Goal: Task Accomplishment & Management: Use online tool/utility

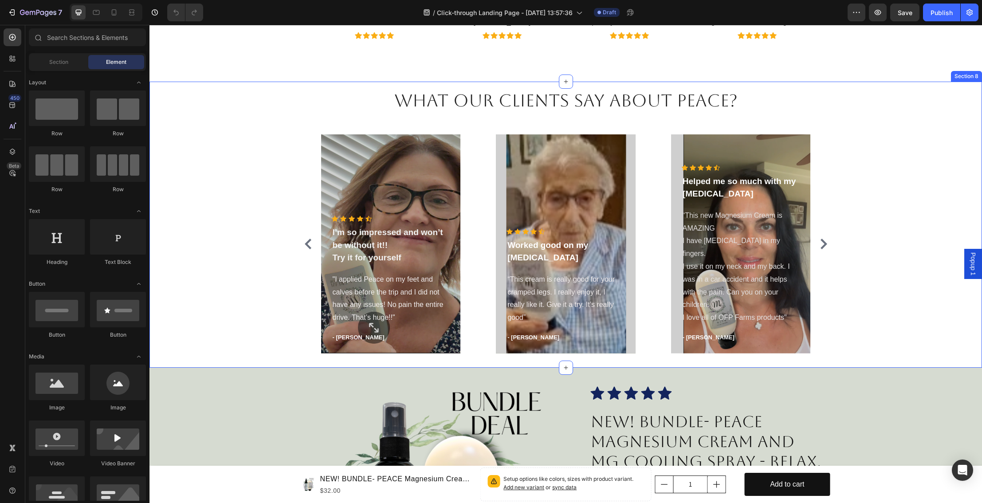
scroll to position [1333, 0]
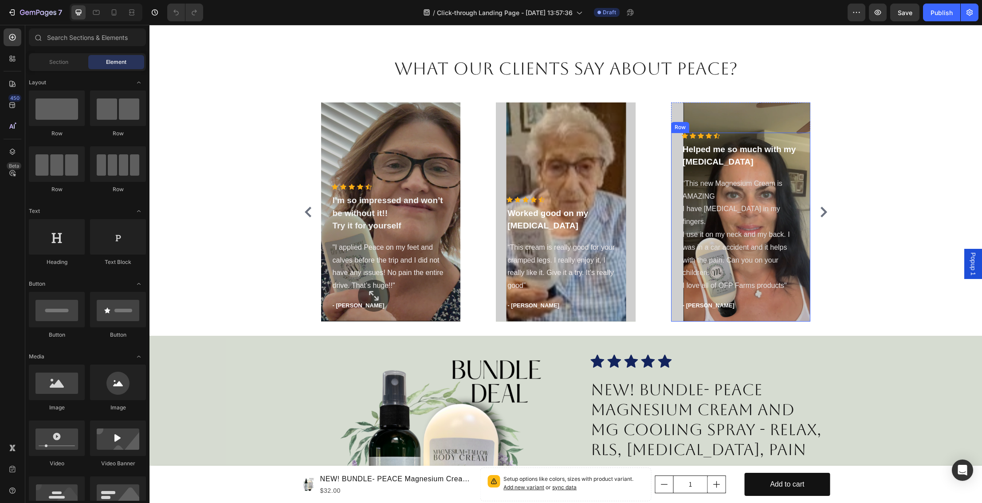
click at [677, 302] on div "Icon Icon Icon Icon Icon Icon List Hoz Helped me so much with my [MEDICAL_DATA]…" at bounding box center [741, 227] width 140 height 189
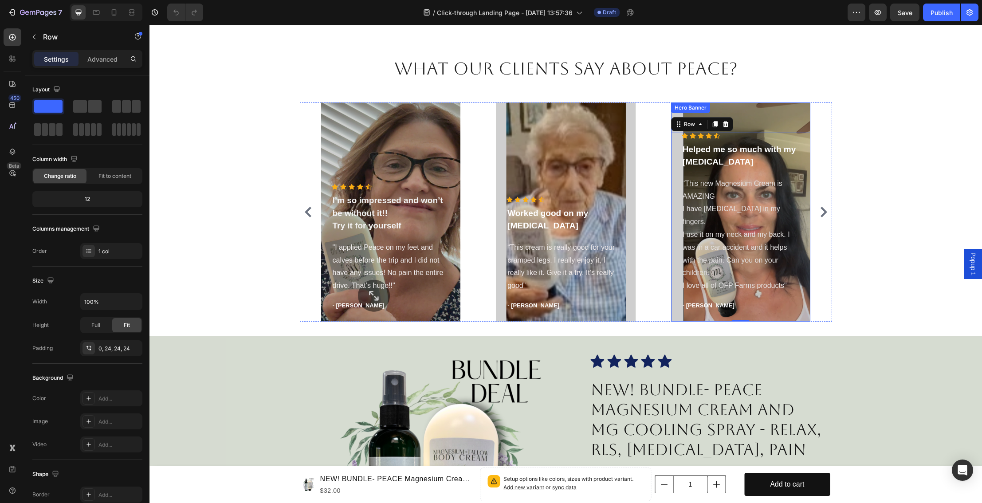
click at [774, 115] on div "Overlay" at bounding box center [741, 211] width 140 height 219
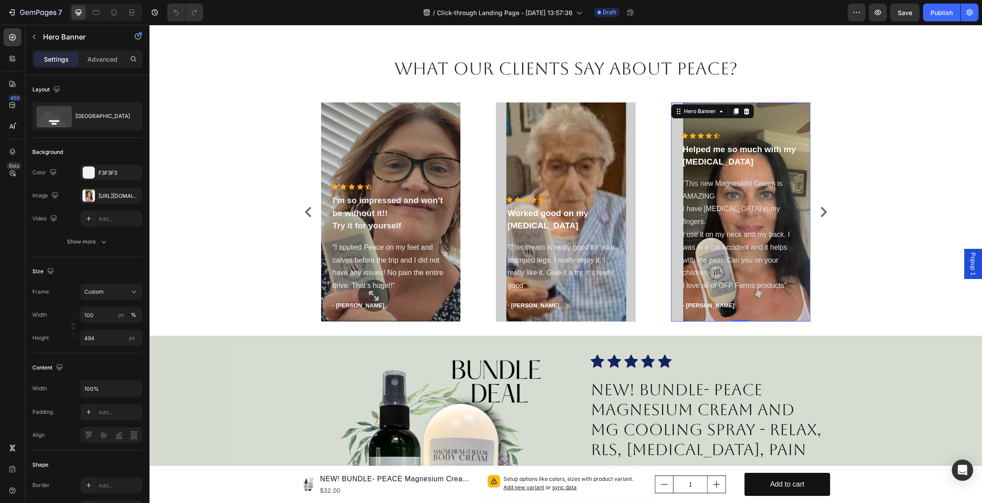
click at [801, 115] on div "Overlay" at bounding box center [741, 211] width 140 height 219
click at [94, 314] on input "100" at bounding box center [111, 315] width 62 height 16
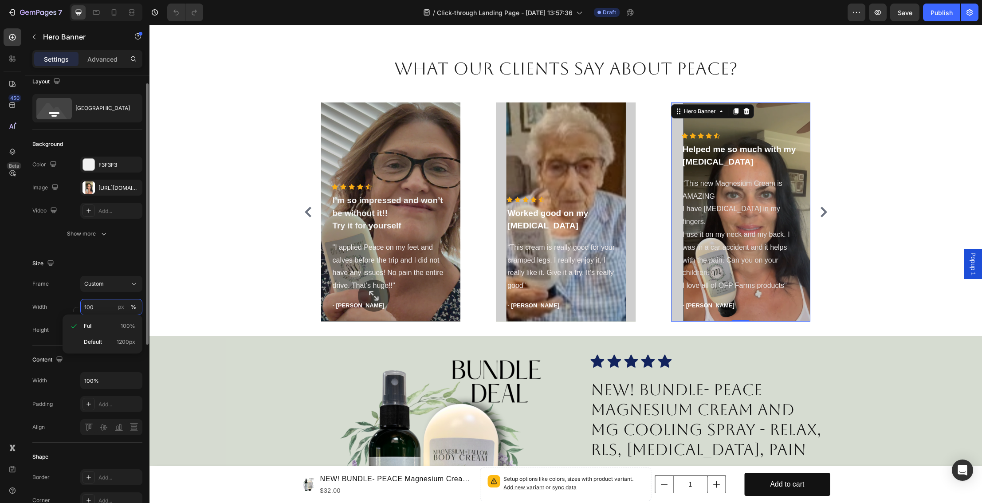
scroll to position [11, 0]
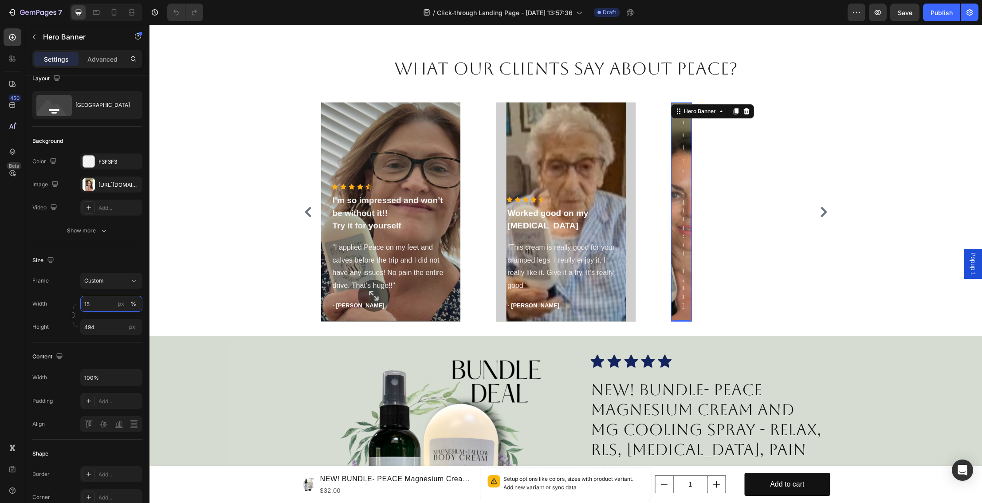
type input "1"
type input "200"
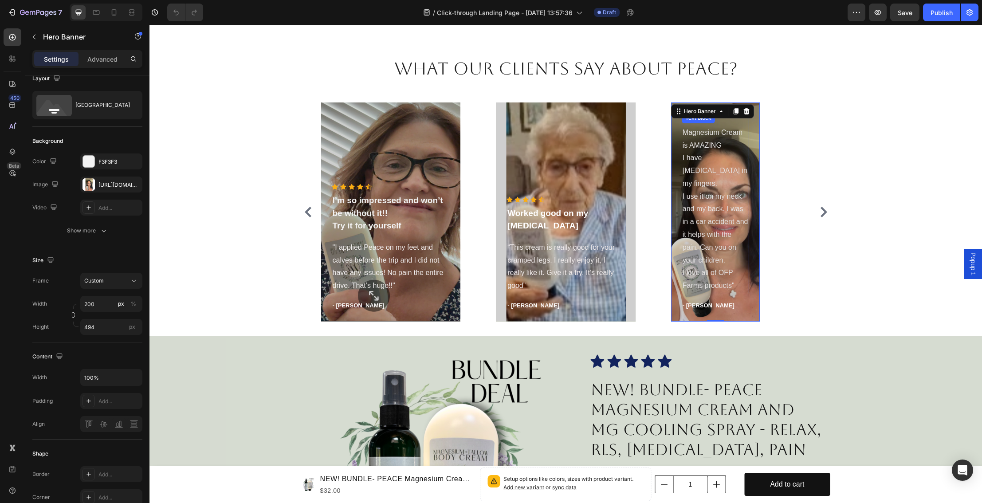
click at [715, 225] on span "I use it on my neck and my back. I was in a car accident and it helps with the …" at bounding box center [715, 227] width 66 height 71
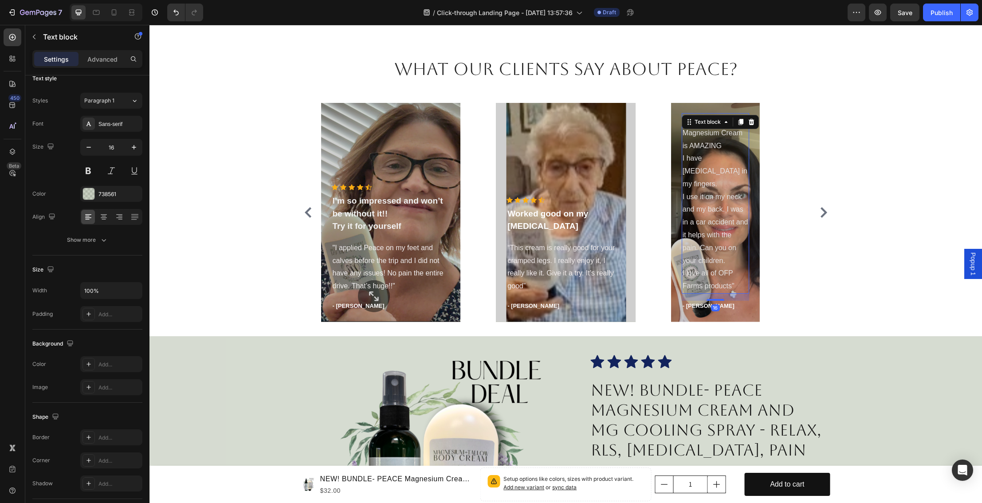
scroll to position [0, 0]
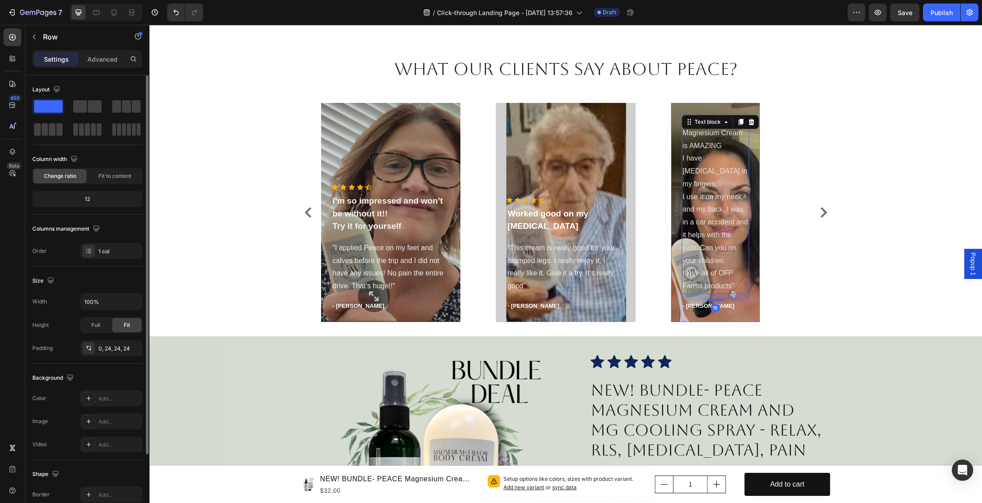
click at [675, 230] on div "Icon Icon Icon Icon Icon Icon List Hoz Helped me so much with my [MEDICAL_DATA]…" at bounding box center [715, 183] width 89 height 278
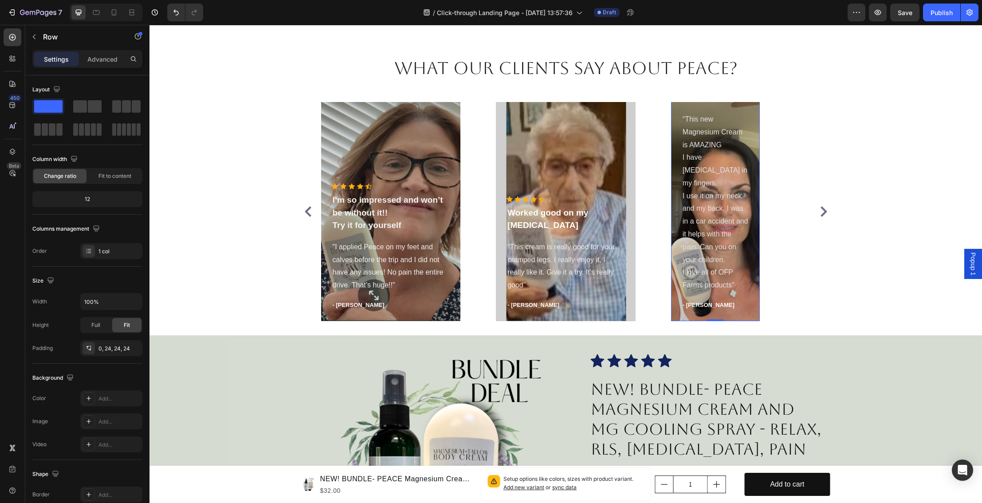
scroll to position [1332, 0]
click at [172, 8] on icon "Undo/Redo" at bounding box center [176, 12] width 9 height 9
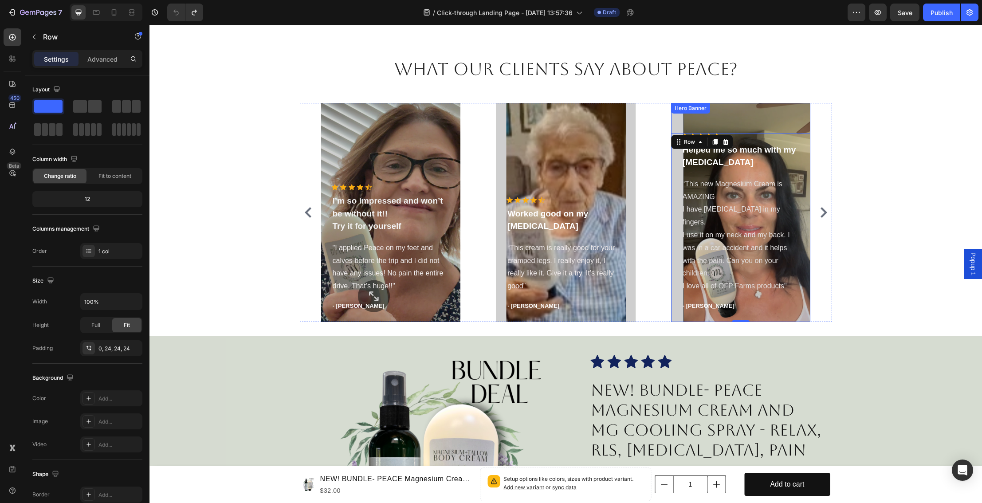
click at [789, 110] on div "Overlay" at bounding box center [741, 212] width 140 height 219
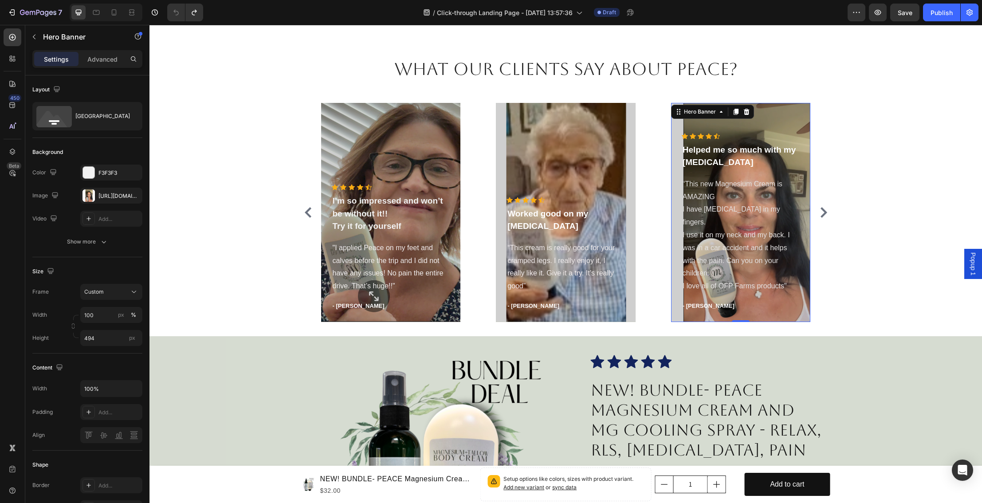
click at [790, 121] on div "Overlay" at bounding box center [741, 212] width 140 height 219
click at [95, 239] on div "Show more" at bounding box center [87, 241] width 41 height 9
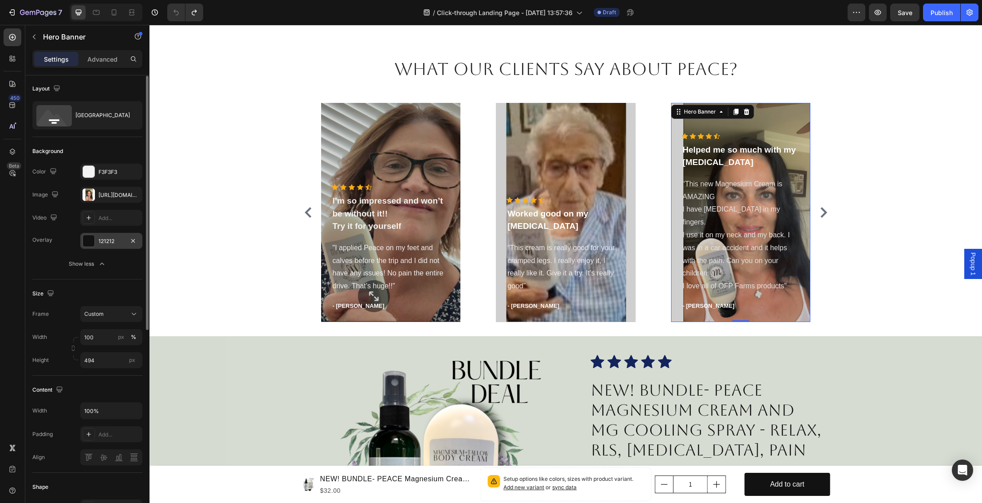
scroll to position [0, 0]
click at [90, 244] on div at bounding box center [89, 242] width 12 height 12
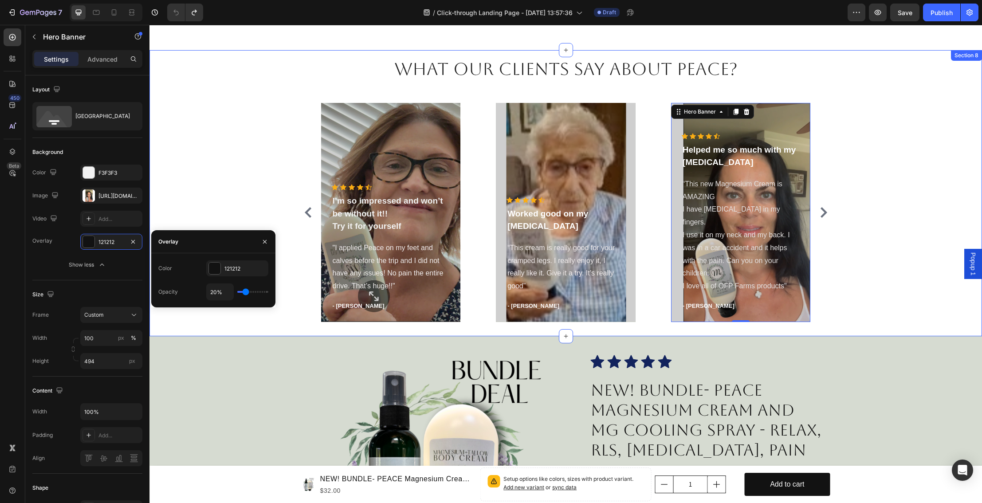
scroll to position [2, 0]
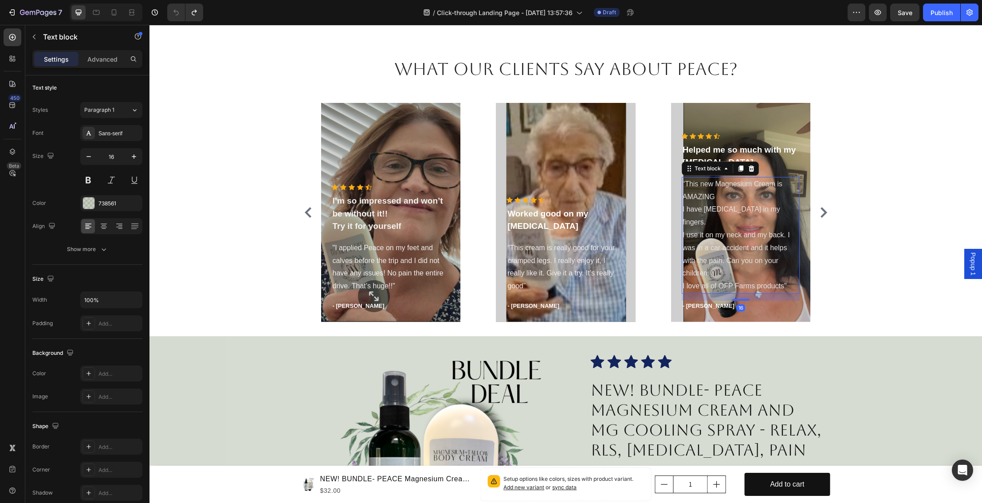
click at [696, 222] on span "I have [MEDICAL_DATA] in my fingers." at bounding box center [731, 215] width 98 height 20
click at [104, 230] on icon at bounding box center [104, 230] width 4 height 1
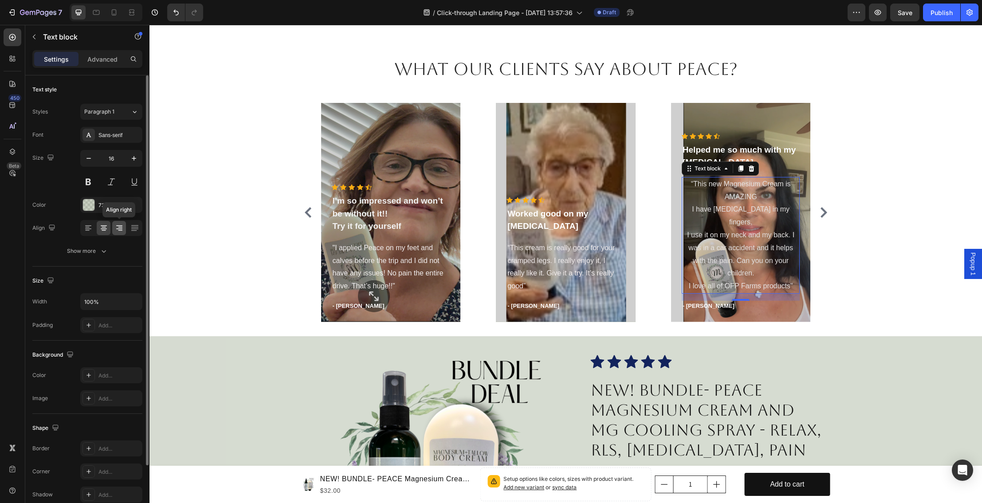
click at [117, 230] on icon at bounding box center [119, 227] width 9 height 9
click at [134, 228] on icon at bounding box center [134, 227] width 9 height 9
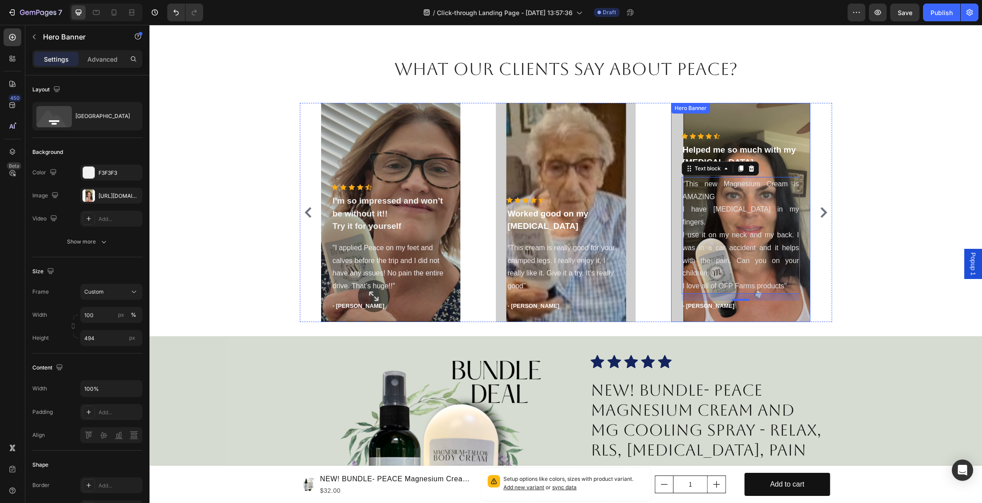
click at [726, 112] on div "Icon Icon Icon Icon Icon Icon List Hoz Helped me so much with my [MEDICAL_DATA]…" at bounding box center [741, 212] width 140 height 219
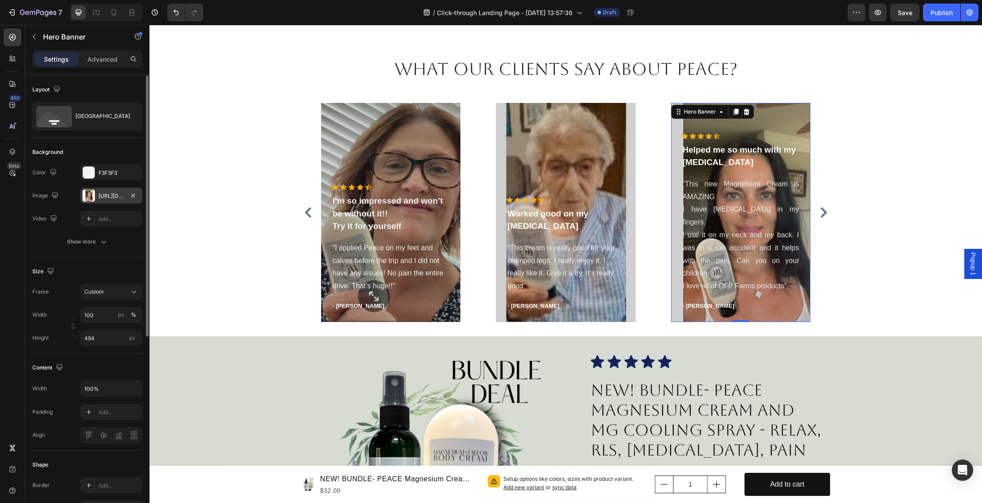
click at [92, 197] on div at bounding box center [88, 195] width 12 height 12
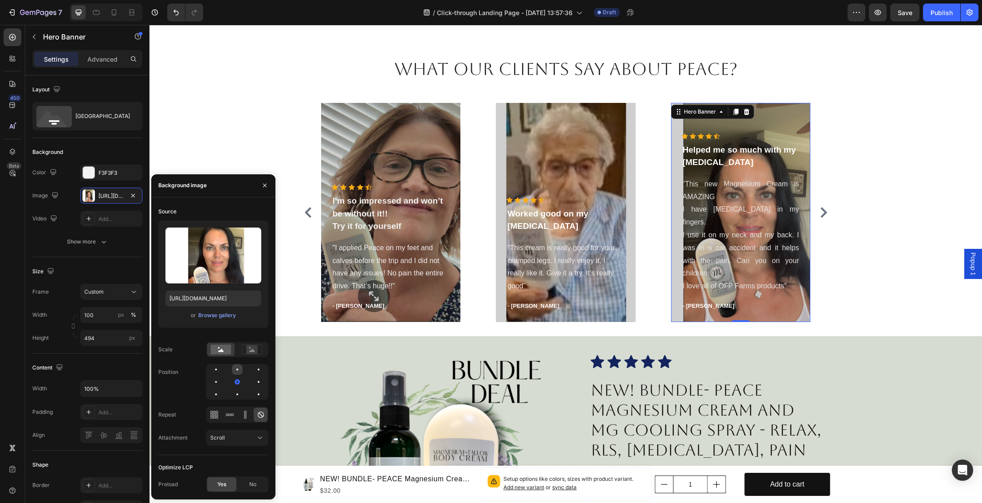
click at [253, 370] on div at bounding box center [258, 369] width 11 height 11
click at [221, 376] on div at bounding box center [216, 381] width 11 height 11
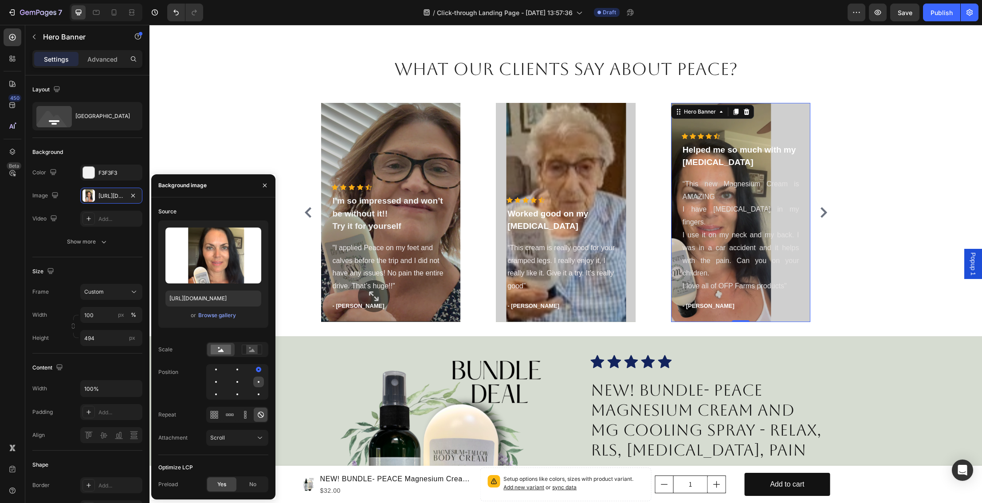
click at [221, 389] on div at bounding box center [216, 394] width 11 height 11
click at [259, 382] on div at bounding box center [258, 381] width 5 height 5
click at [253, 383] on div at bounding box center [258, 381] width 11 height 11
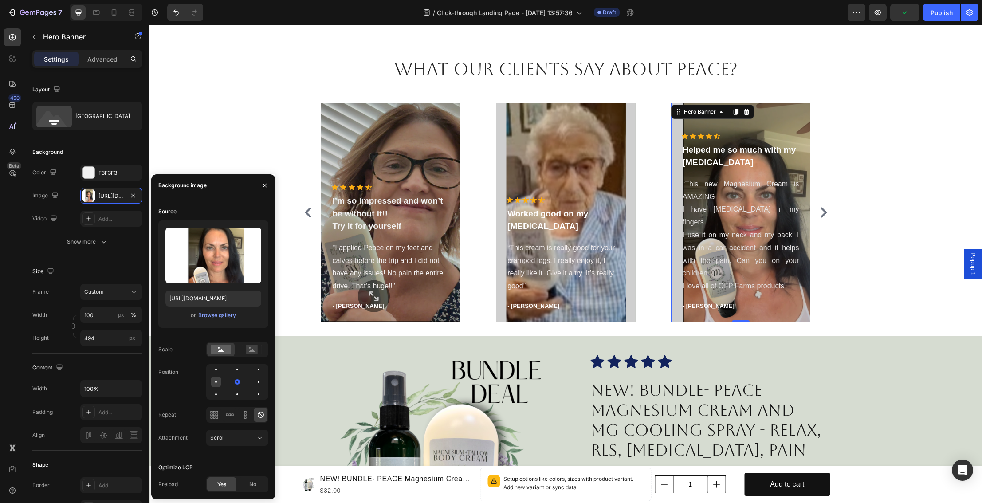
click at [232, 382] on div at bounding box center [237, 381] width 11 height 11
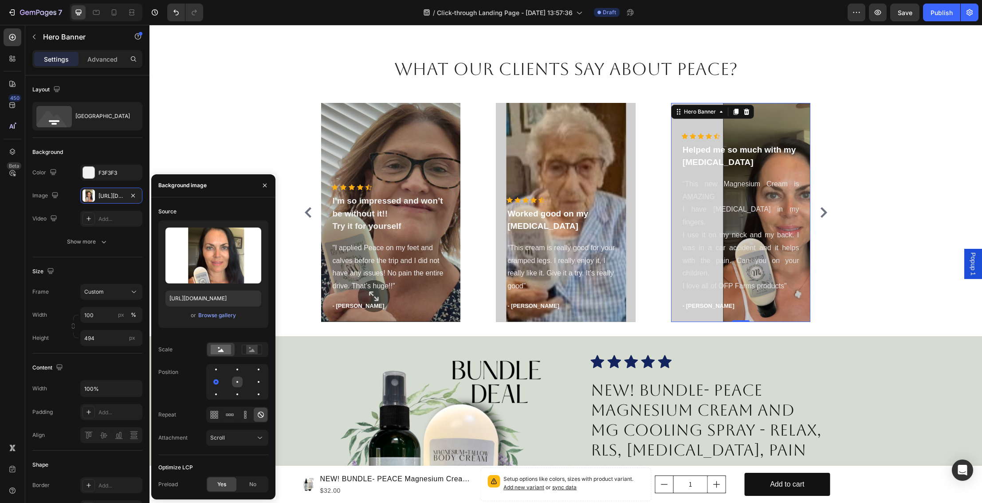
click at [253, 383] on div at bounding box center [258, 381] width 11 height 11
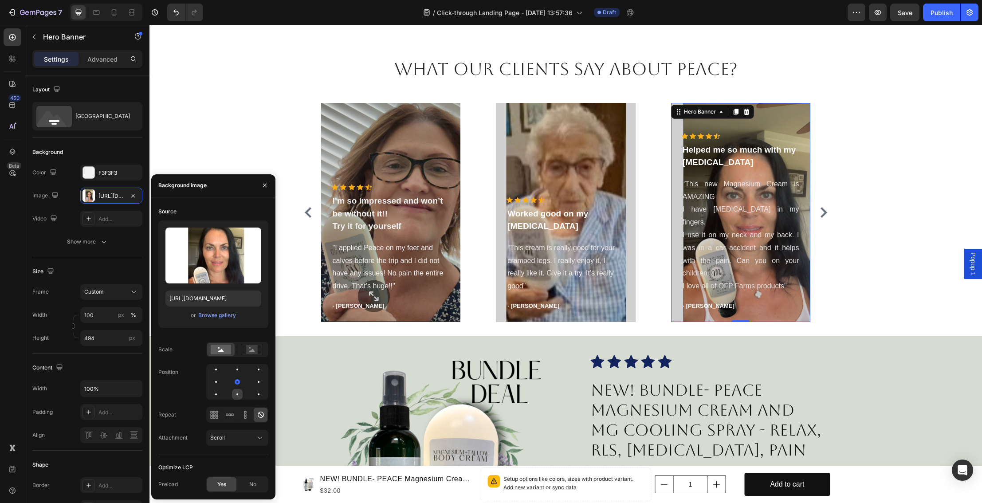
click at [236, 394] on div at bounding box center [237, 394] width 2 height 2
click at [232, 383] on div at bounding box center [237, 381] width 11 height 11
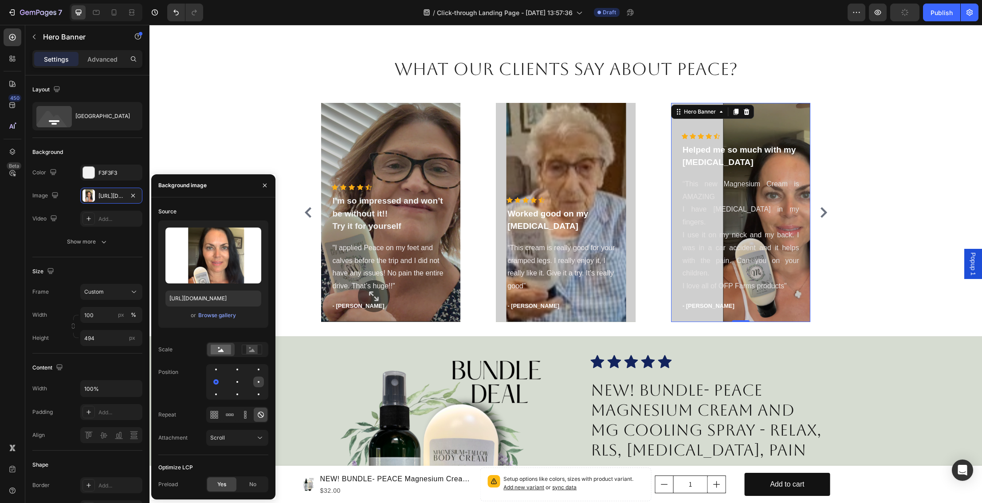
click at [221, 389] on div at bounding box center [216, 394] width 11 height 11
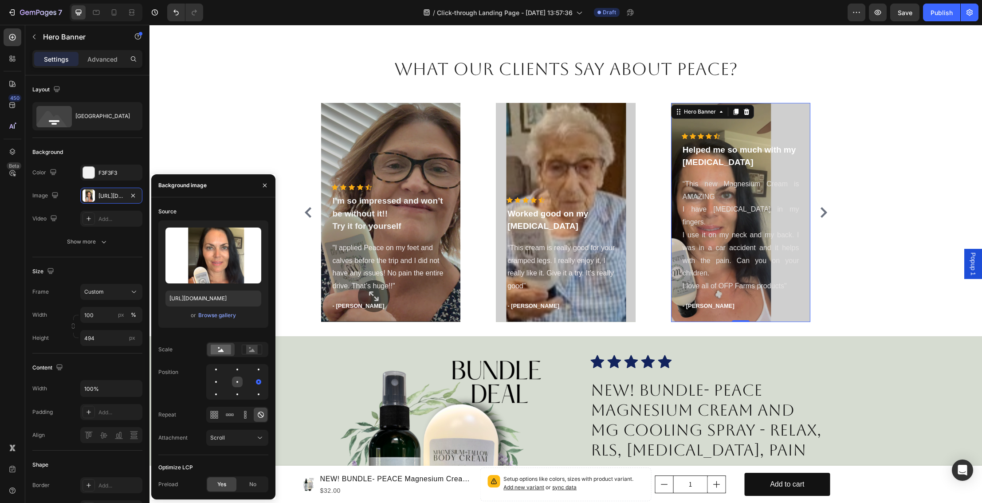
click at [253, 380] on div at bounding box center [258, 381] width 11 height 11
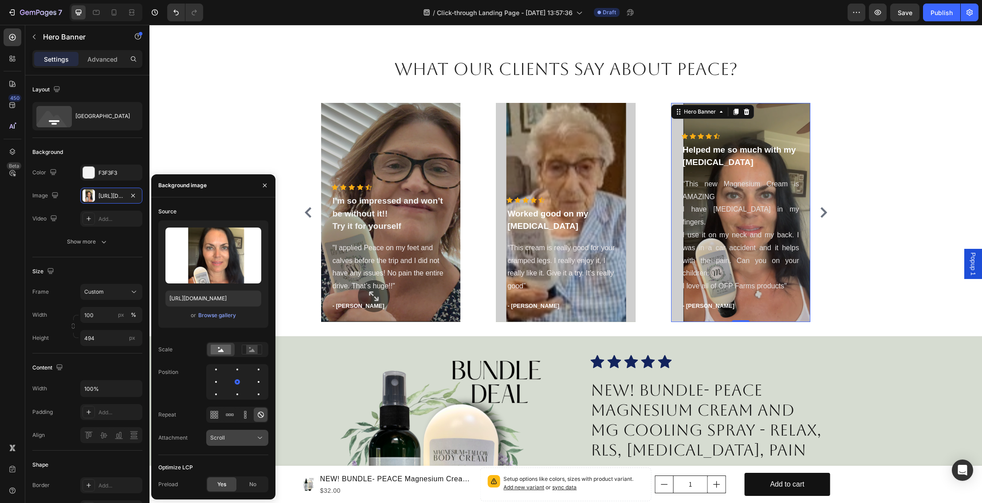
click at [229, 442] on div "Scroll" at bounding box center [237, 437] width 54 height 9
click at [229, 452] on div "Source Upload Image [URL][DOMAIN_NAME] or Browse gallery Scale Position Repeat …" at bounding box center [213, 329] width 110 height 251
click at [253, 347] on rect at bounding box center [252, 349] width 12 height 9
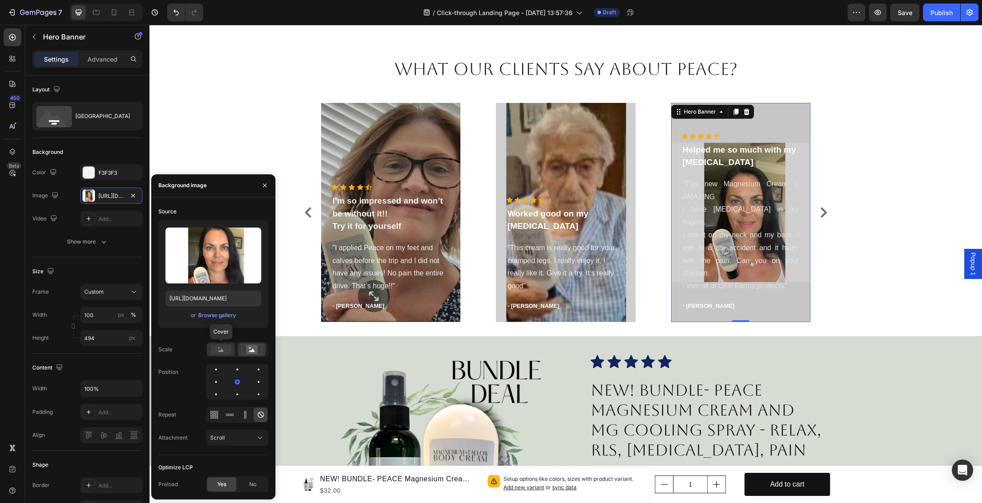
click at [222, 347] on rect at bounding box center [221, 350] width 20 height 10
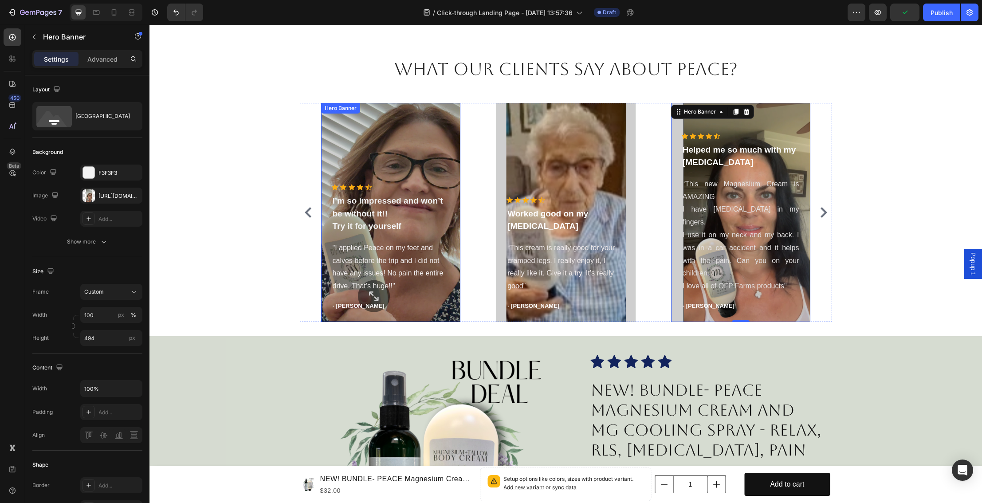
click at [357, 147] on div "Overlay" at bounding box center [391, 212] width 140 height 219
click at [521, 152] on div "Overlay" at bounding box center [566, 212] width 140 height 219
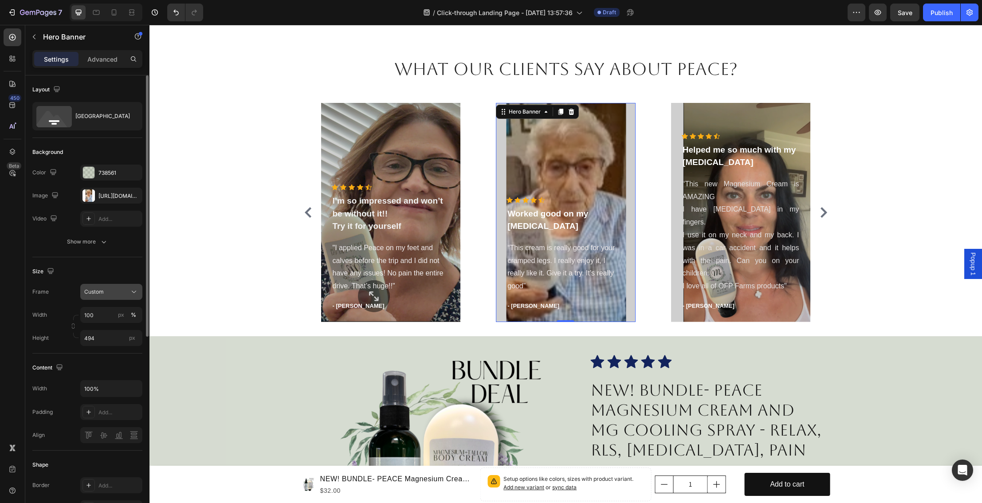
click at [112, 295] on div "Custom" at bounding box center [105, 292] width 43 height 8
click at [104, 310] on span "As banner source" at bounding box center [106, 312] width 44 height 8
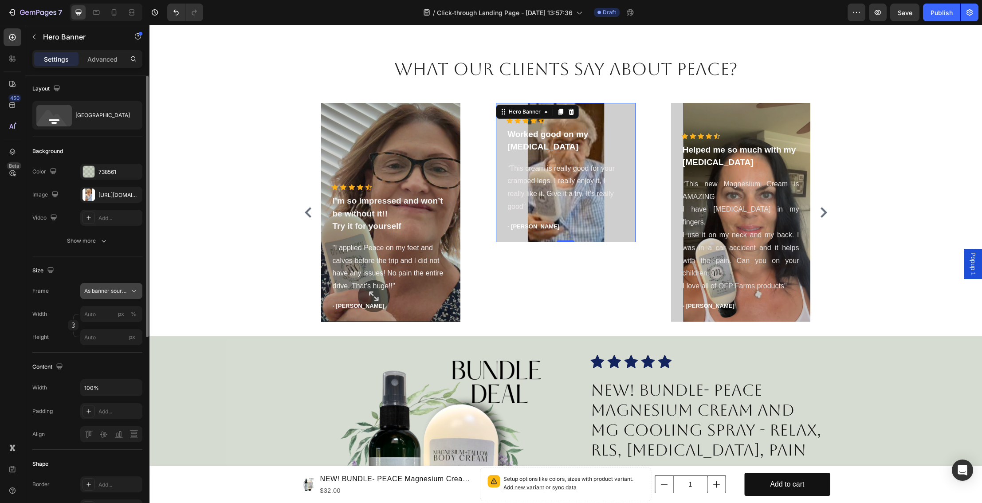
click at [109, 292] on span "As banner source" at bounding box center [105, 291] width 43 height 8
click at [96, 325] on span "Custom" at bounding box center [94, 328] width 20 height 8
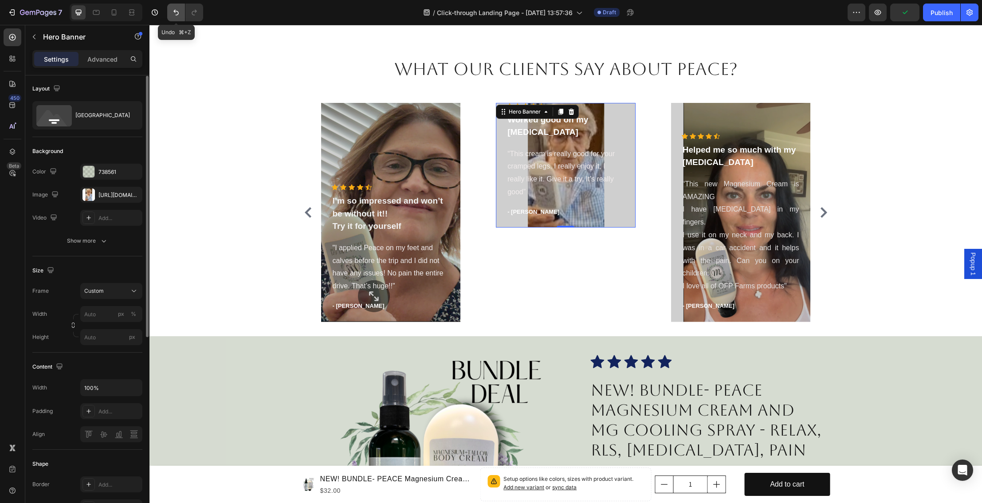
click at [179, 10] on icon "Undo/Redo" at bounding box center [176, 12] width 9 height 9
click at [177, 10] on icon "Undo/Redo" at bounding box center [176, 12] width 9 height 9
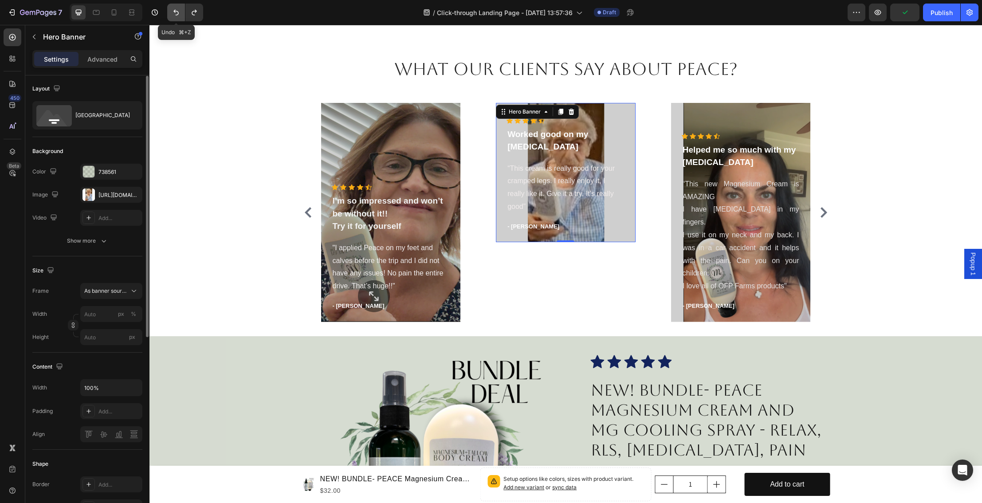
click at [177, 10] on icon "Undo/Redo" at bounding box center [176, 12] width 9 height 9
type input "100"
type input "494"
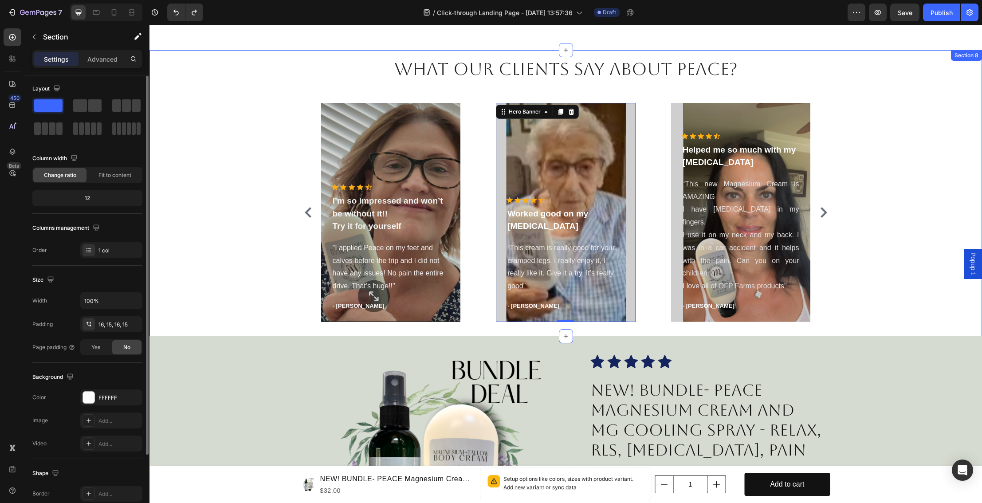
click at [883, 209] on div "What our clients say about Peace? Heading Icon Icon Icon Icon Icon Icon List Ho…" at bounding box center [565, 193] width 819 height 272
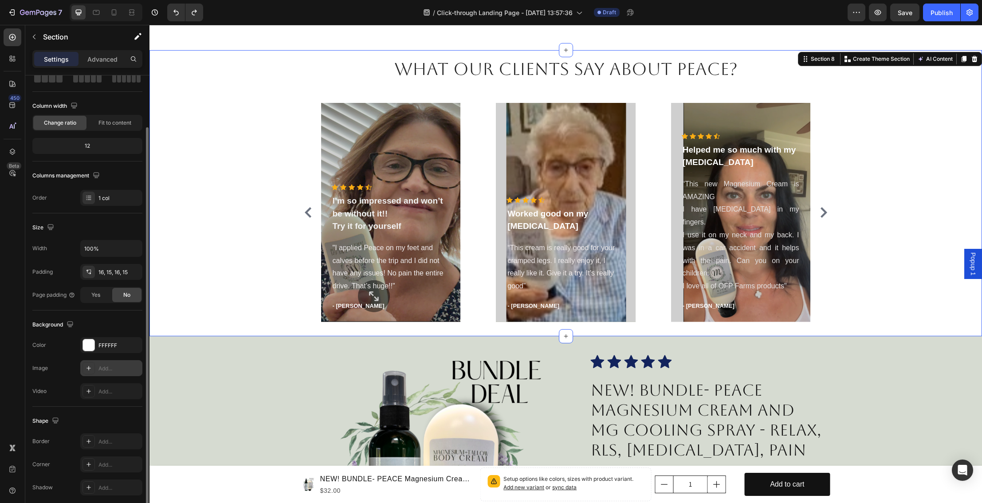
scroll to position [60, 0]
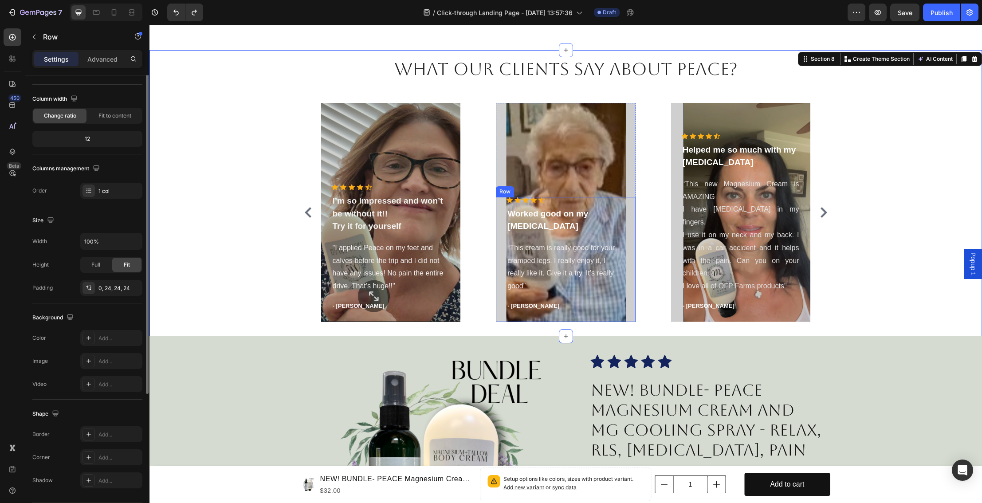
click at [500, 298] on div "Icon Icon Icon Icon Icon Icon List Hoz Worked good on my [MEDICAL_DATA] Text bl…" at bounding box center [566, 259] width 140 height 125
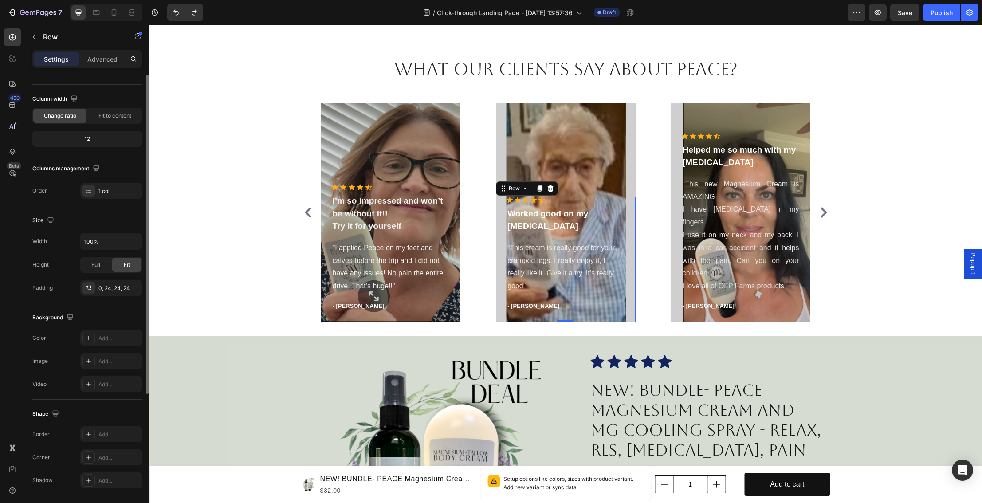
scroll to position [0, 0]
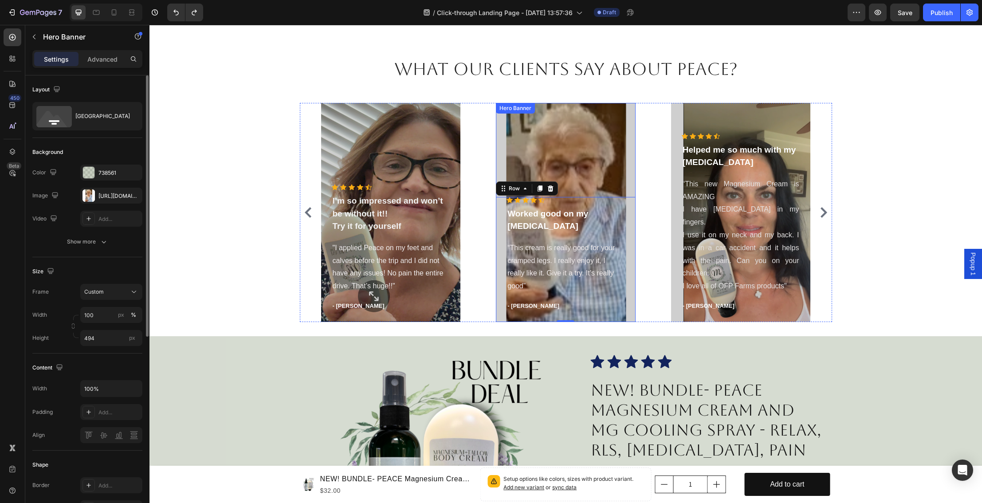
click at [500, 124] on div "Overlay" at bounding box center [566, 212] width 140 height 219
click at [93, 171] on div at bounding box center [89, 173] width 12 height 12
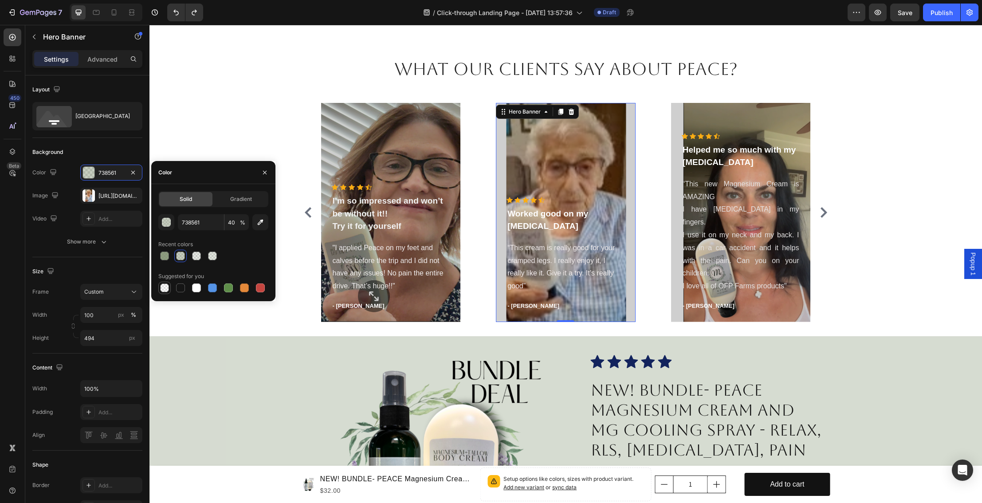
click at [161, 289] on div at bounding box center [164, 287] width 9 height 9
type input "000000"
type input "0"
click at [165, 289] on div at bounding box center [164, 287] width 9 height 9
click at [633, 169] on div "Overlay" at bounding box center [566, 212] width 140 height 219
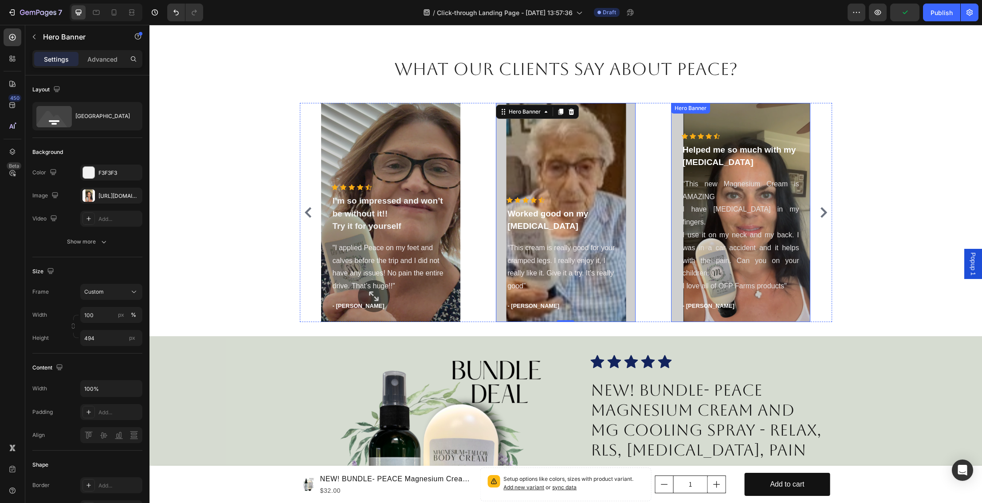
click at [680, 135] on div "Overlay" at bounding box center [741, 212] width 140 height 219
click at [677, 115] on div "Hero Banner" at bounding box center [699, 111] width 53 height 11
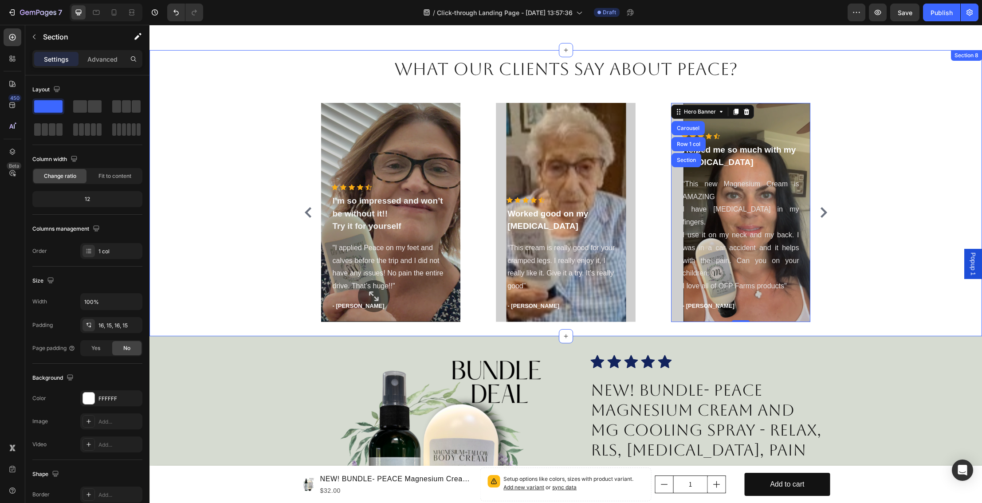
click at [852, 176] on div "What our clients say about Peace? Heading Icon Icon Icon Icon Icon Icon List Ho…" at bounding box center [565, 193] width 819 height 272
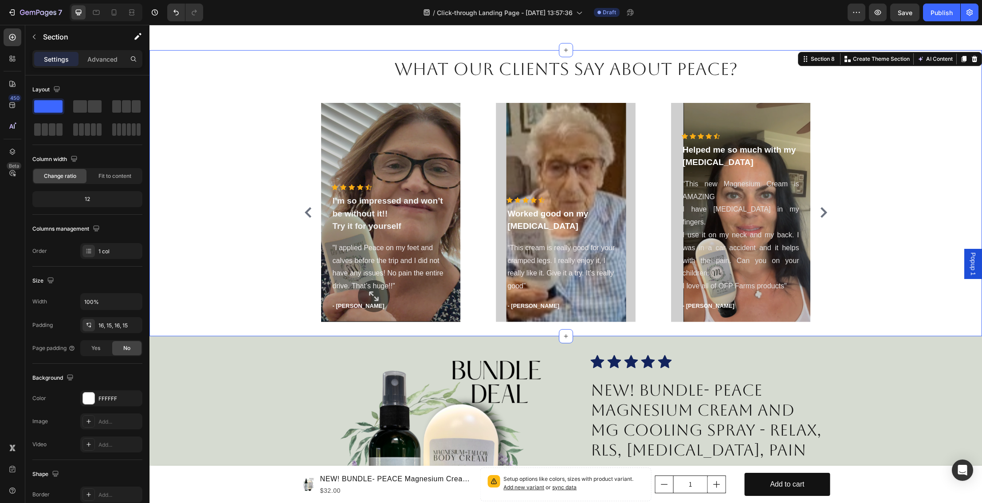
scroll to position [1334, 0]
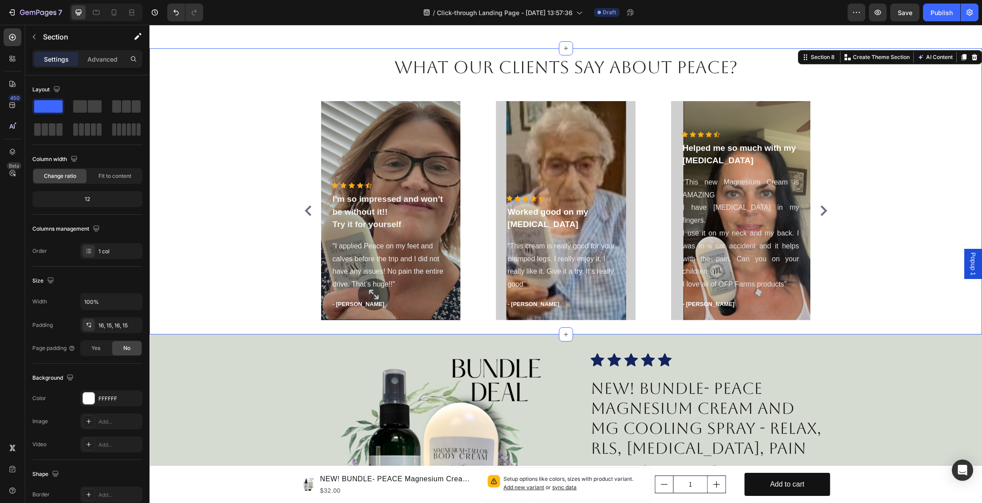
click at [213, 263] on div "What our clients say about Peace? Heading Icon Icon Icon Icon Icon Icon List Ho…" at bounding box center [565, 191] width 819 height 272
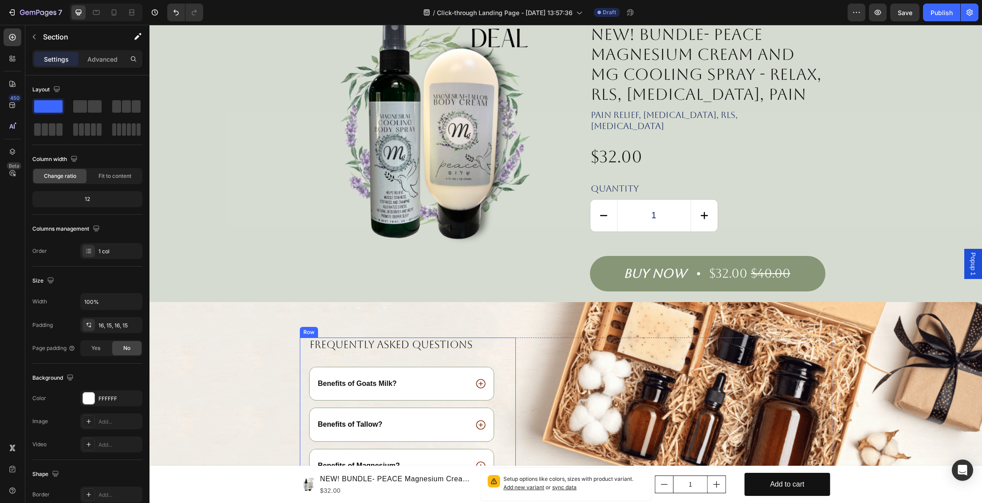
scroll to position [1694, 0]
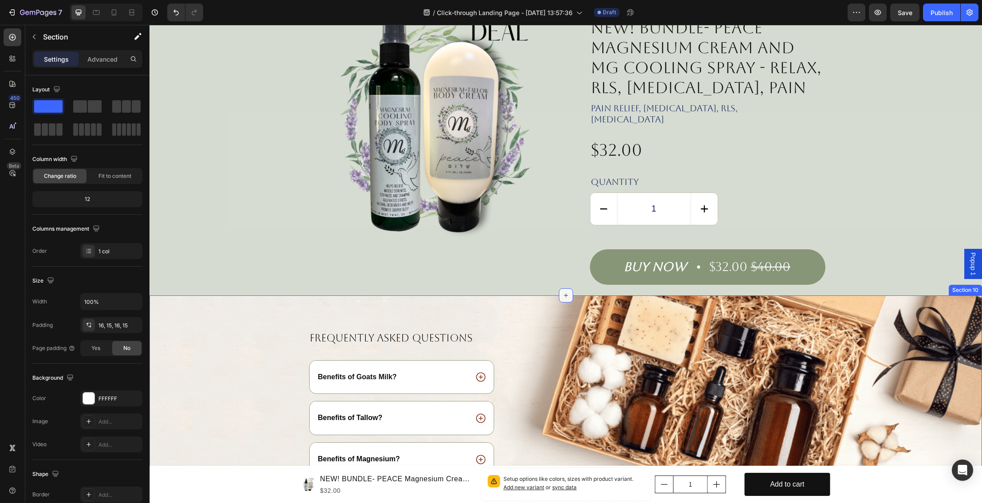
click at [566, 292] on icon at bounding box center [565, 295] width 7 height 7
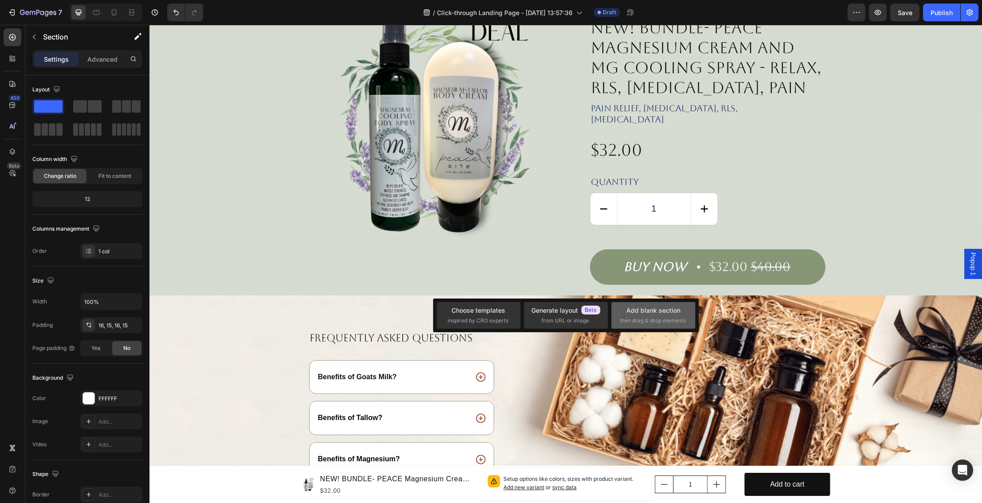
click at [633, 312] on div "Add blank section" at bounding box center [653, 310] width 54 height 9
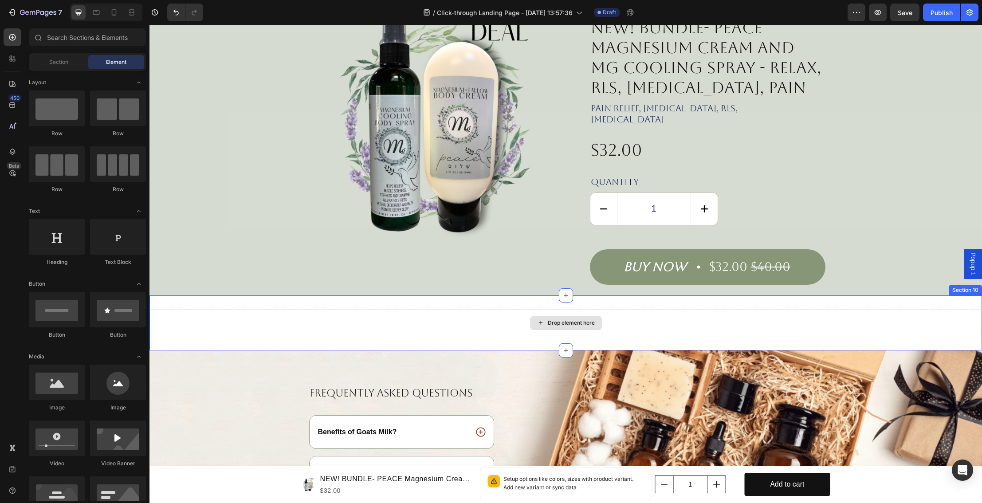
click at [574, 319] on div "Drop element here" at bounding box center [571, 322] width 47 height 7
click at [10, 125] on icon at bounding box center [12, 126] width 9 height 9
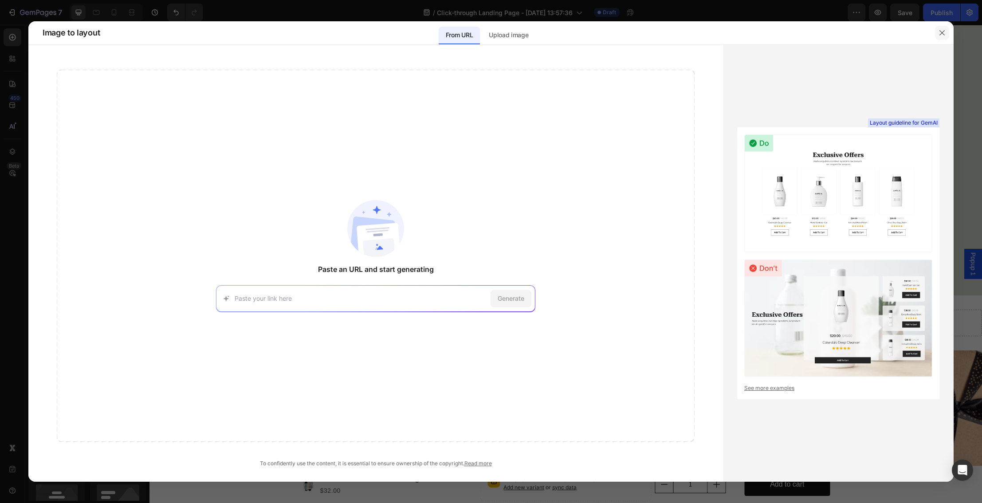
click at [945, 35] on icon "button" at bounding box center [941, 32] width 7 height 7
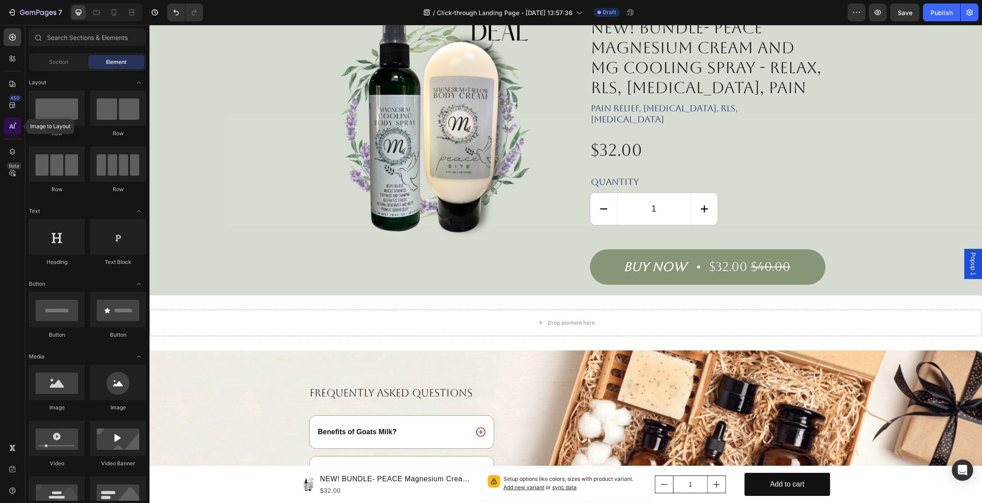
click at [11, 124] on icon at bounding box center [12, 126] width 9 height 9
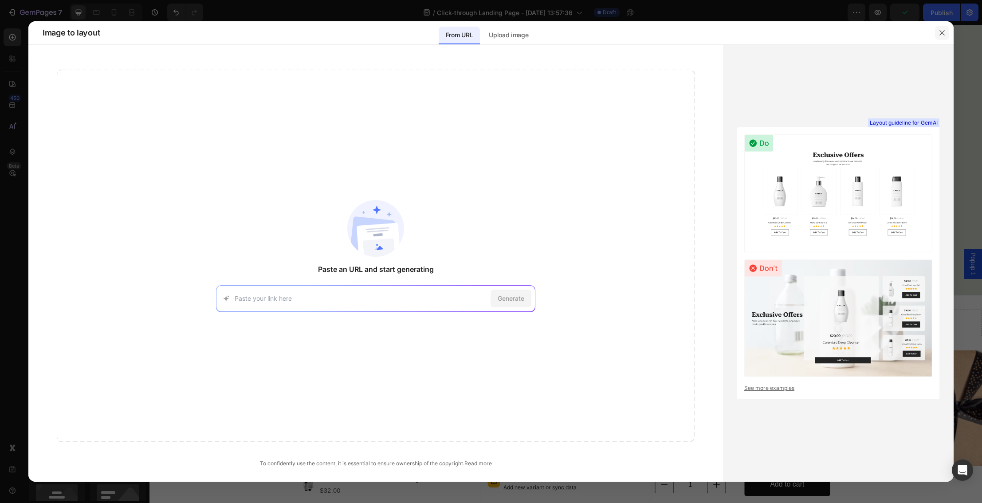
click at [939, 33] on icon "button" at bounding box center [941, 32] width 7 height 7
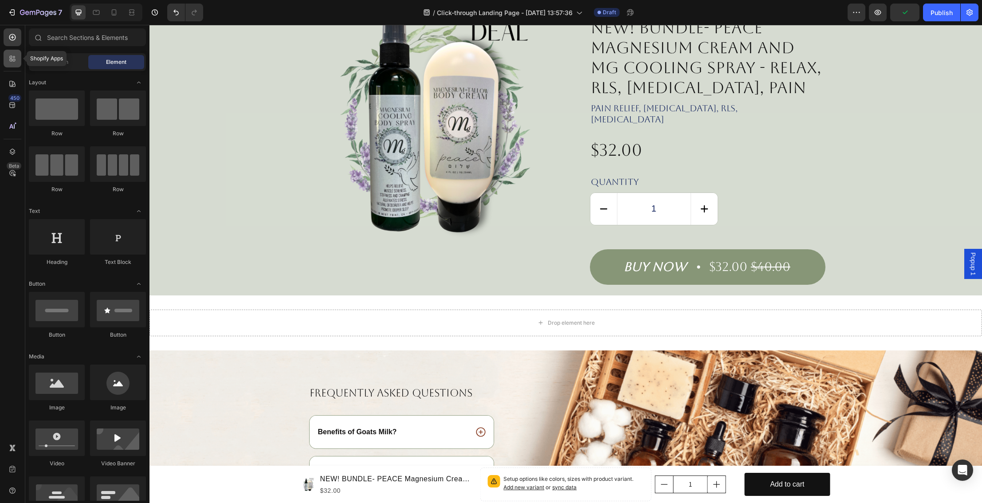
click at [11, 61] on icon at bounding box center [11, 60] width 3 height 3
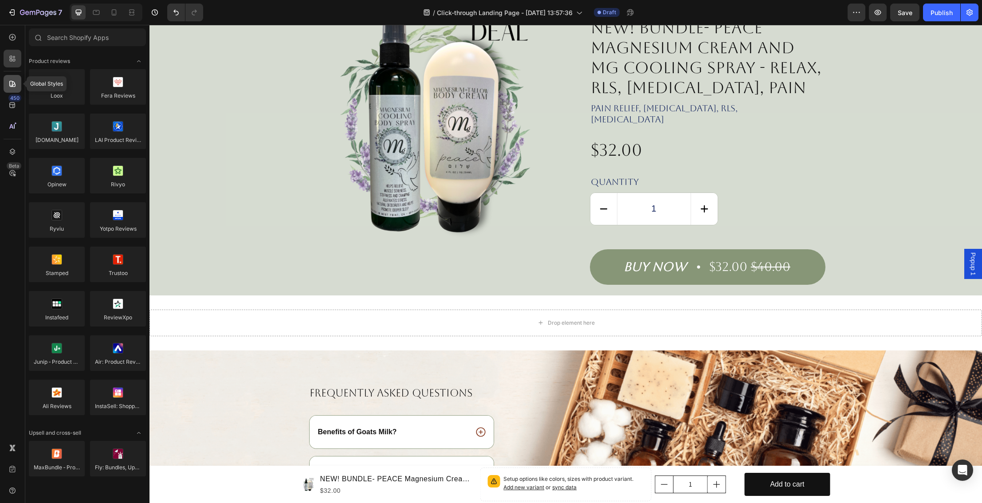
click at [12, 81] on icon at bounding box center [12, 84] width 6 height 6
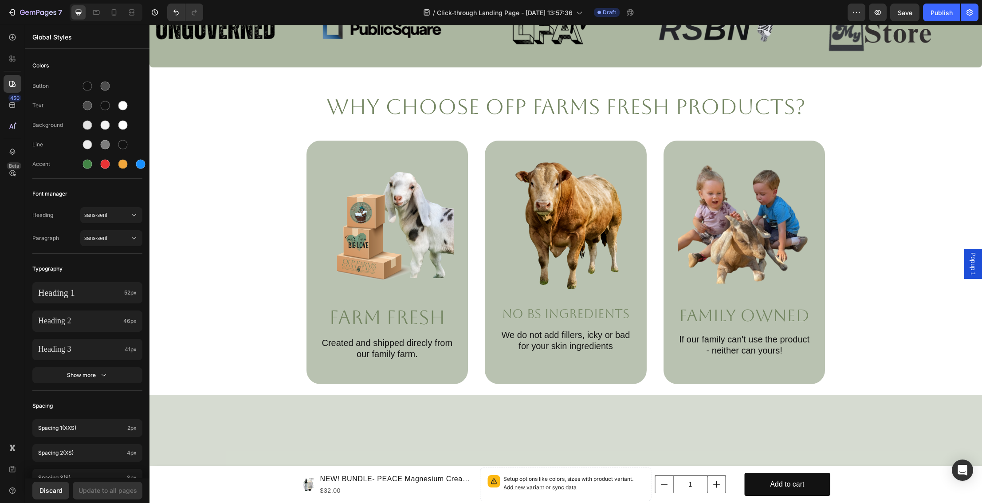
scroll to position [0, 0]
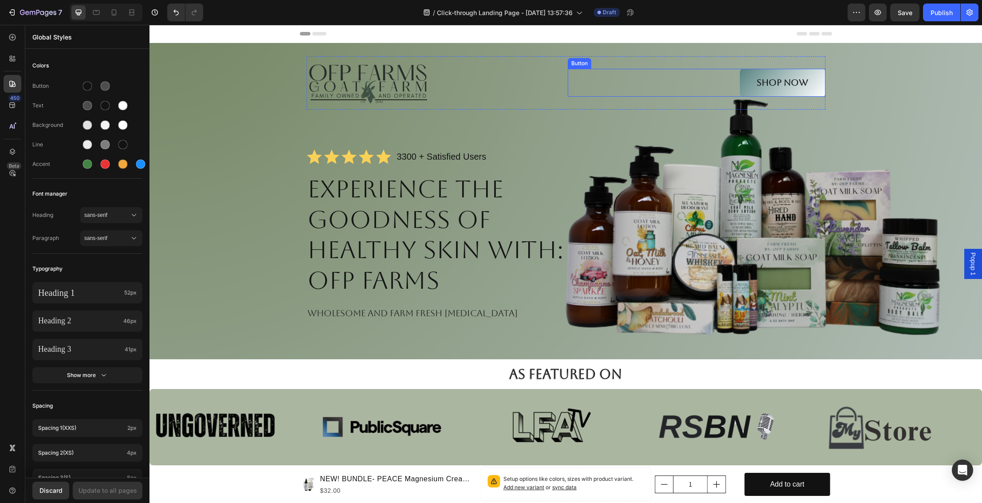
click at [804, 74] on link "Shop Now" at bounding box center [783, 83] width 86 height 28
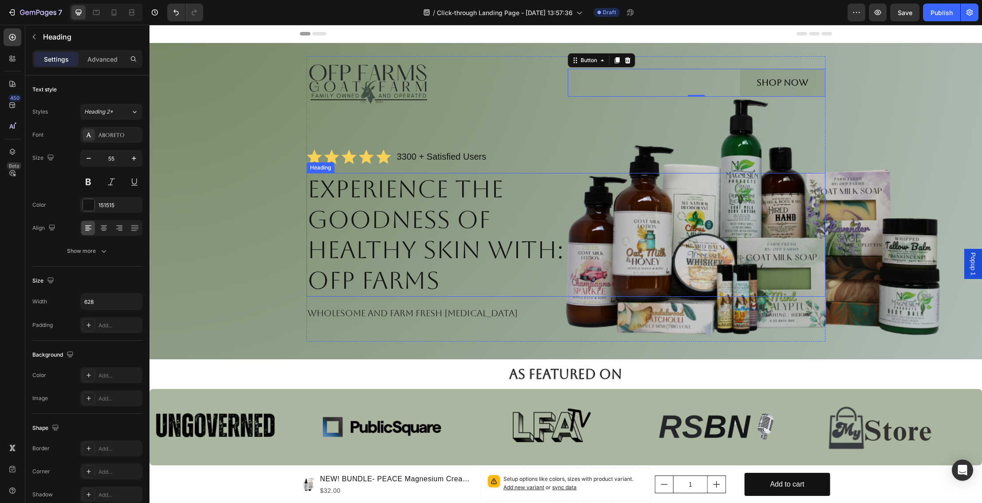
click at [389, 204] on h1 "Experience the Goodness of Healthy Skin with: OFP Farms" at bounding box center [445, 235] width 278 height 124
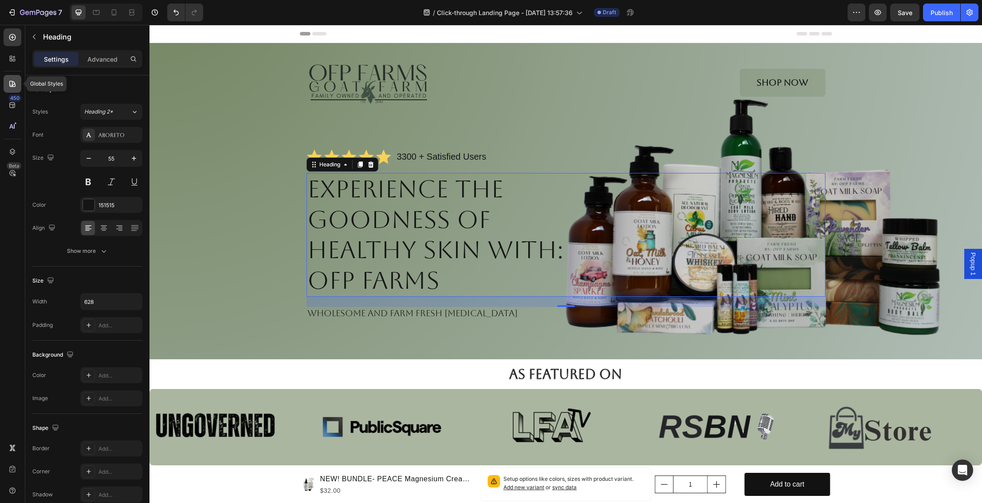
click at [11, 80] on icon at bounding box center [12, 83] width 9 height 9
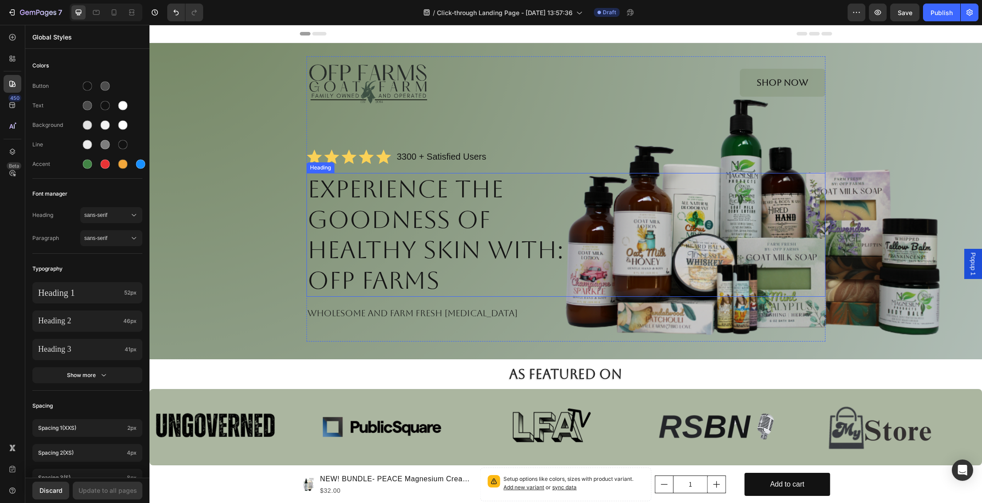
click at [323, 196] on h1 "Experience the Goodness of Healthy Skin with: OFP Farms" at bounding box center [445, 235] width 278 height 124
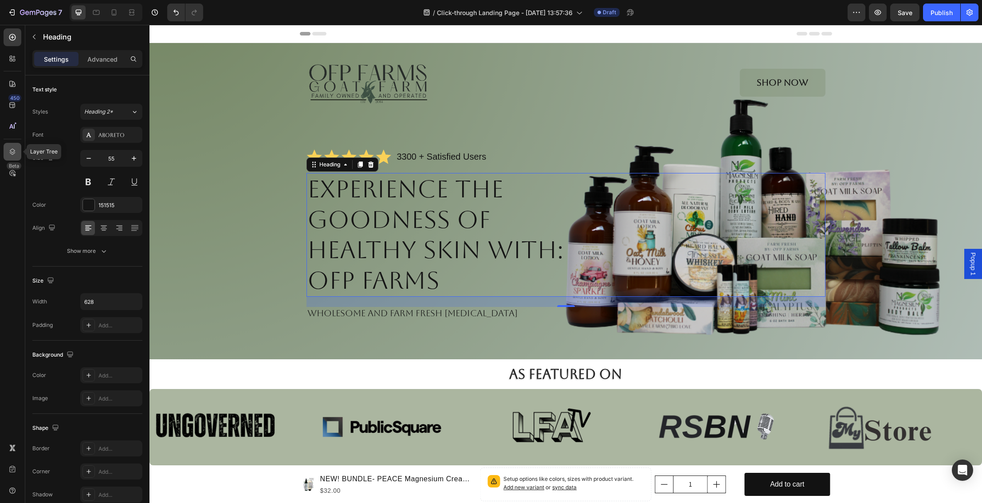
click at [11, 153] on icon at bounding box center [13, 152] width 6 height 6
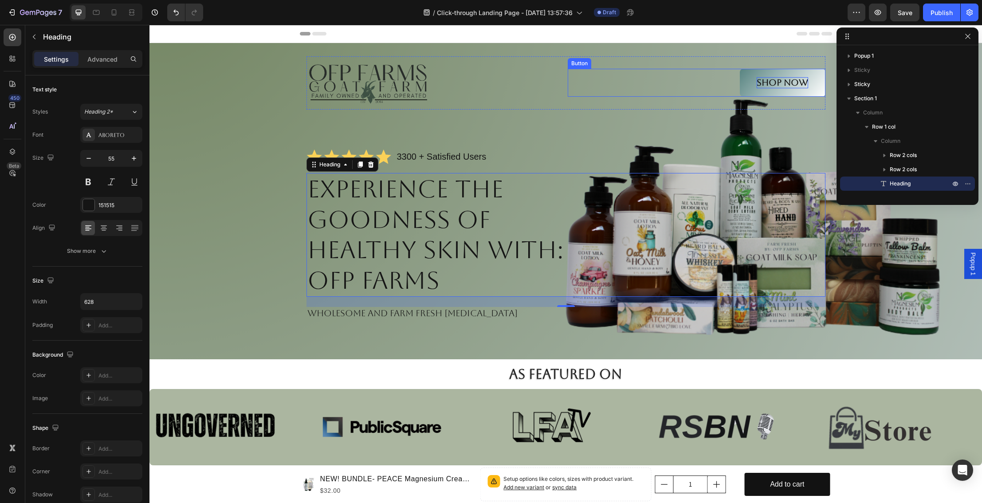
click at [787, 87] on p "Shop Now" at bounding box center [782, 82] width 51 height 11
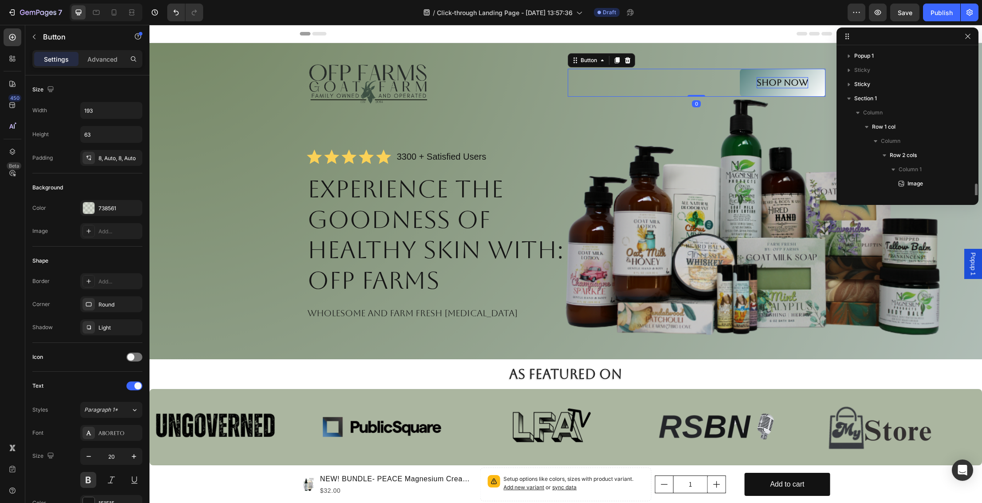
scroll to position [97, 0]
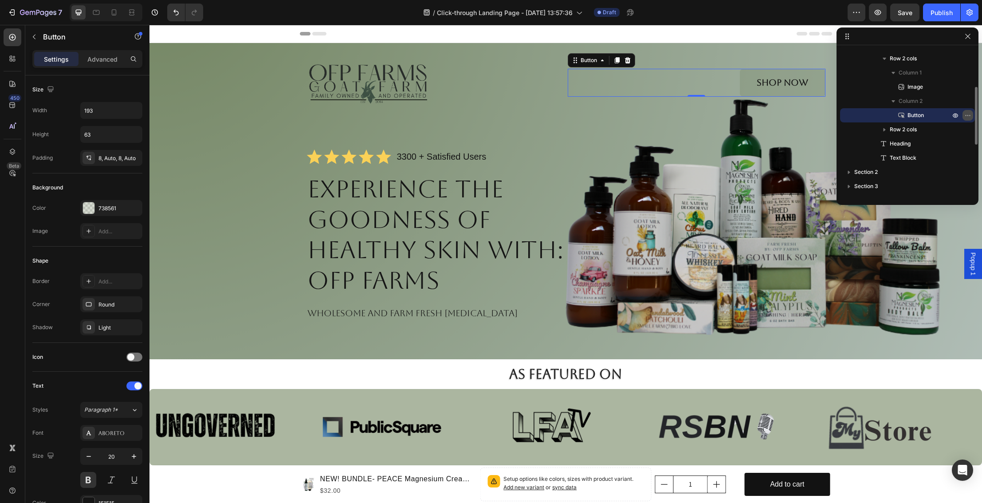
click at [969, 115] on icon "button" at bounding box center [969, 115] width 1 height 1
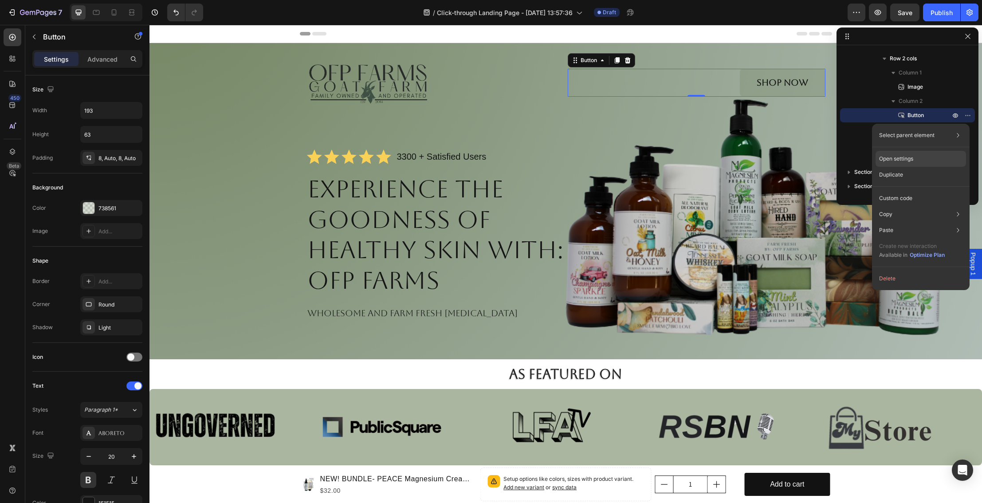
click at [900, 159] on p "Open settings" at bounding box center [896, 159] width 34 height 8
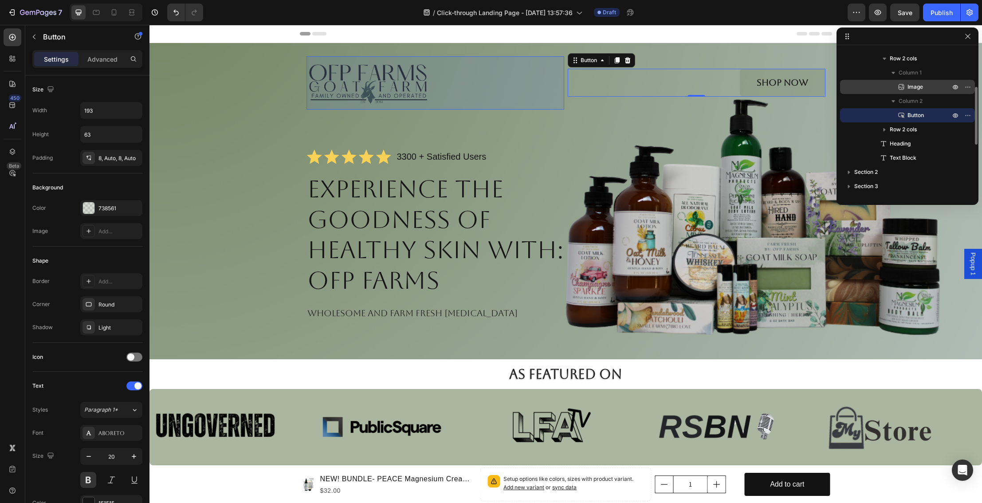
click at [919, 89] on span "Image" at bounding box center [915, 86] width 16 height 9
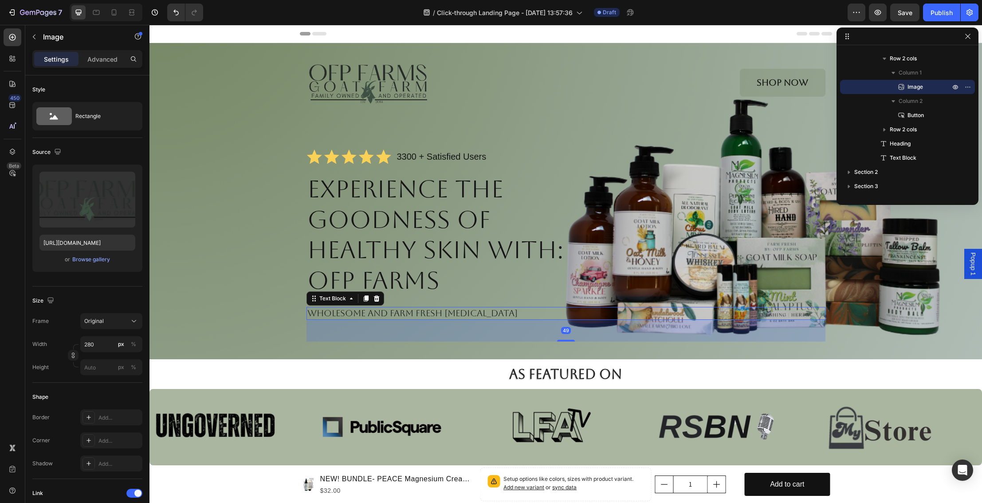
click at [328, 312] on p "Wholesome and Farm Fresh [MEDICAL_DATA]" at bounding box center [565, 313] width 517 height 11
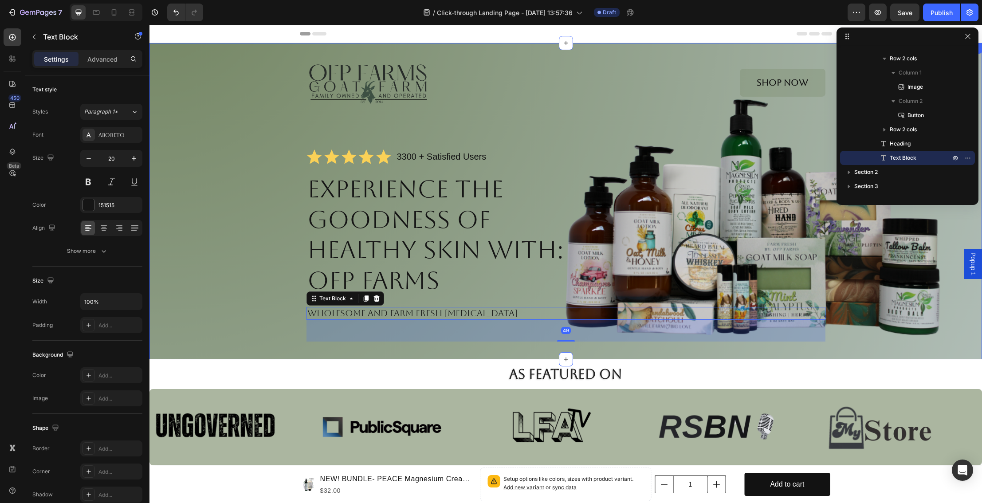
click at [195, 278] on div "Image Shop Now Button Row Icon Icon Icon Icon Icon Icon List 3300 + Satisfied U…" at bounding box center [565, 198] width 815 height 285
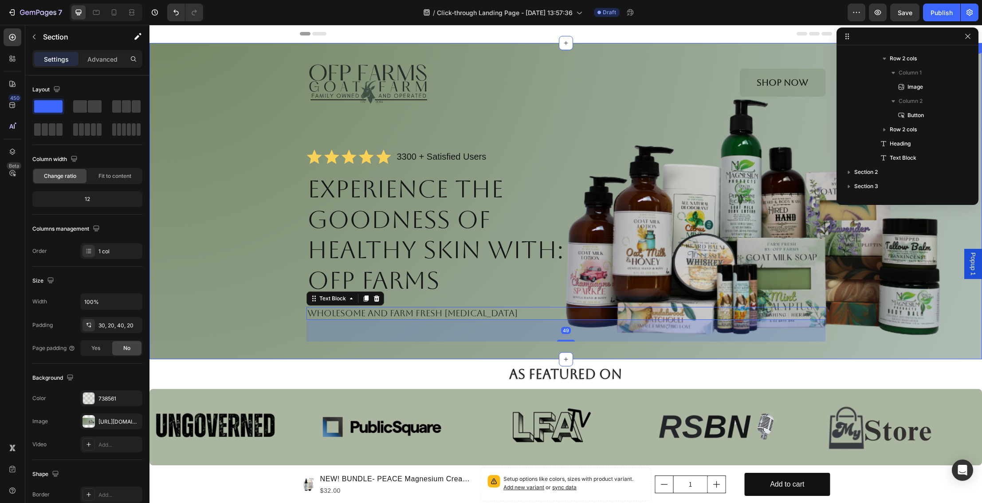
scroll to position [0, 0]
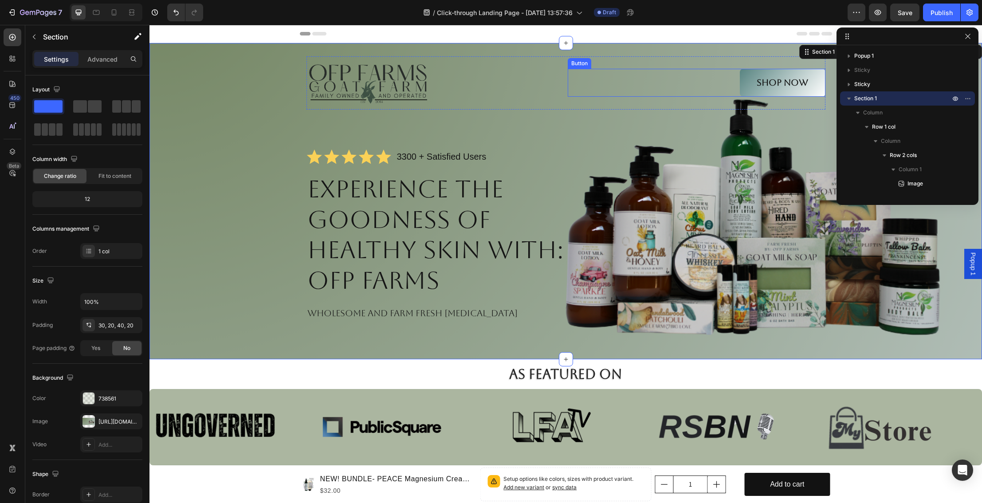
click at [753, 73] on link "Shop Now" at bounding box center [783, 83] width 86 height 28
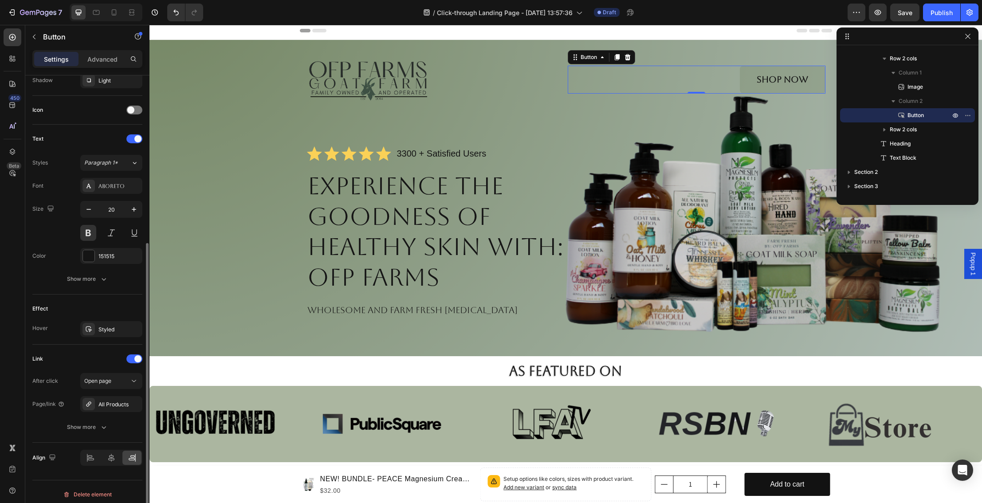
scroll to position [252, 0]
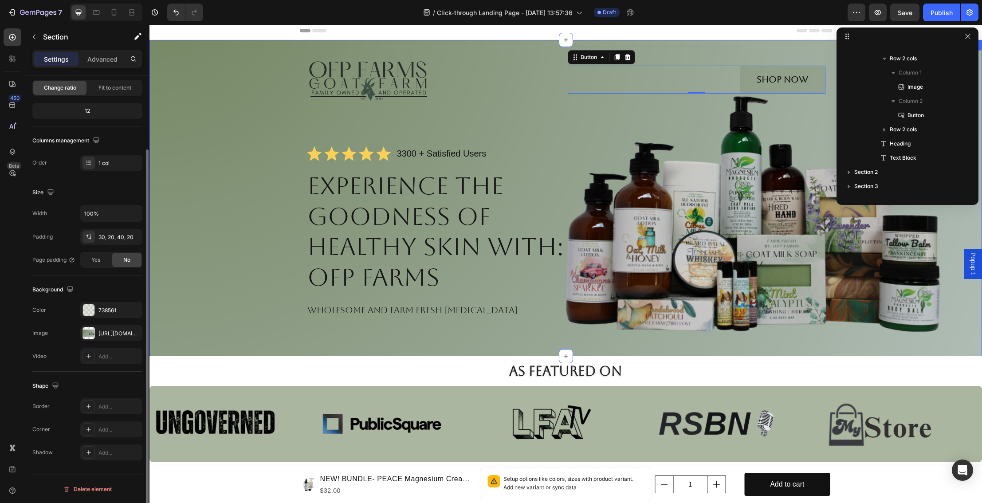
click at [213, 300] on div "Image Shop Now Button 0 Row Icon Icon Icon Icon Icon Icon List 3300 + Satisfied…" at bounding box center [565, 195] width 815 height 285
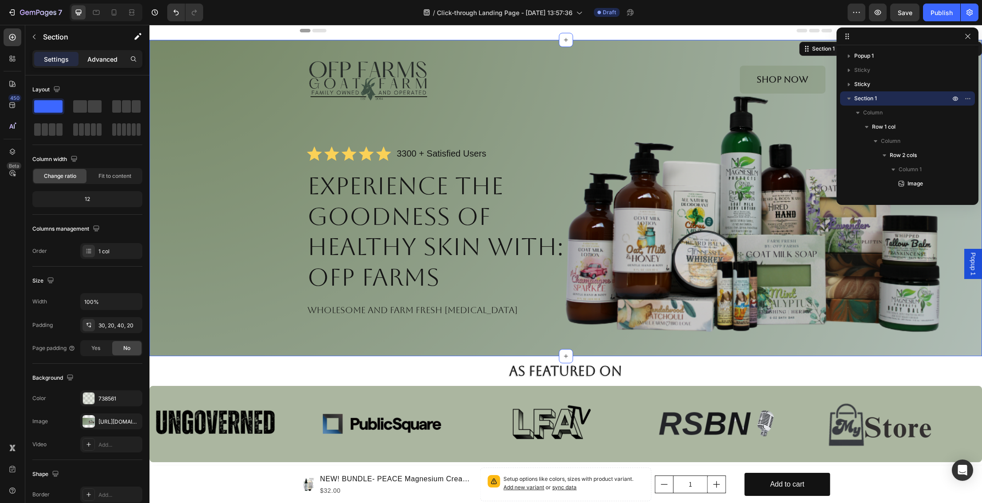
click at [105, 55] on p "Advanced" at bounding box center [102, 59] width 30 height 9
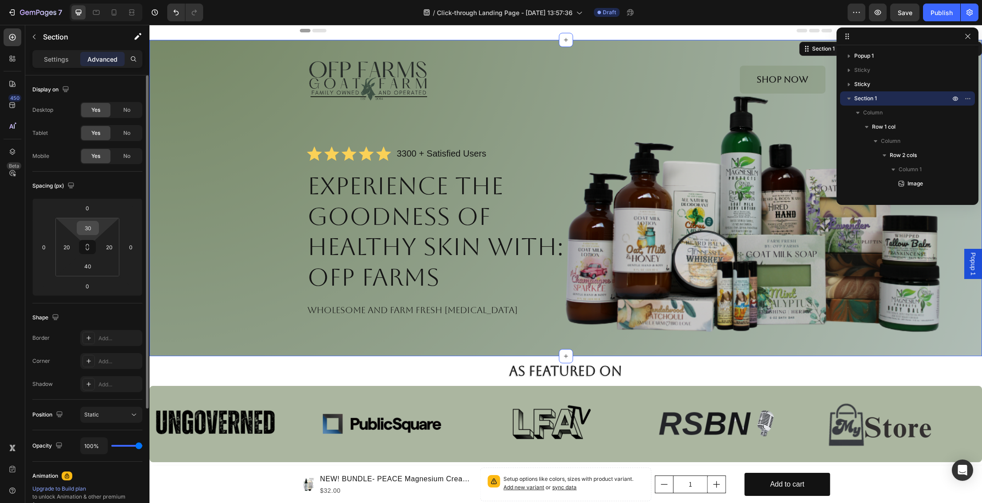
click at [88, 227] on input "30" at bounding box center [88, 227] width 18 height 13
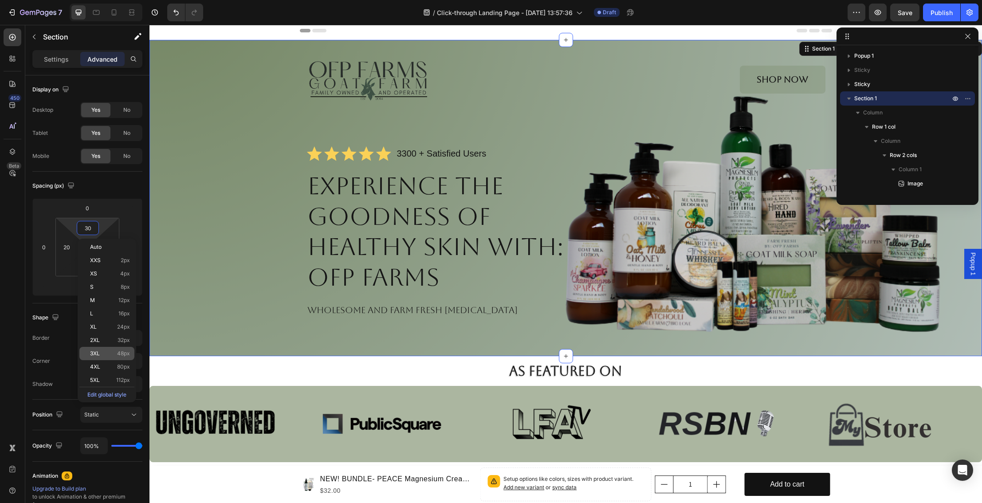
click at [123, 349] on div "3XL 48px" at bounding box center [106, 353] width 55 height 13
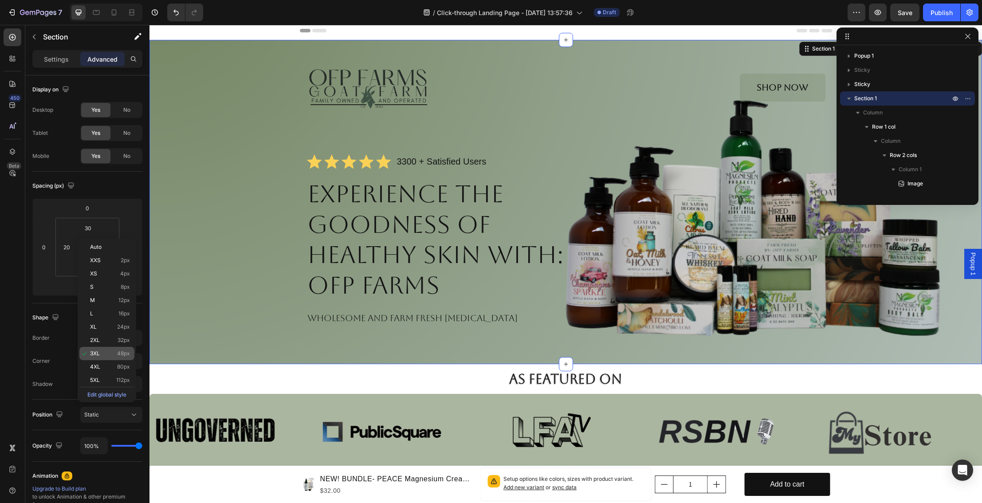
type input "48"
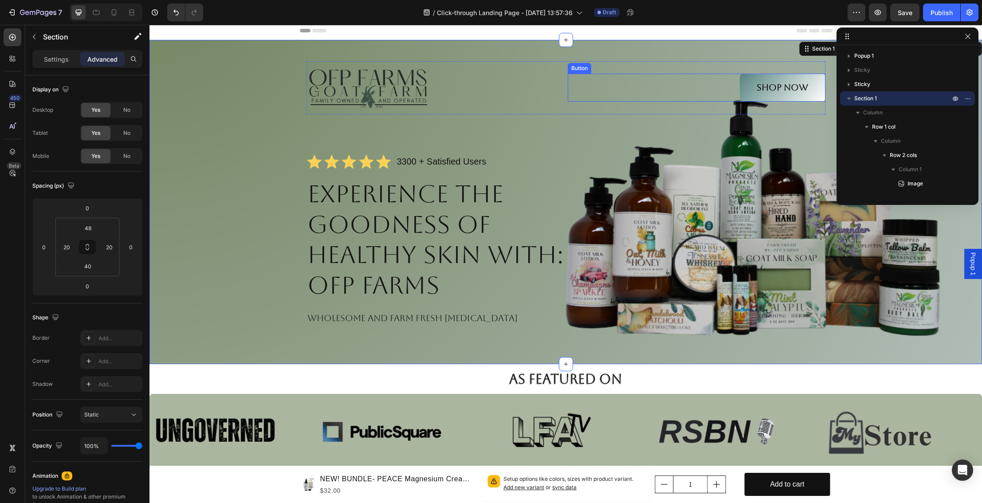
click at [787, 77] on link "Shop Now" at bounding box center [783, 88] width 86 height 28
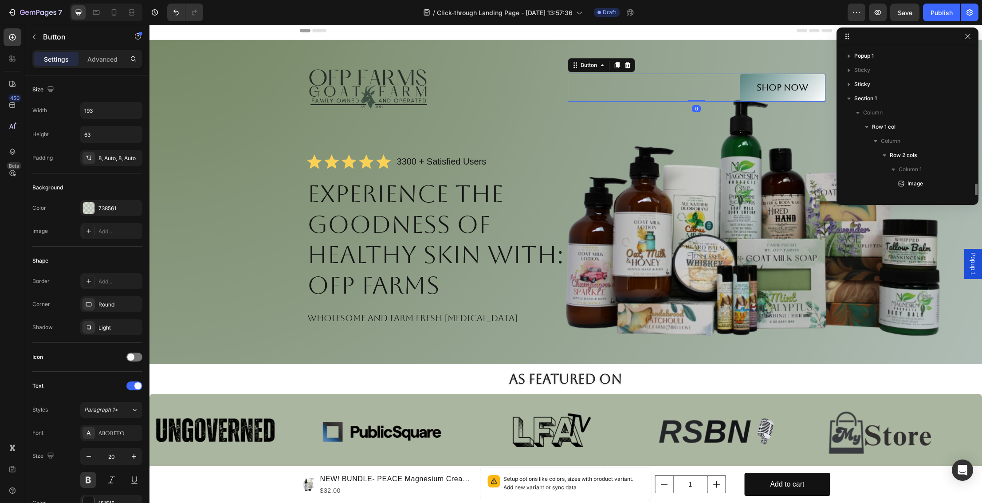
scroll to position [97, 0]
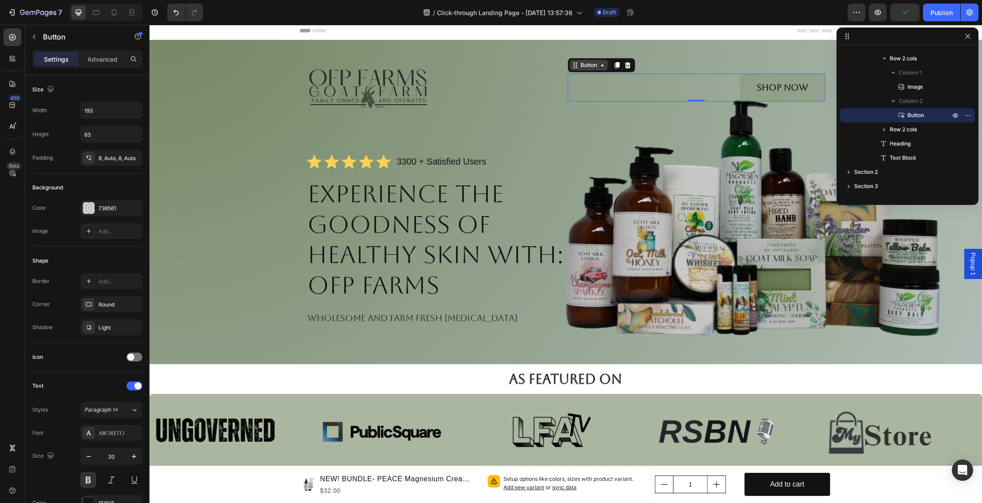
click at [601, 66] on icon at bounding box center [602, 65] width 3 height 2
click at [968, 117] on icon "button" at bounding box center [967, 114] width 7 height 7
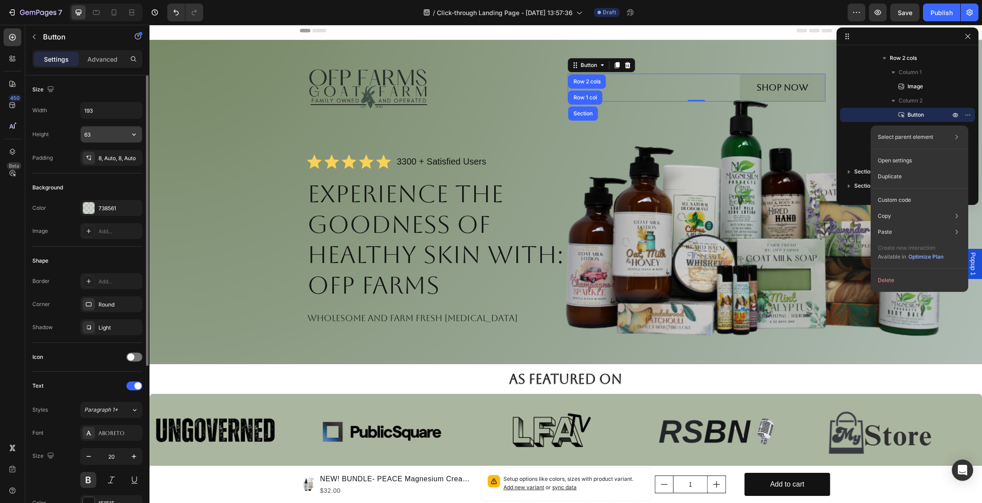
click at [93, 137] on input "63" at bounding box center [111, 134] width 61 height 16
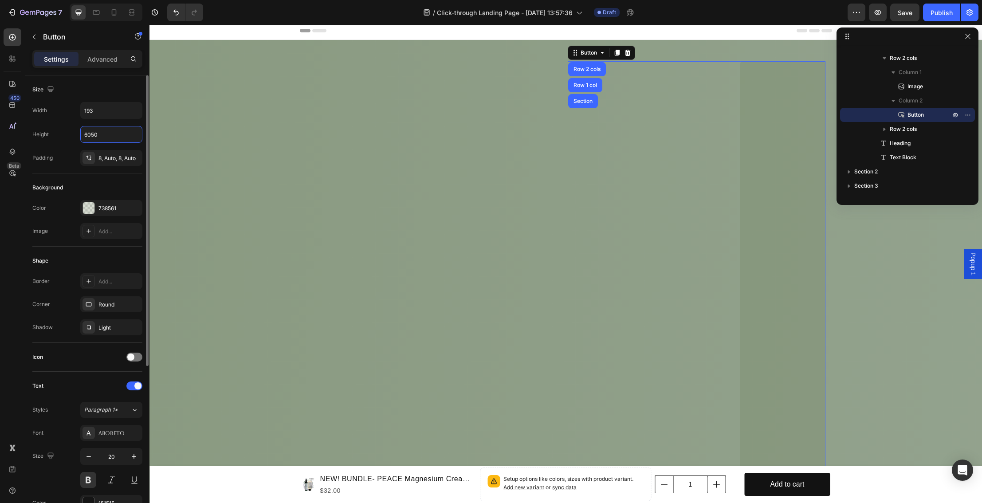
drag, startPoint x: 102, startPoint y: 134, endPoint x: 74, endPoint y: 130, distance: 27.8
click at [74, 130] on div "Height 6050" at bounding box center [87, 134] width 110 height 17
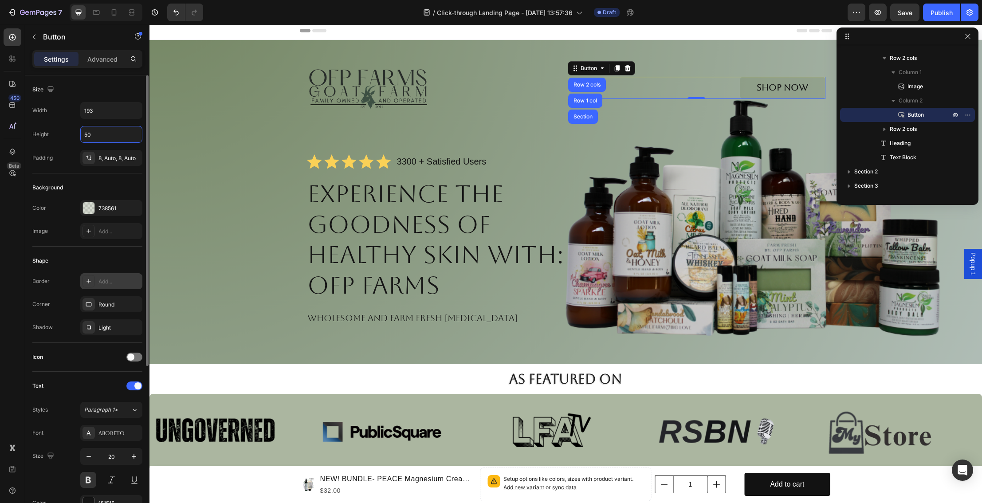
type input "50"
click at [110, 280] on div "Add..." at bounding box center [119, 282] width 42 height 8
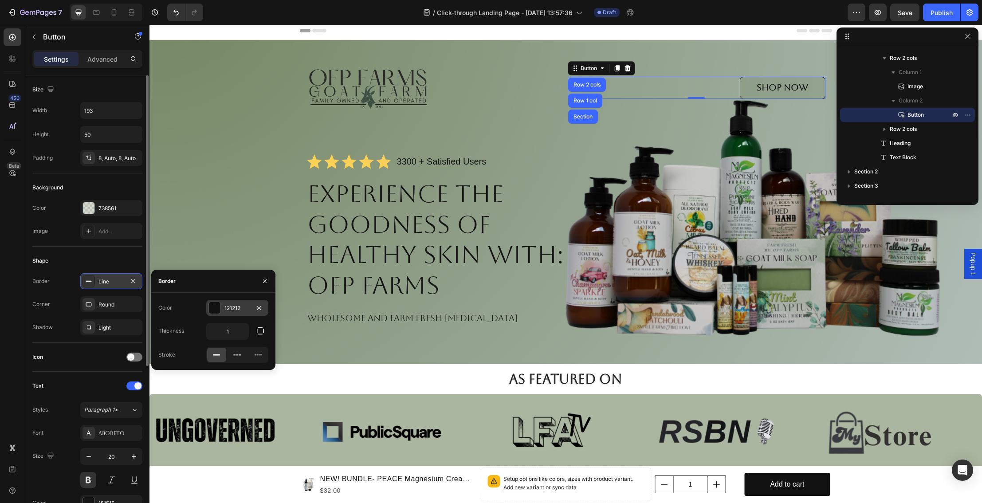
click at [214, 307] on div at bounding box center [215, 308] width 12 height 12
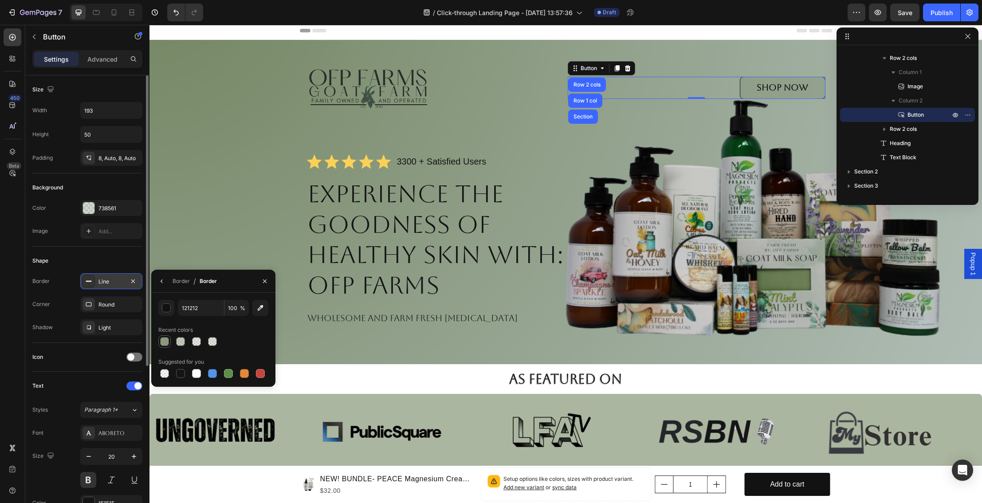
click at [162, 340] on div at bounding box center [164, 341] width 9 height 9
type input "738561"
type input "80"
click at [180, 372] on div at bounding box center [180, 373] width 9 height 9
type input "151515"
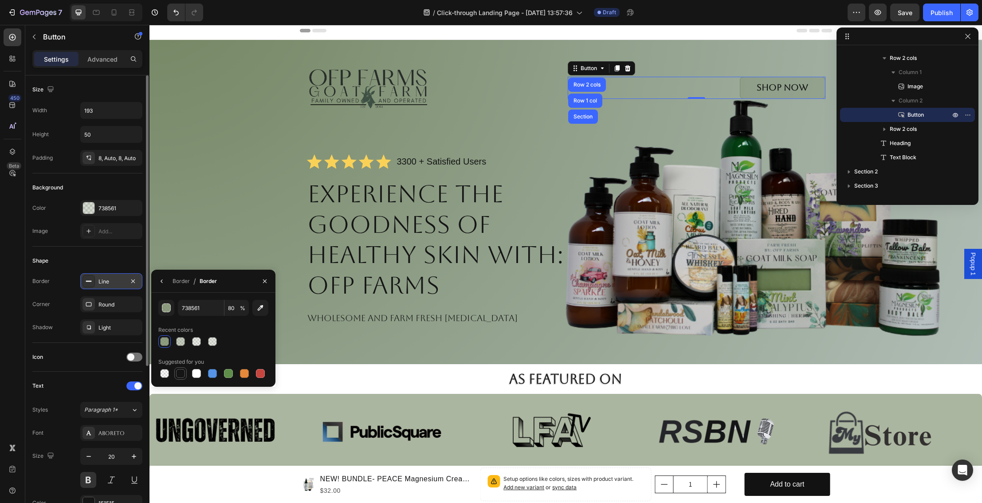
type input "100"
click at [165, 340] on div at bounding box center [164, 341] width 9 height 9
type input "738561"
type input "80"
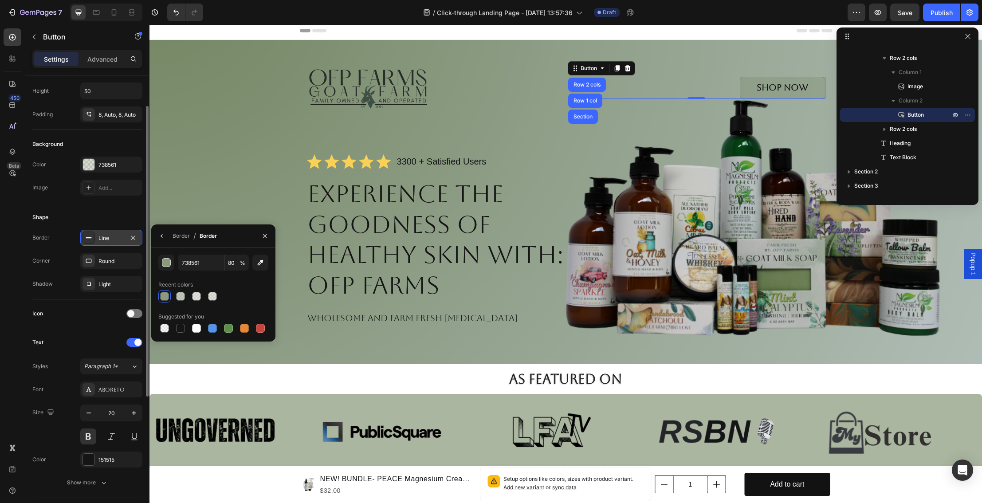
scroll to position [45, 0]
click at [129, 312] on span at bounding box center [130, 311] width 7 height 7
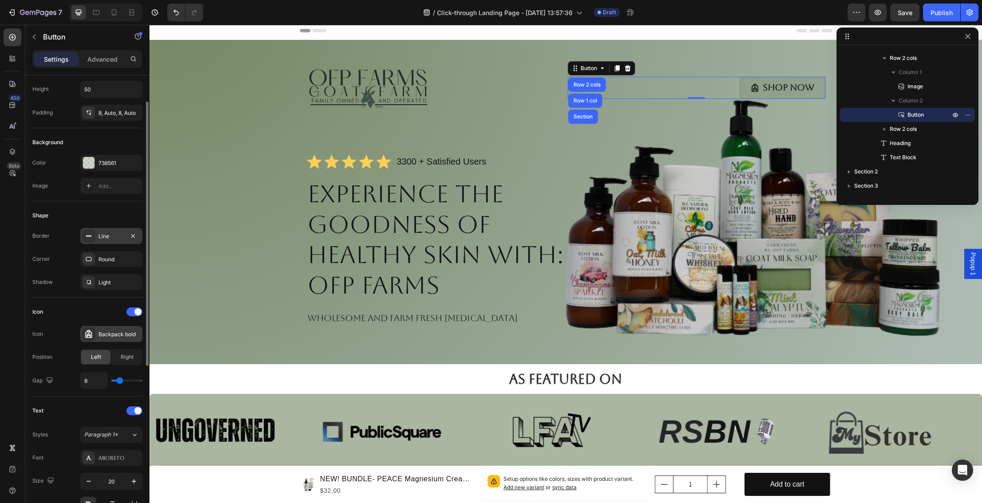
click at [110, 331] on div "Backpack bold" at bounding box center [119, 334] width 42 height 8
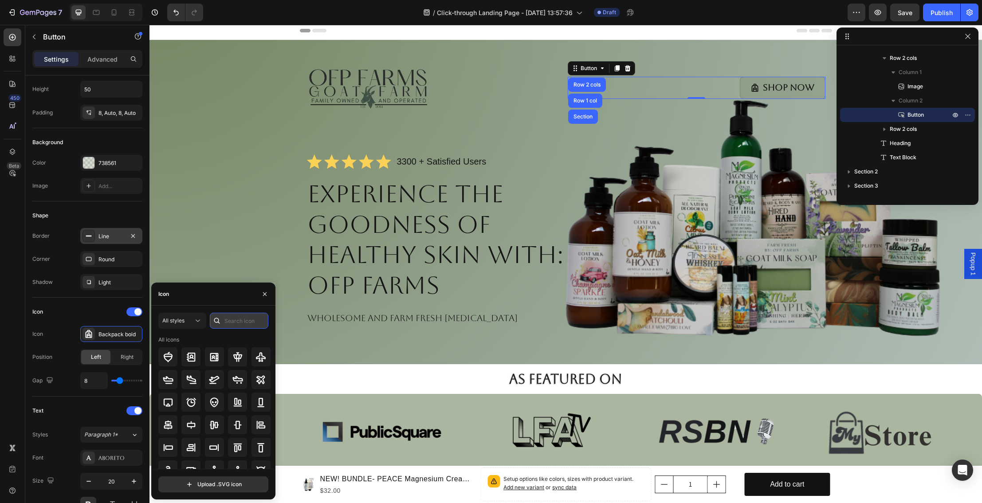
click at [227, 320] on input "text" at bounding box center [239, 321] width 59 height 16
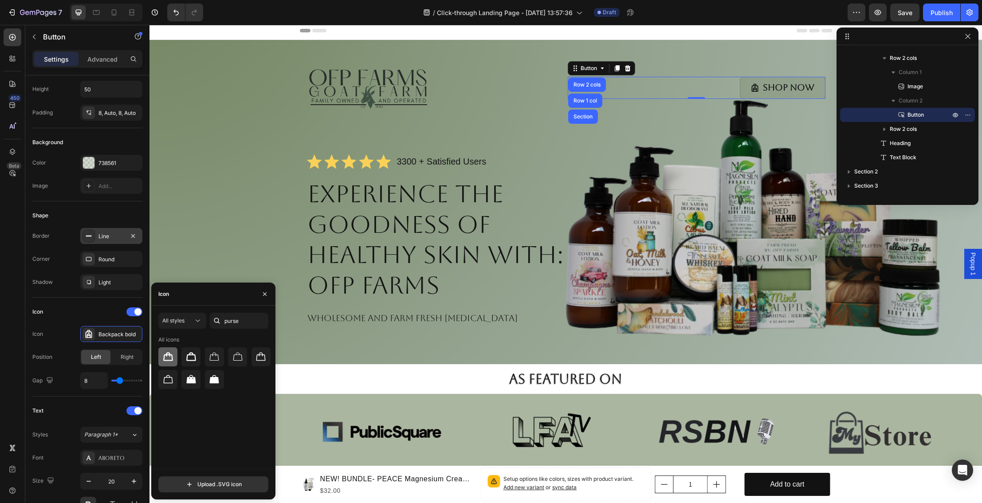
click at [170, 357] on icon at bounding box center [168, 357] width 11 height 11
click at [192, 356] on icon at bounding box center [191, 357] width 11 height 11
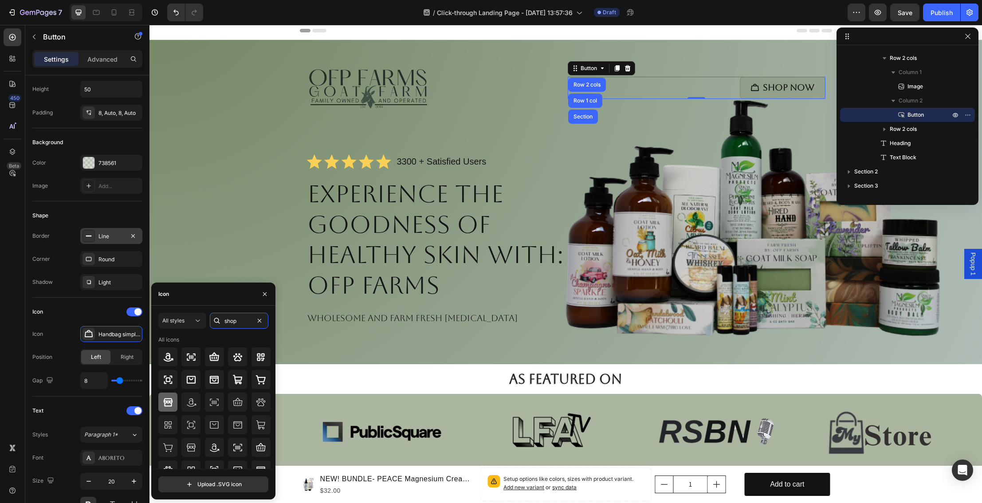
type input "shop"
click at [169, 400] on icon at bounding box center [167, 402] width 9 height 8
click at [302, 355] on div "Image Shop Now Button Row 2 cols Row 1 col Section 0 Row Icon Icon Icon Icon Ic…" at bounding box center [565, 202] width 832 height 324
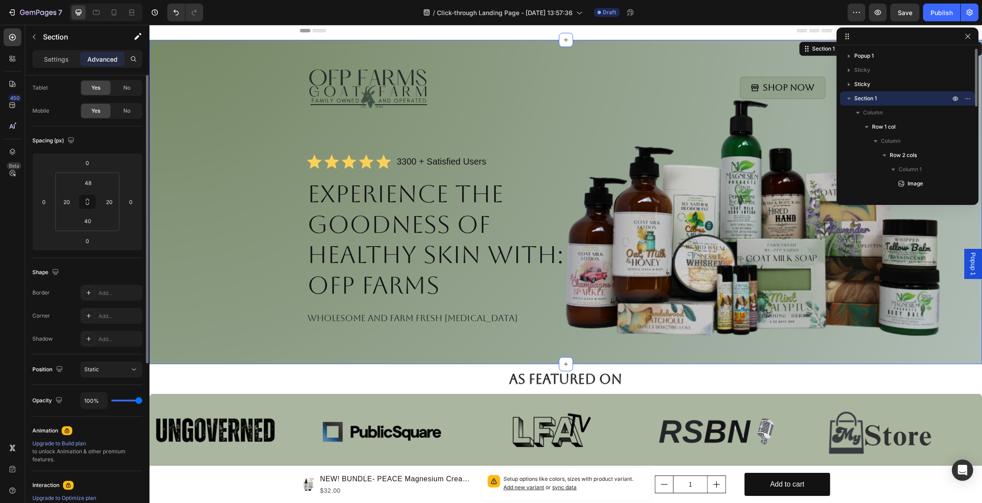
scroll to position [0, 0]
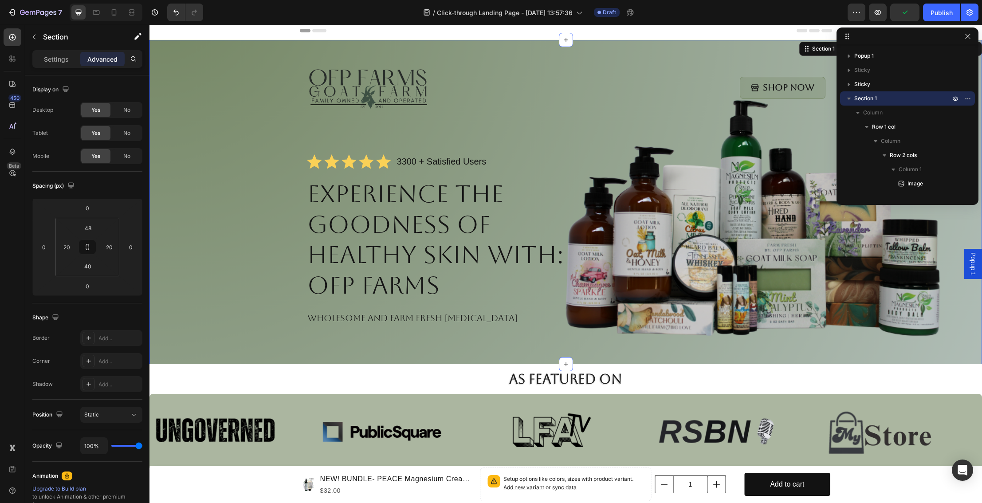
click at [253, 340] on div "Image Shop Now Button Row Icon Icon Icon Icon Icon Icon List 3300 + Satisfied U…" at bounding box center [565, 203] width 815 height 285
click at [967, 33] on icon "button" at bounding box center [967, 36] width 7 height 7
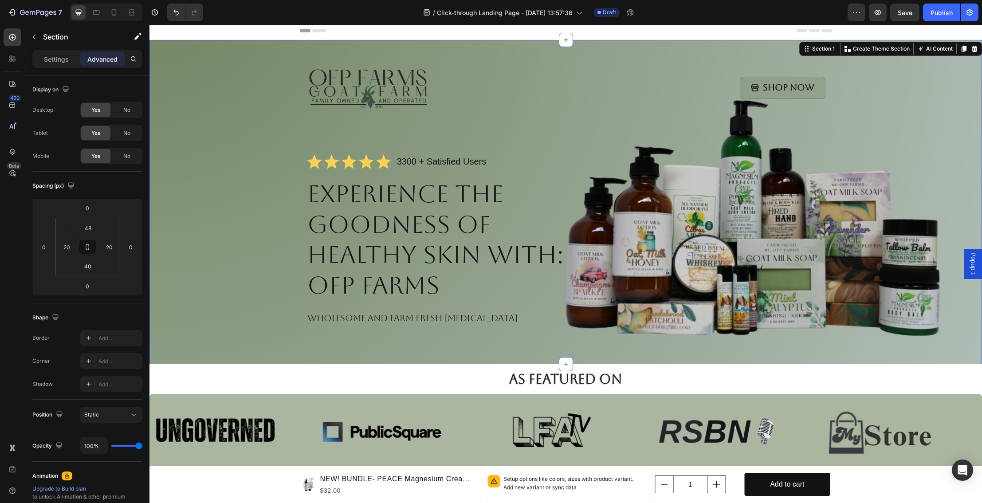
click at [925, 82] on div "Image Shop Now Button Row Icon Icon Icon Icon Icon Icon List 3300 + Satisfied U…" at bounding box center [565, 203] width 815 height 285
click at [906, 14] on span "Save" at bounding box center [905, 13] width 15 height 8
click at [876, 10] on icon "button" at bounding box center [877, 12] width 9 height 9
click at [176, 12] on icon "Undo/Redo" at bounding box center [176, 12] width 9 height 9
click at [199, 12] on button "Undo/Redo" at bounding box center [194, 13] width 18 height 18
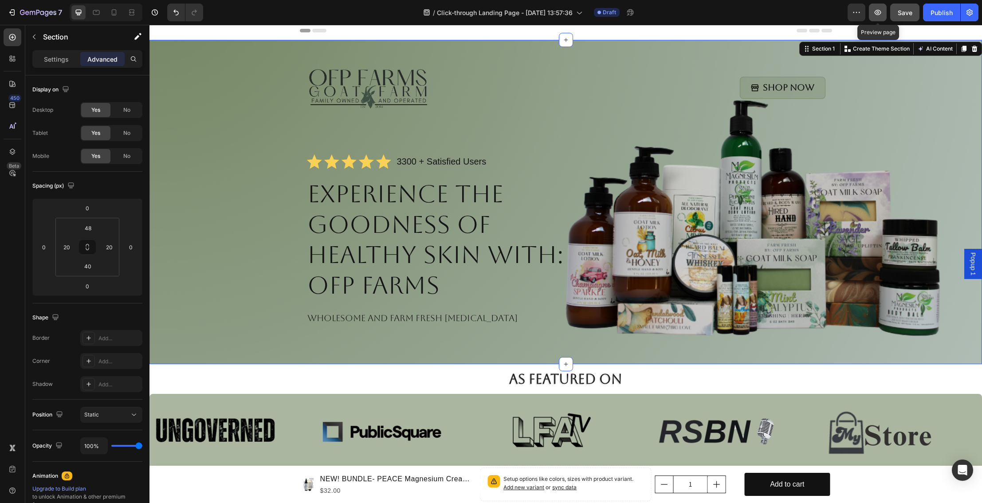
click at [880, 11] on icon "button" at bounding box center [877, 12] width 7 height 5
click at [962, 471] on icon "Open Intercom Messenger" at bounding box center [962, 470] width 10 height 12
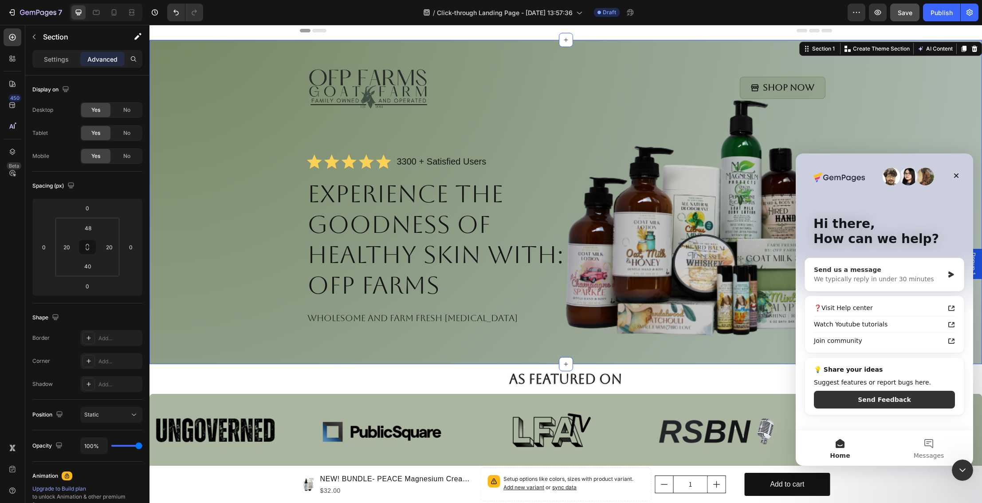
click at [863, 279] on div "We typically reply in under 30 minutes" at bounding box center [879, 278] width 130 height 9
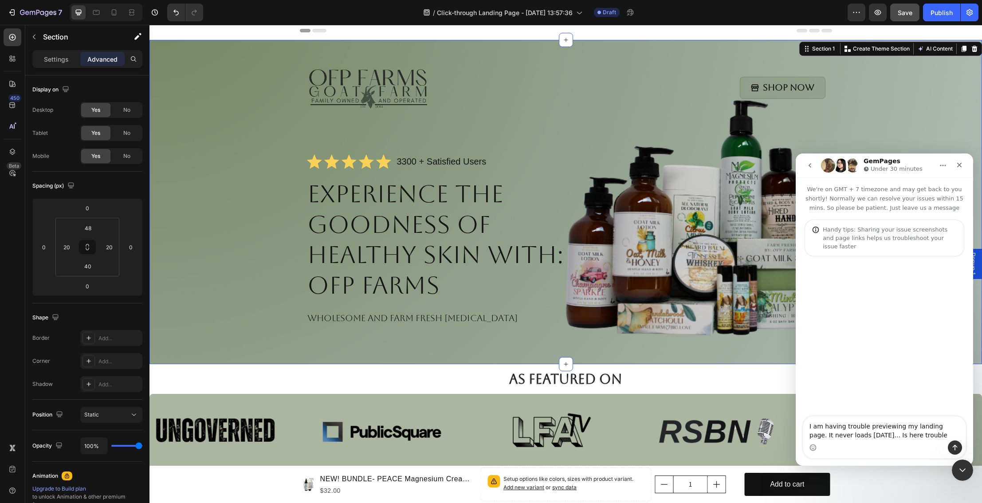
type textarea "I am having trouble previewing my landing page. It never loads [DATE]... Is her…"
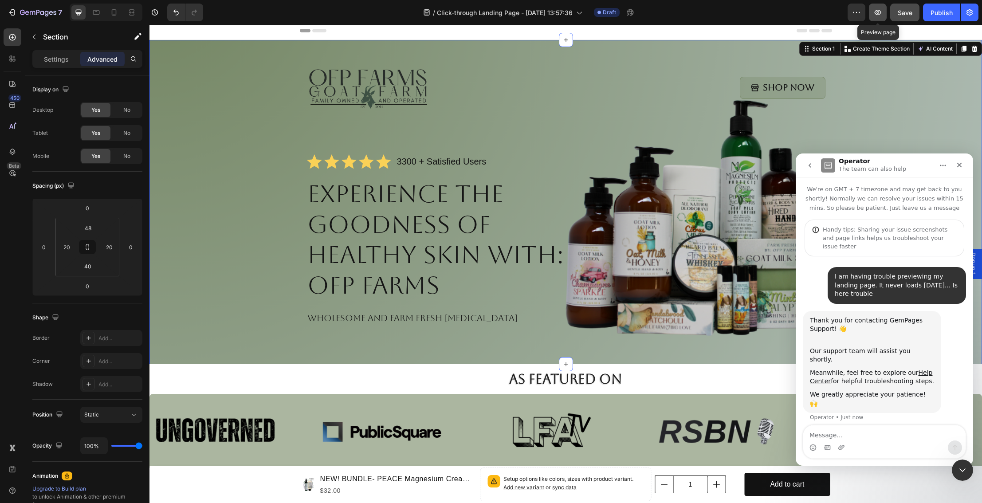
click at [880, 15] on icon "button" at bounding box center [877, 12] width 9 height 9
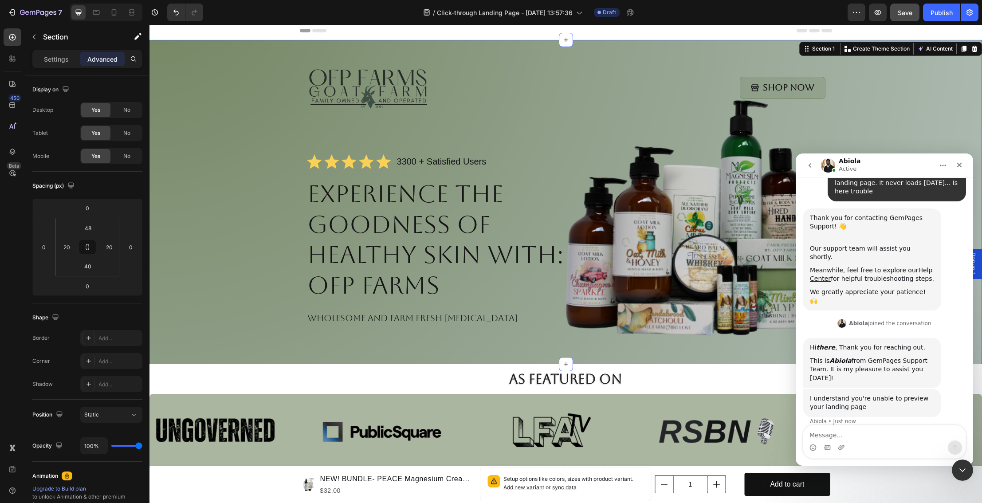
scroll to position [103, 0]
click at [836, 436] on textarea "Message…" at bounding box center [884, 432] width 162 height 15
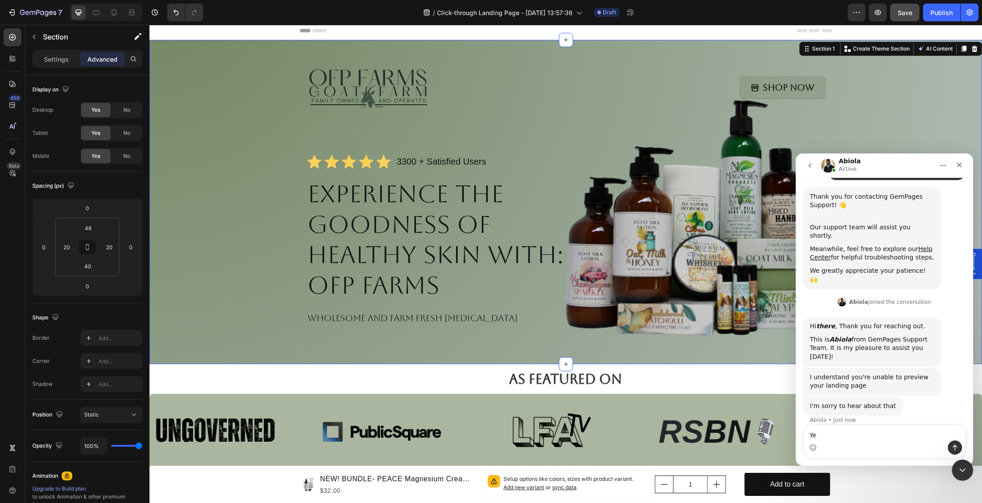
type textarea "Yes"
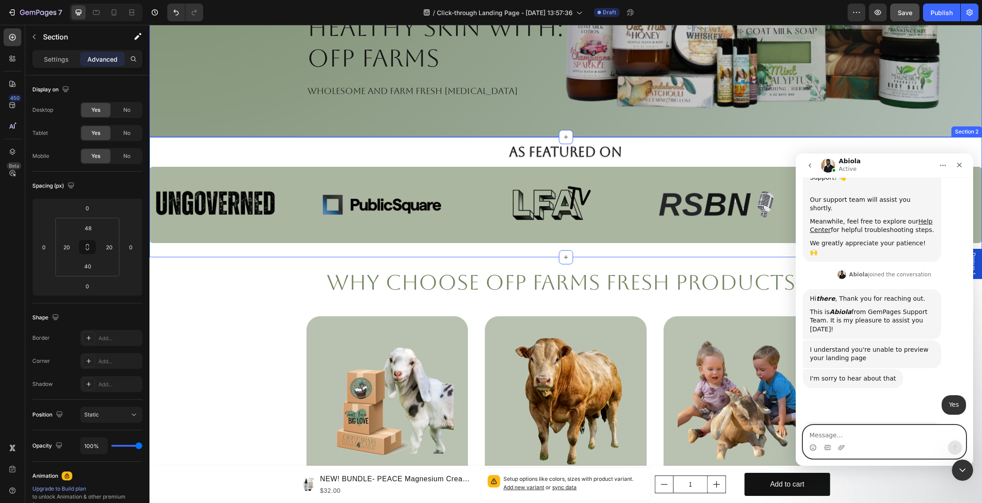
scroll to position [231, 0]
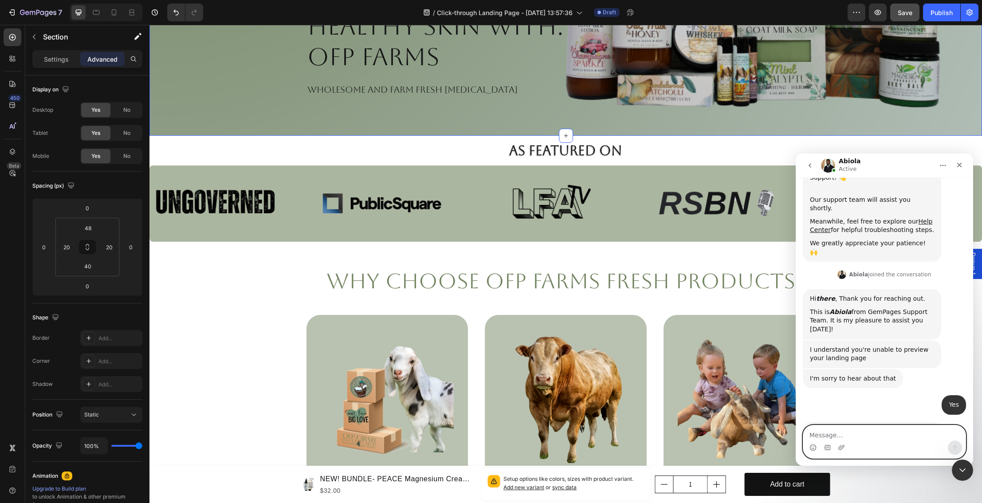
click at [821, 433] on textarea "Message…" at bounding box center [884, 432] width 162 height 15
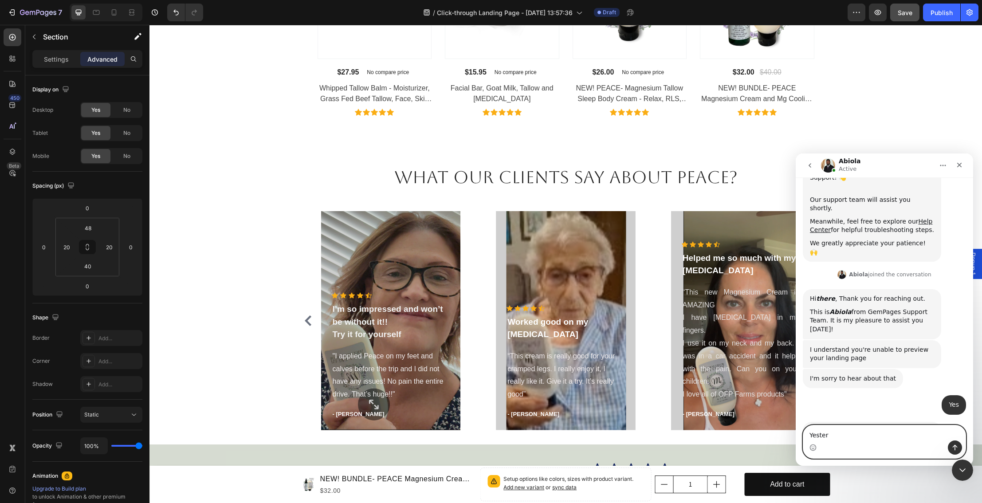
scroll to position [1329, 0]
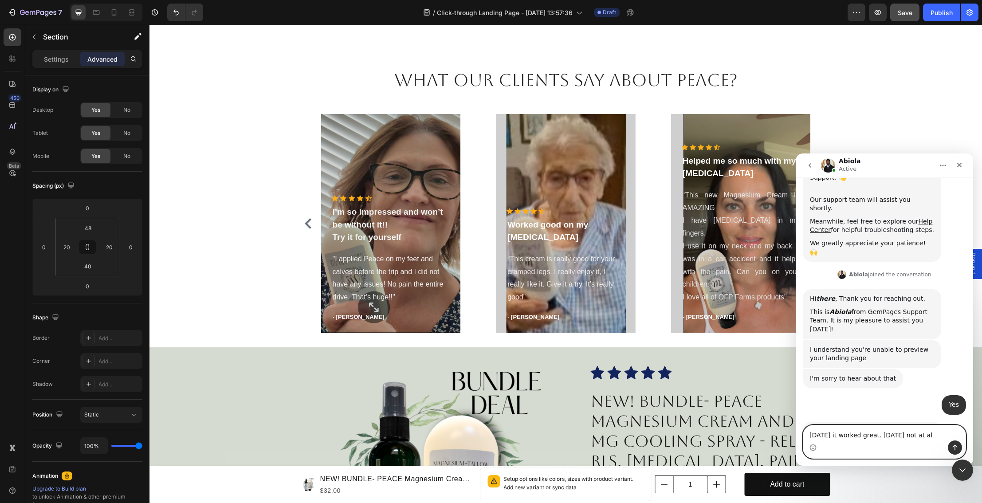
type textarea "[DATE] it worked great. [DATE] not at all"
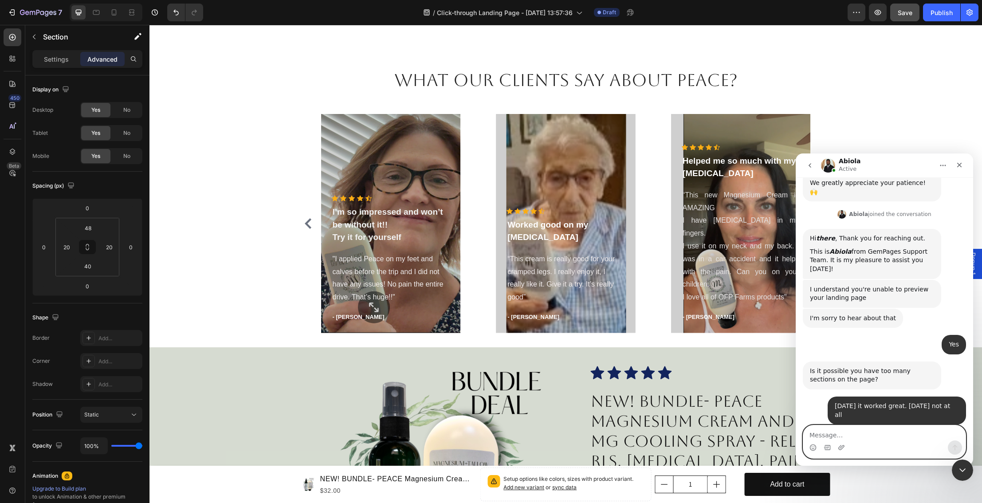
scroll to position [212, 0]
type textarea "It does not load at all"
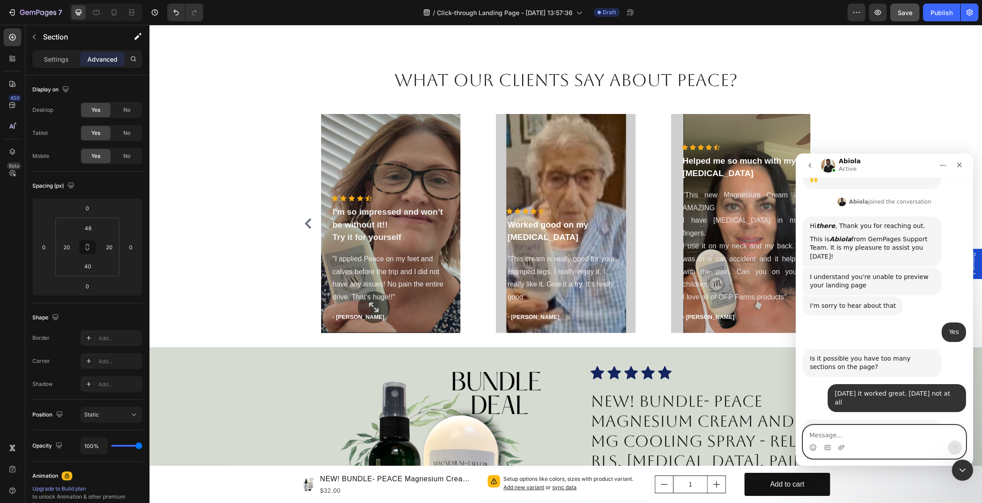
scroll to position [239, 0]
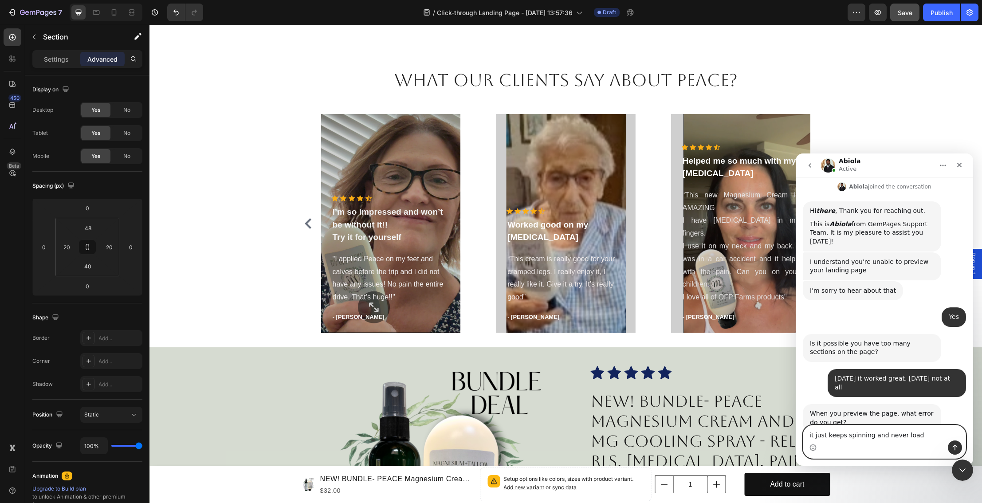
type textarea "it just keeps spinning and never loads"
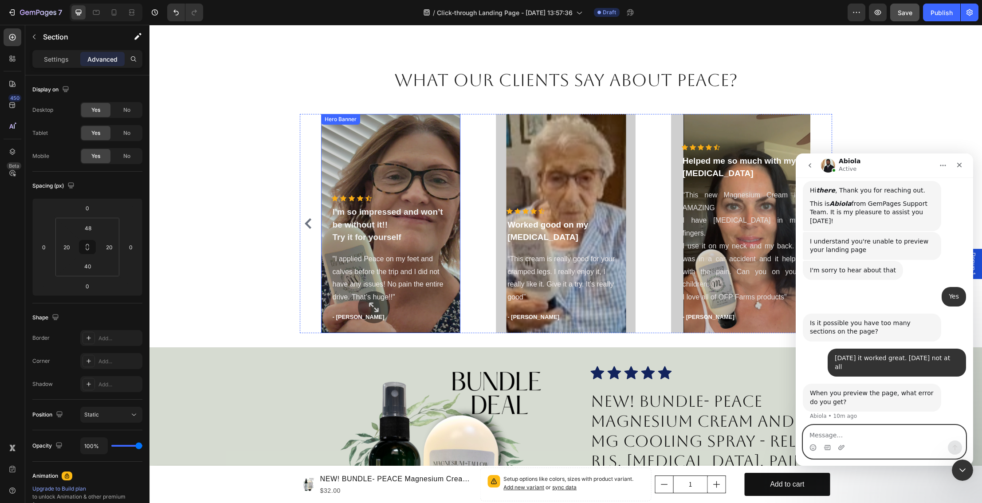
scroll to position [1327, 0]
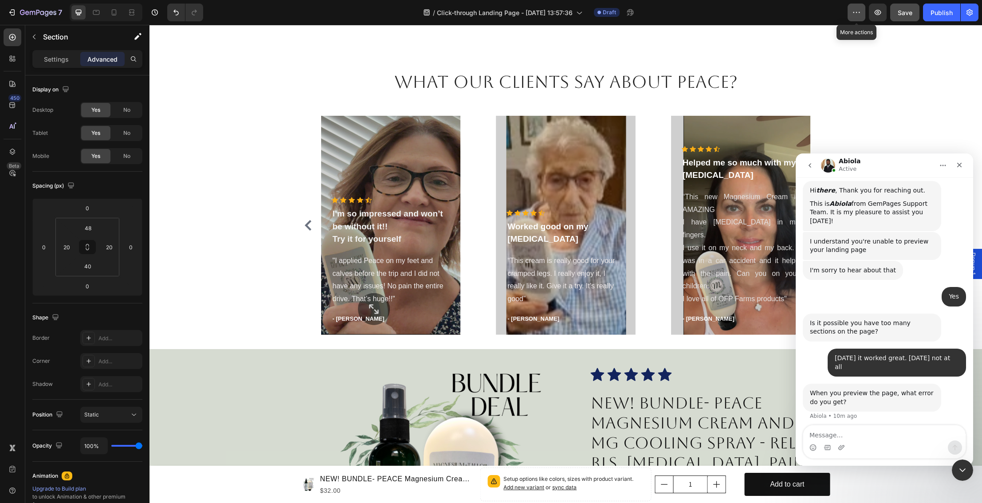
click at [853, 15] on icon "button" at bounding box center [856, 12] width 9 height 9
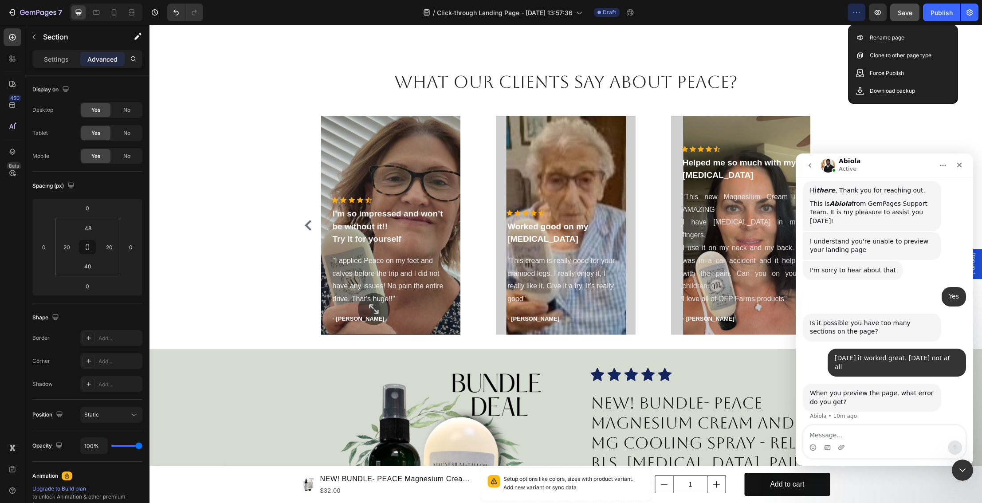
click at [839, 427] on div "It does not load at all • Just now" at bounding box center [884, 437] width 163 height 20
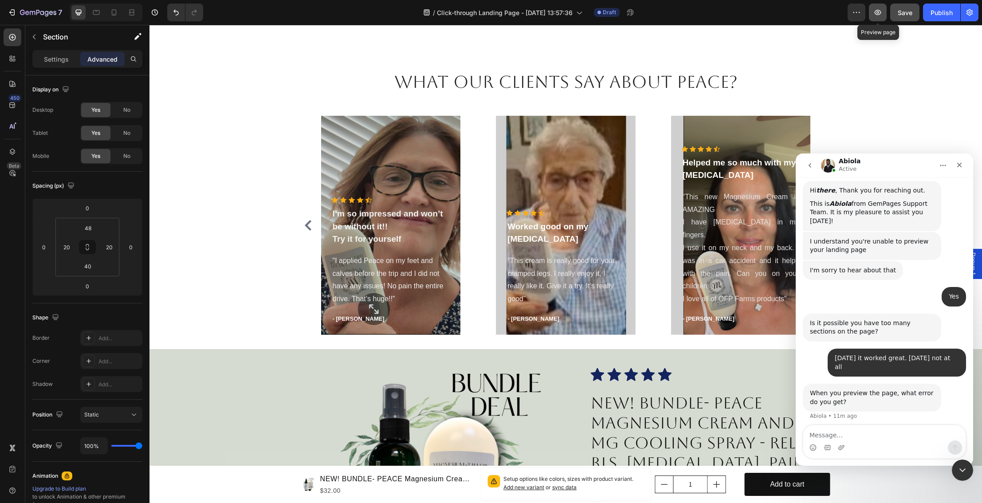
click at [873, 13] on button "button" at bounding box center [878, 13] width 18 height 18
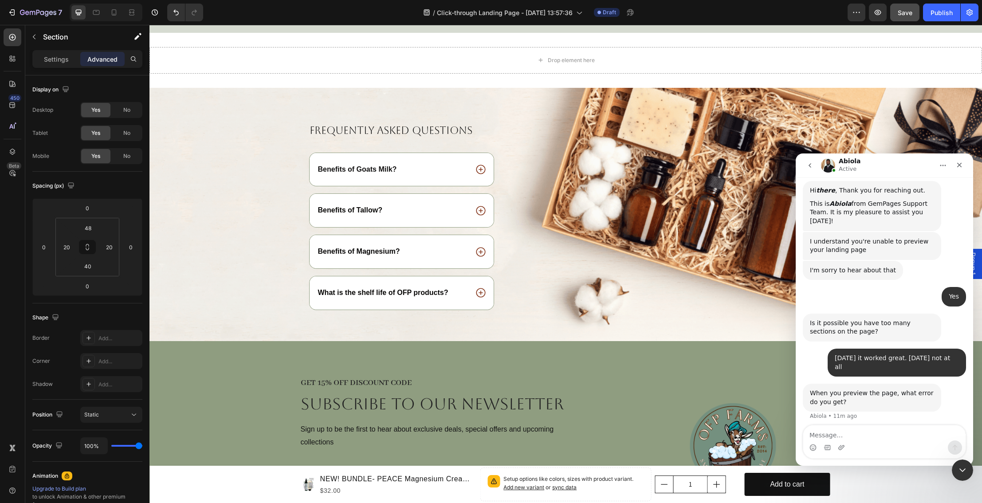
scroll to position [1946, 0]
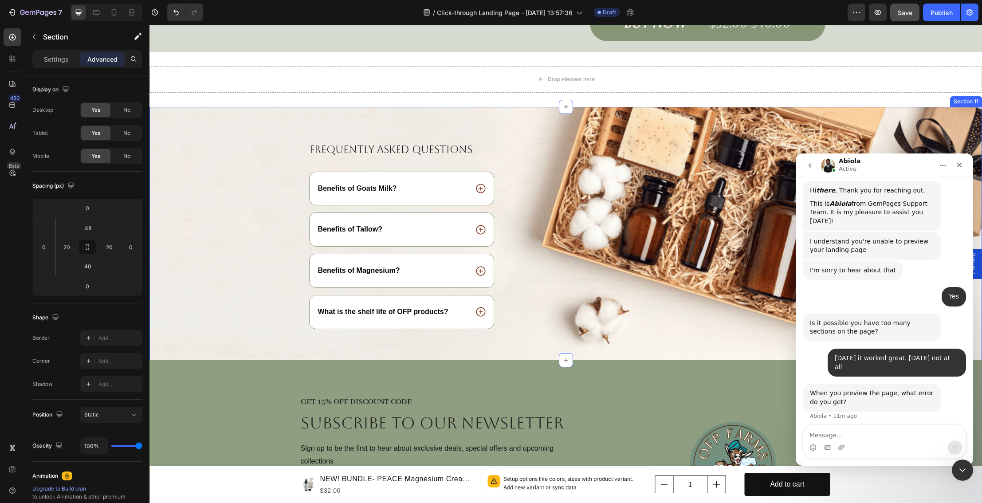
click at [525, 110] on div "Frequently asked questions Heading Benefits of Goats Milk? Benefits of [GEOGRAP…" at bounding box center [565, 233] width 832 height 253
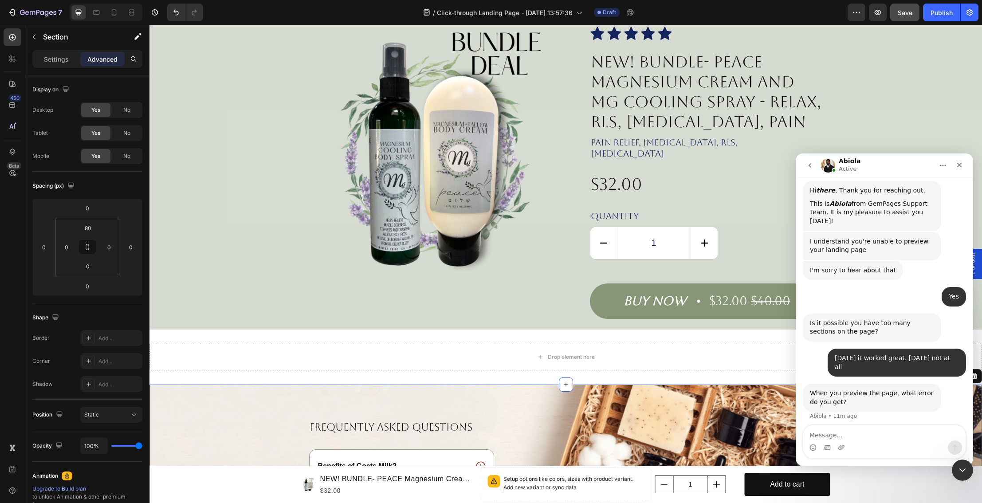
scroll to position [1668, 0]
click at [540, 330] on div "Drop element here Section 10" at bounding box center [565, 357] width 832 height 55
drag, startPoint x: 894, startPoint y: 168, endPoint x: 903, endPoint y: 177, distance: 12.9
click at [894, 185] on div "Abiola Active We're on GMT + 7 timezone and may get back to you shortly! Normal…" at bounding box center [884, 309] width 177 height 312
click at [941, 164] on icon "Home" at bounding box center [942, 165] width 7 height 7
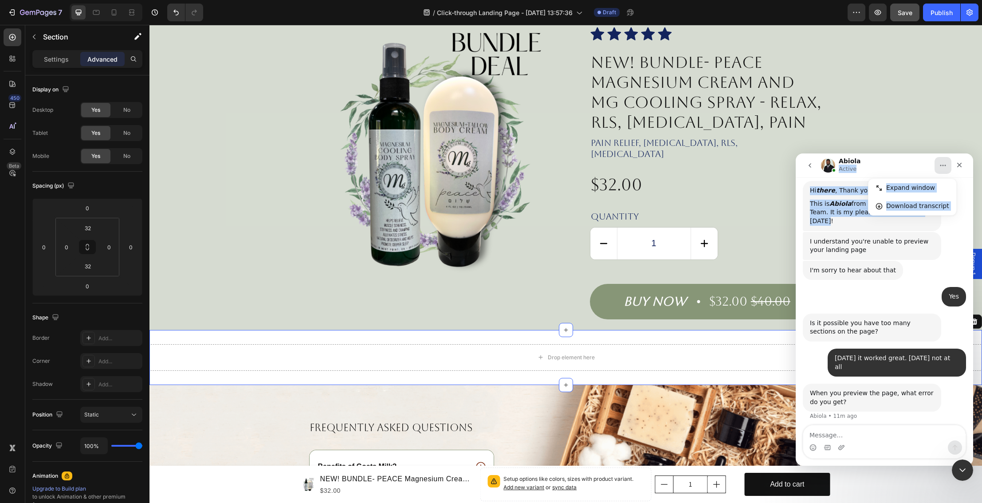
click at [946, 164] on icon "Home" at bounding box center [942, 165] width 7 height 7
click at [943, 164] on icon "Home" at bounding box center [942, 165] width 7 height 7
click at [957, 163] on icon "Close" at bounding box center [959, 165] width 5 height 5
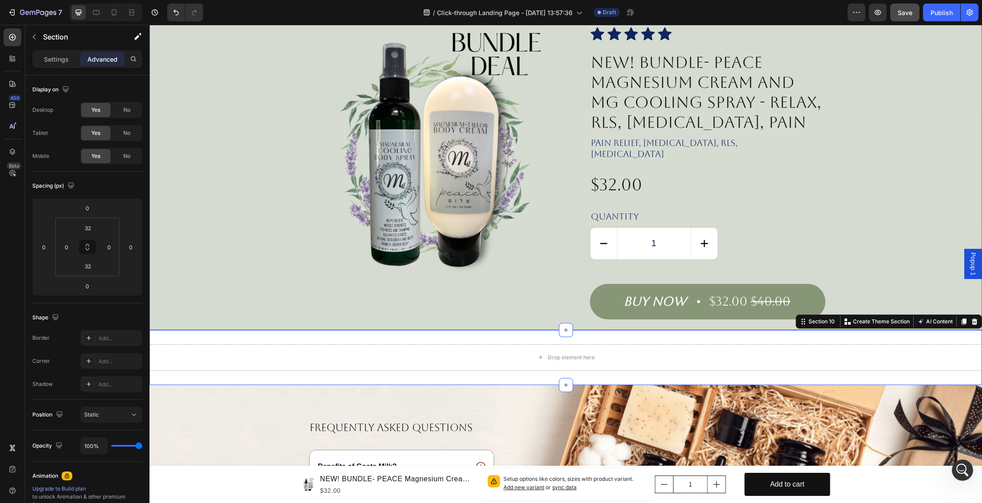
scroll to position [259, 0]
click at [976, 318] on icon at bounding box center [975, 321] width 6 height 6
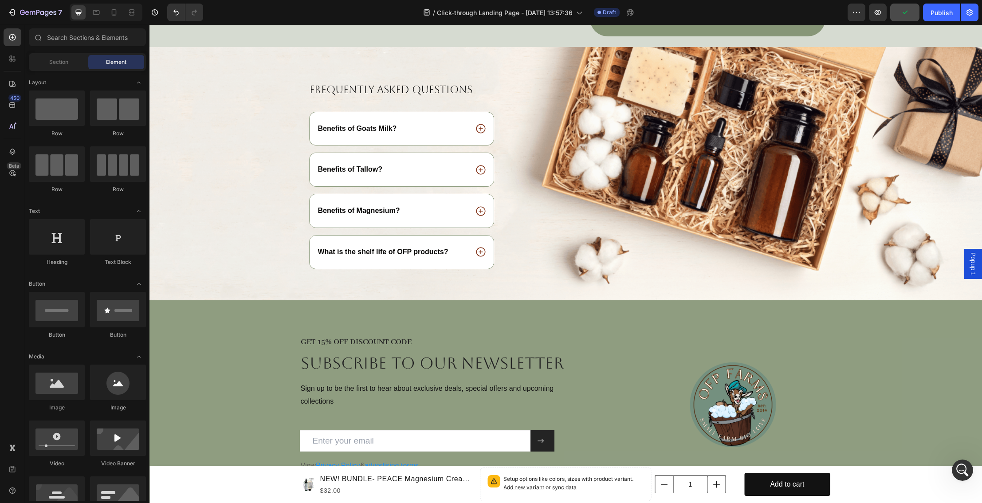
scroll to position [1967, 0]
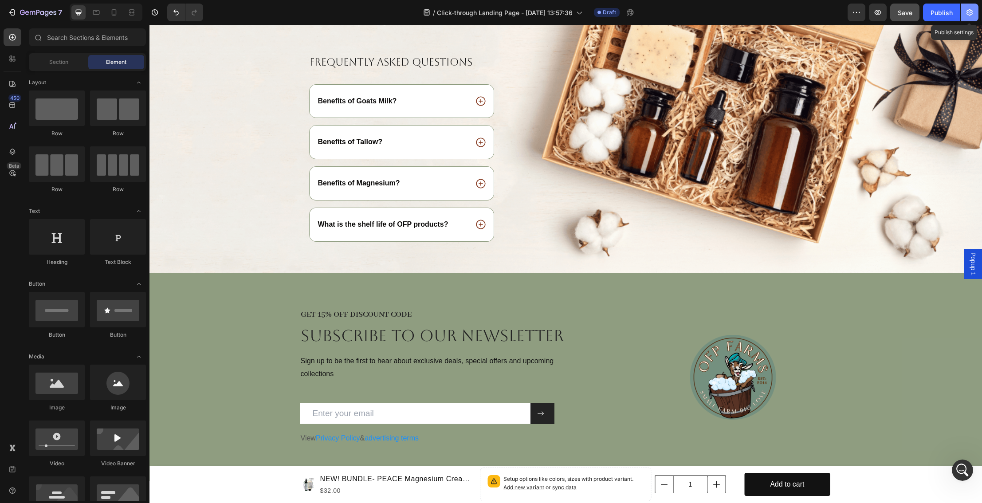
click at [970, 15] on icon "button" at bounding box center [969, 12] width 6 height 7
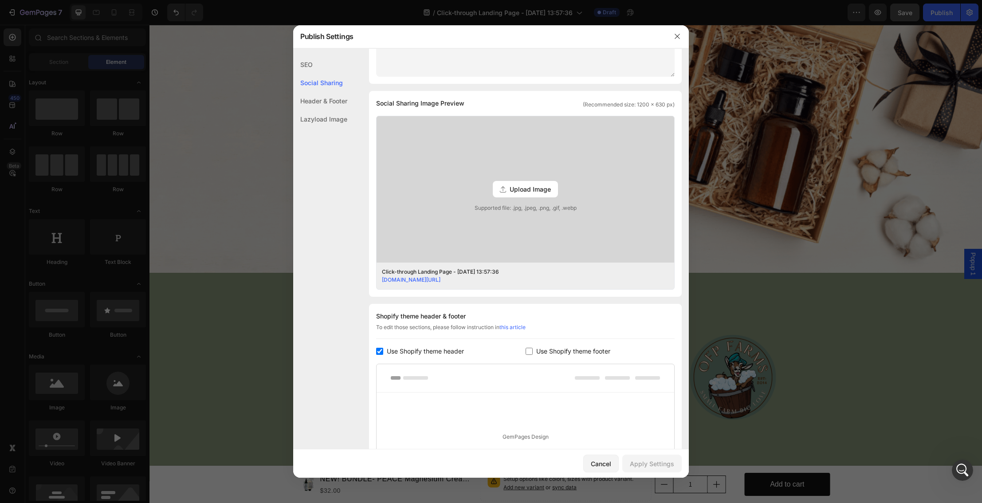
scroll to position [274, 0]
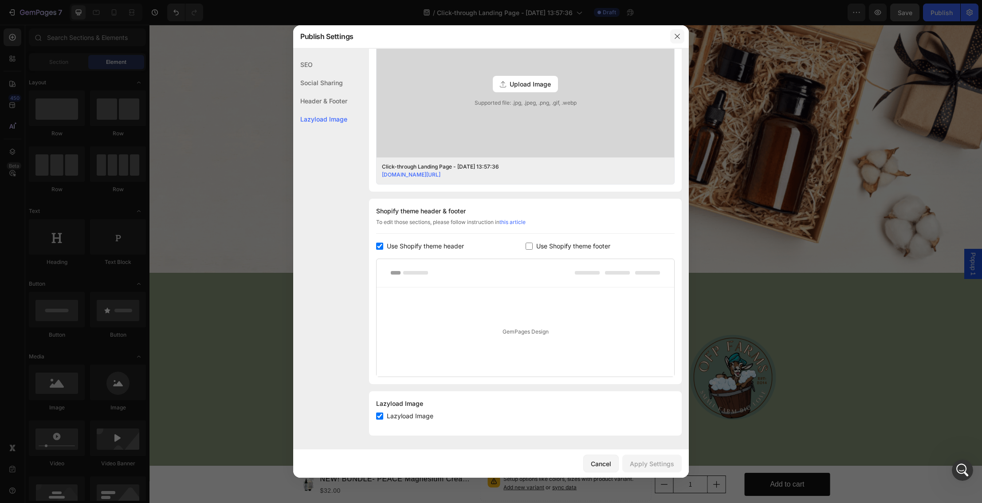
click at [678, 36] on icon "button" at bounding box center [677, 36] width 7 height 7
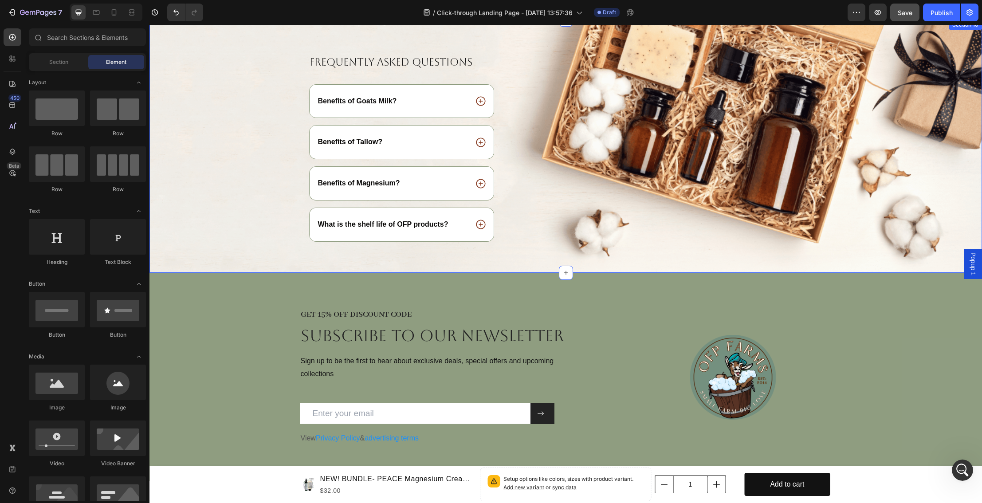
click at [910, 166] on div "Frequently asked questions Heading Benefits of Goats Milk? Benefits of [GEOGRAP…" at bounding box center [565, 164] width 832 height 218
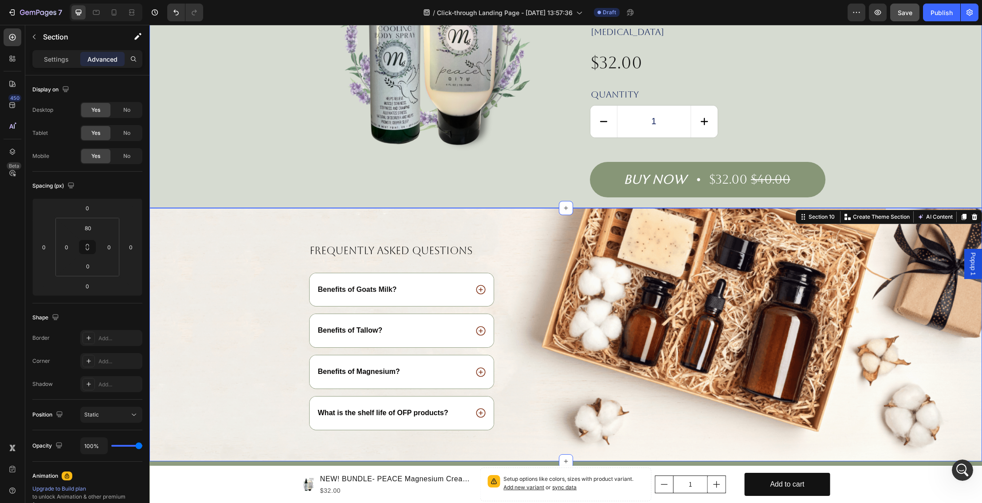
scroll to position [1789, 0]
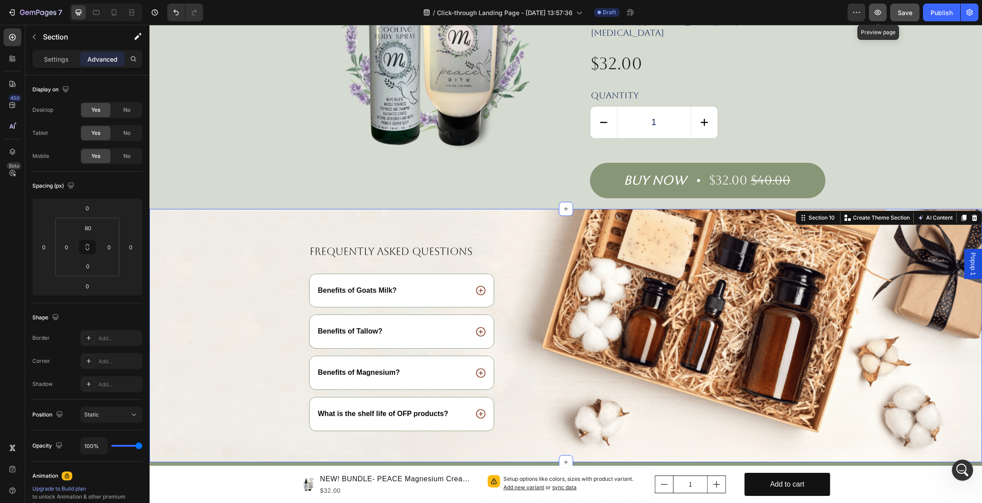
click at [878, 13] on icon "button" at bounding box center [877, 12] width 7 height 5
click at [565, 460] on icon at bounding box center [566, 462] width 4 height 4
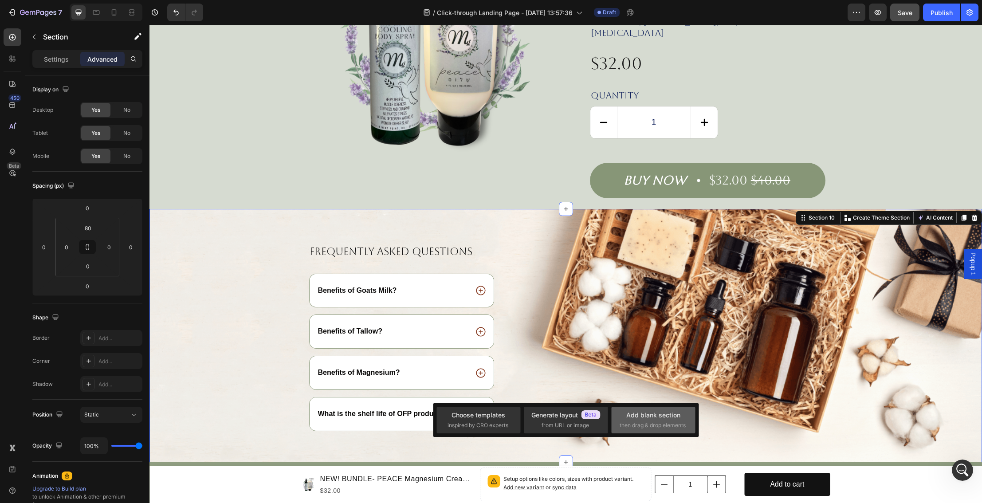
click at [637, 418] on div "Add blank section" at bounding box center [653, 414] width 54 height 9
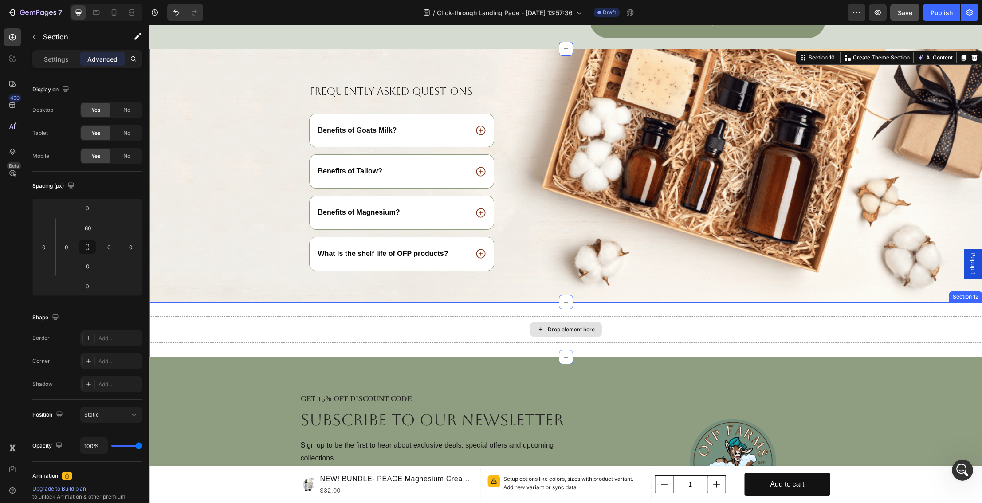
scroll to position [1950, 0]
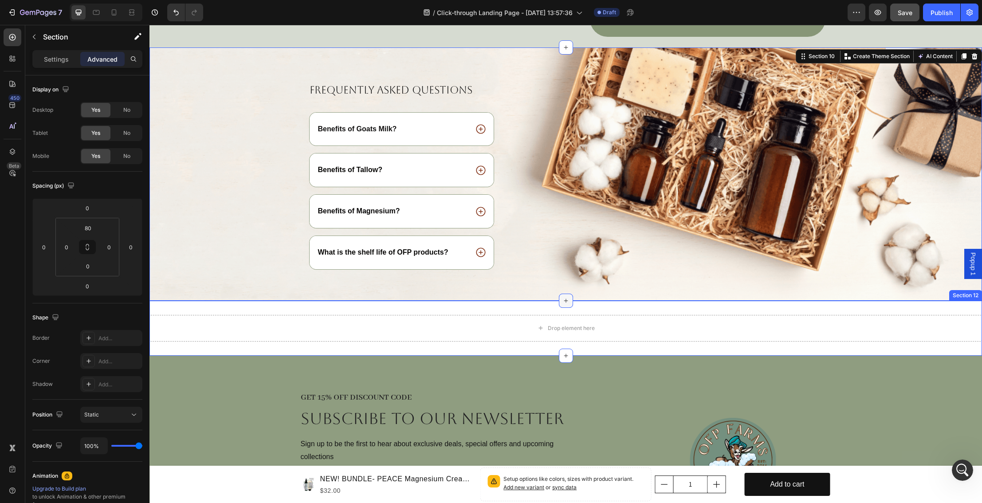
click at [565, 297] on icon at bounding box center [565, 300] width 7 height 7
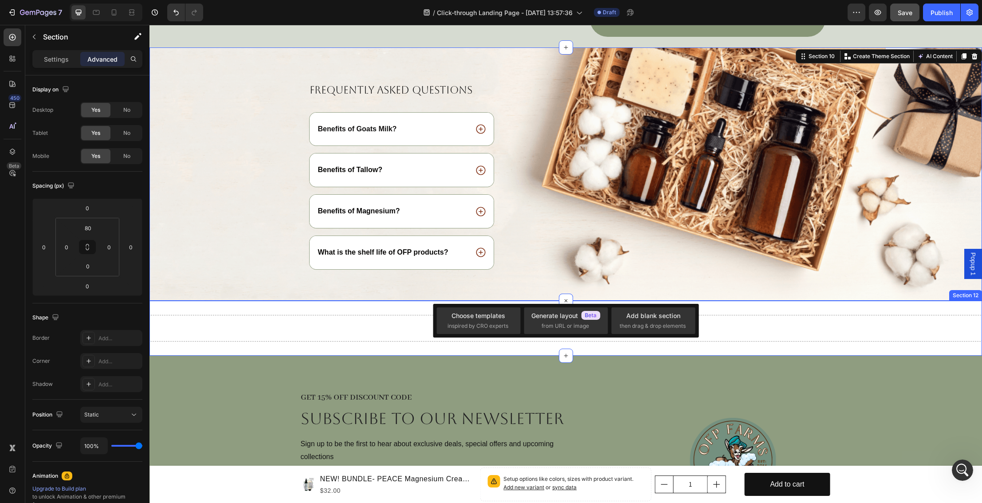
click at [346, 315] on div "Drop element here" at bounding box center [565, 328] width 832 height 27
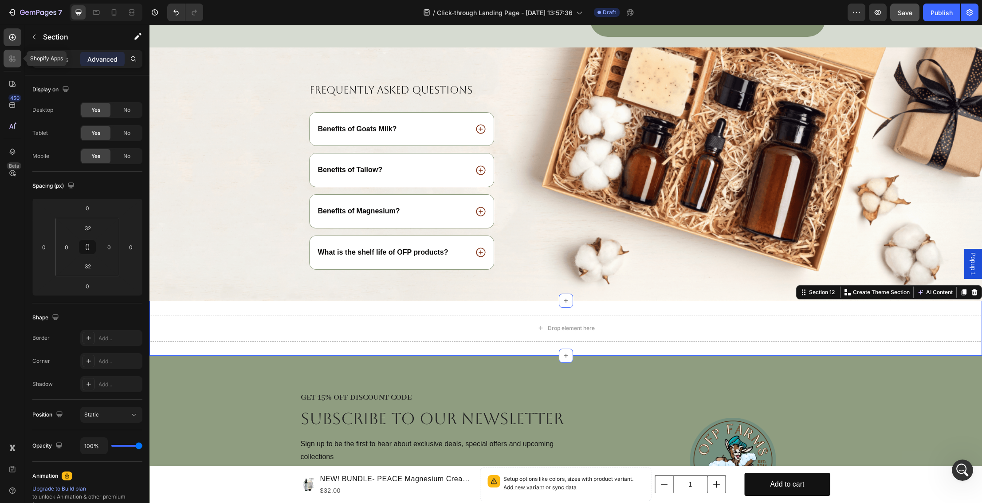
click at [11, 59] on icon at bounding box center [11, 60] width 3 height 3
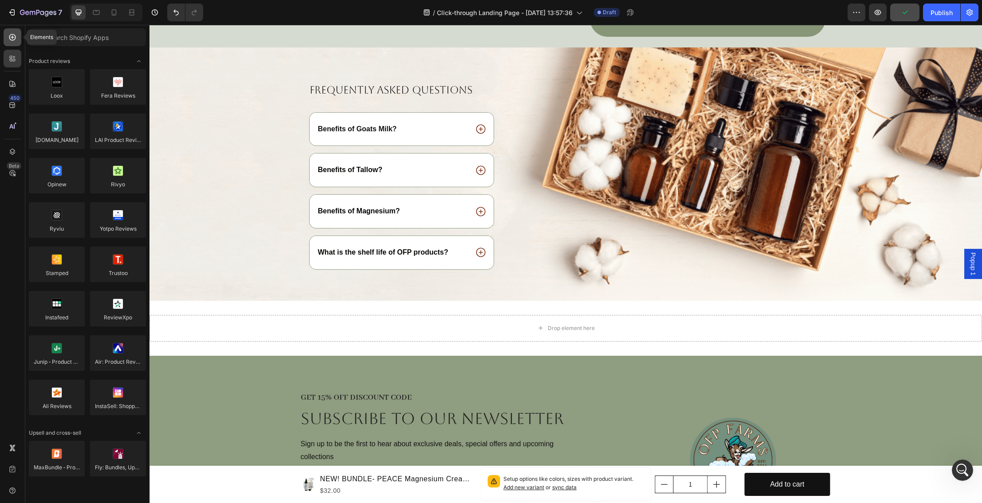
click at [12, 41] on icon at bounding box center [12, 37] width 9 height 9
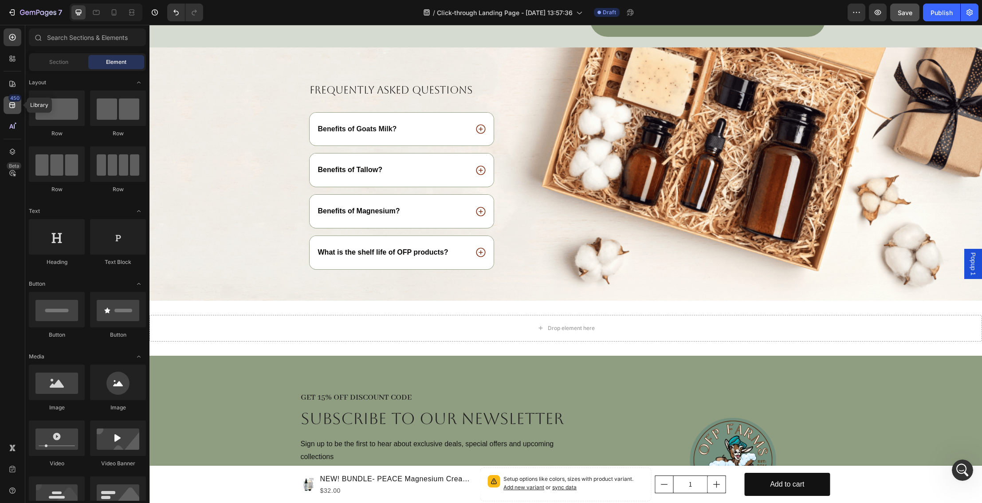
click at [11, 108] on icon at bounding box center [12, 105] width 9 height 9
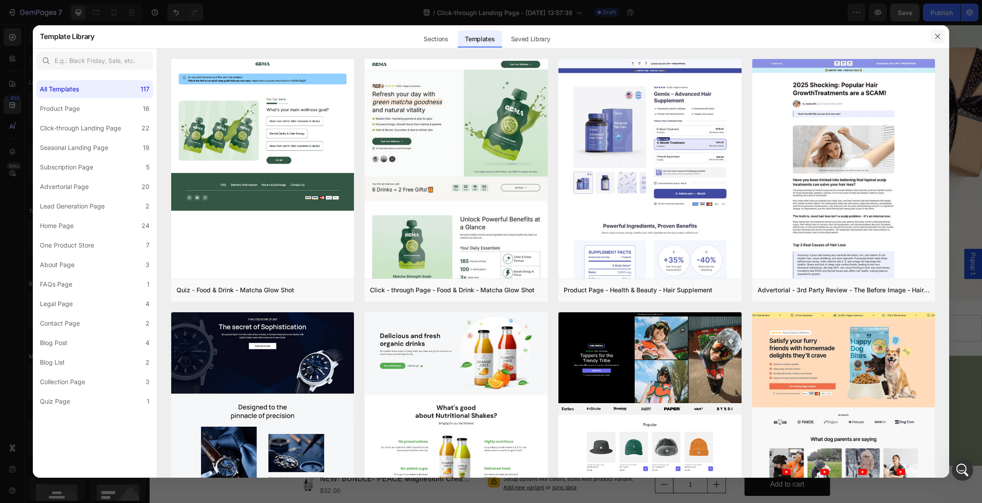
click at [935, 35] on icon "button" at bounding box center [937, 36] width 7 height 7
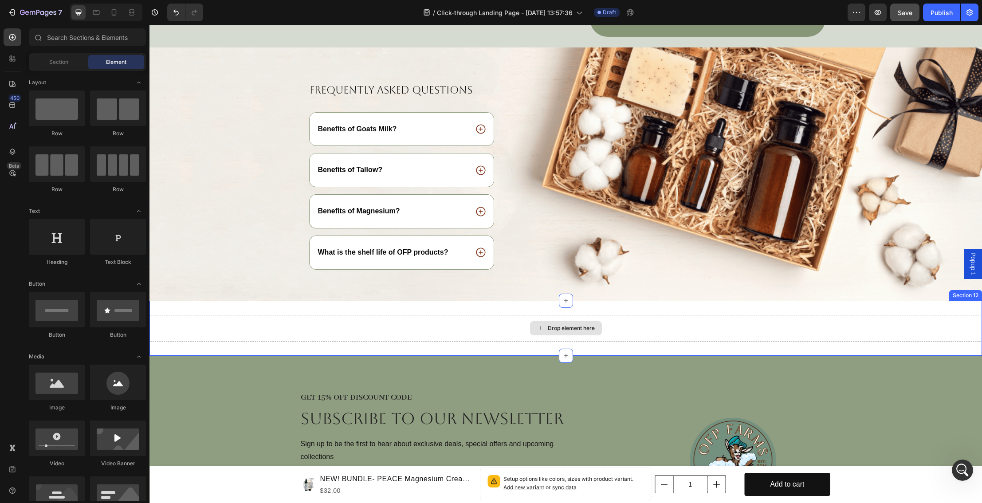
click at [560, 325] on div "Drop element here" at bounding box center [571, 328] width 47 height 7
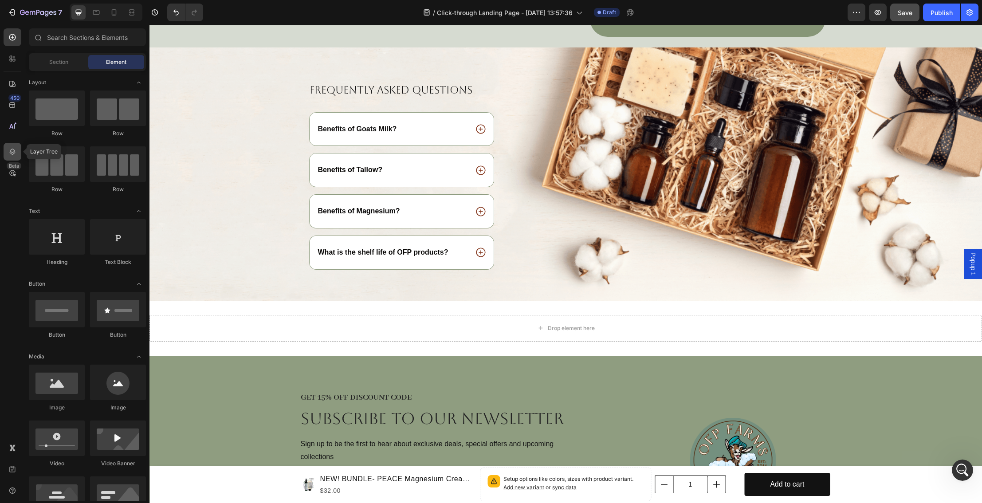
click at [8, 148] on icon at bounding box center [12, 151] width 9 height 9
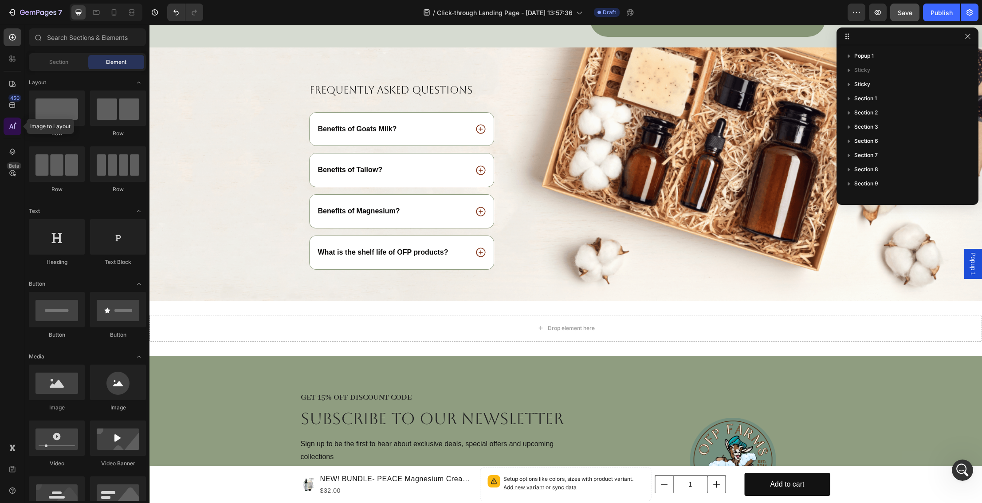
click at [14, 128] on icon at bounding box center [12, 126] width 9 height 9
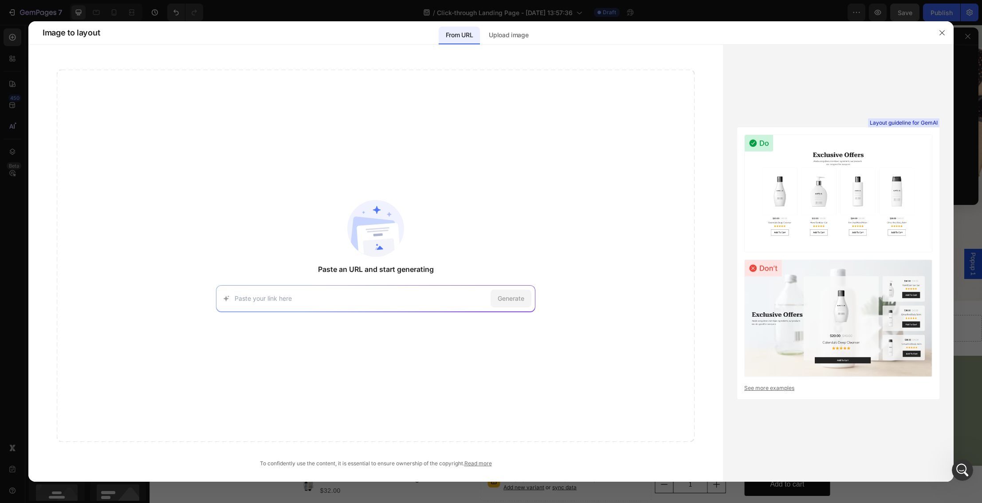
drag, startPoint x: 11, startPoint y: 95, endPoint x: 125, endPoint y: 101, distance: 114.1
click at [11, 95] on div at bounding box center [491, 251] width 982 height 503
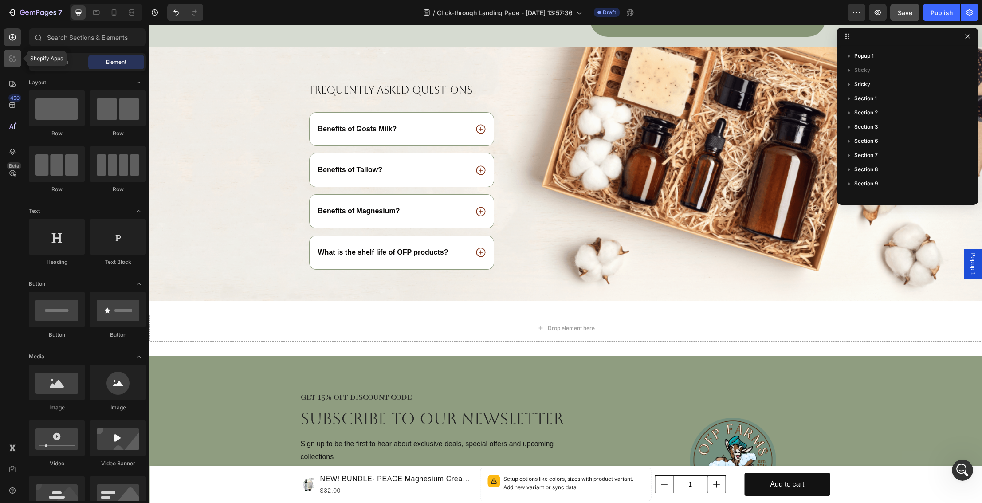
click at [13, 60] on icon at bounding box center [12, 58] width 9 height 9
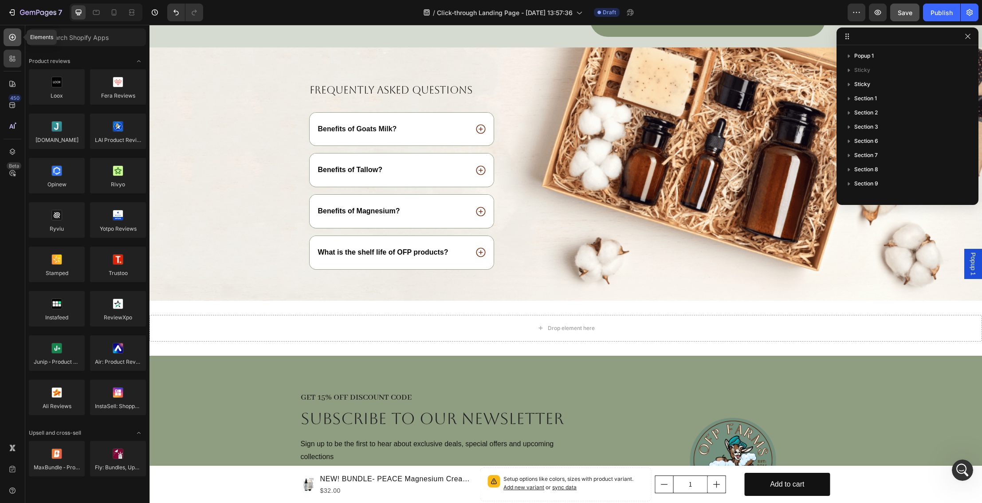
click at [13, 42] on div at bounding box center [13, 37] width 18 height 18
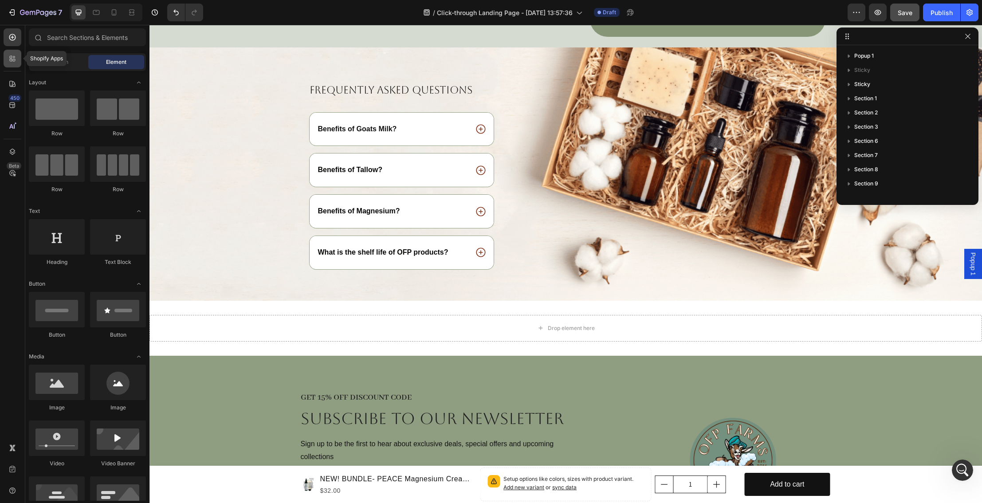
click at [12, 54] on icon at bounding box center [12, 58] width 9 height 9
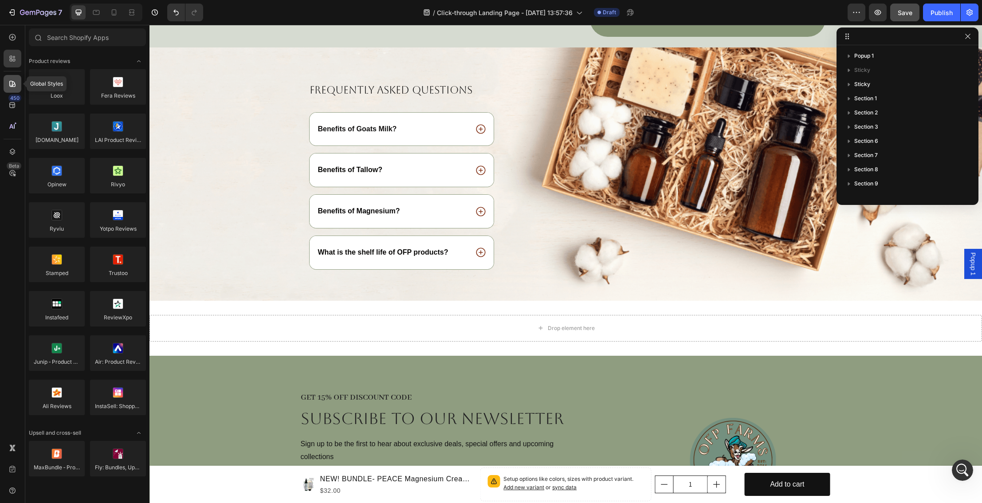
click at [12, 81] on icon at bounding box center [12, 84] width 6 height 6
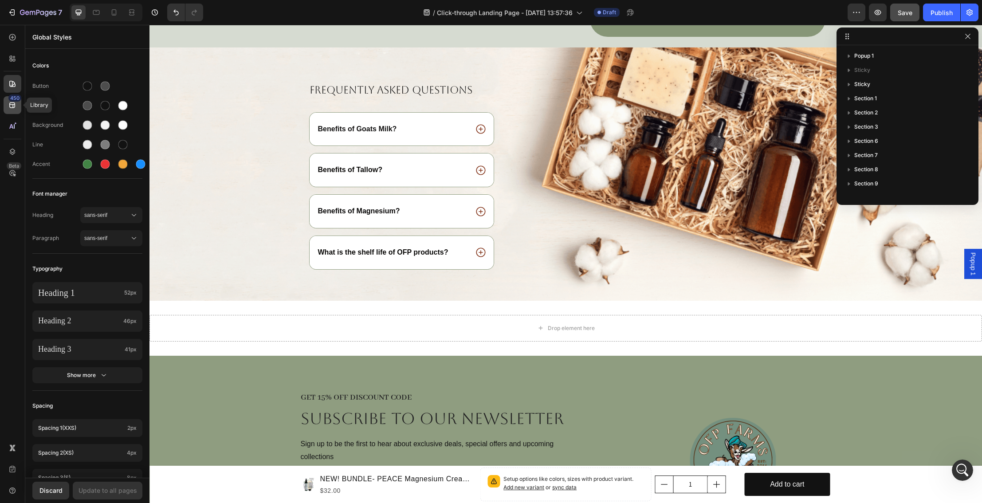
click at [12, 100] on div "450" at bounding box center [14, 97] width 13 height 7
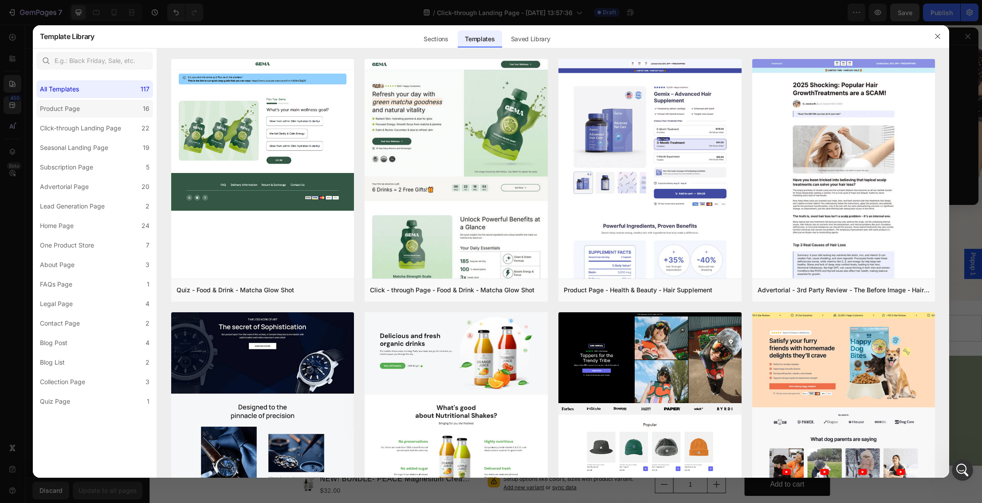
click at [74, 106] on div "Product Page" at bounding box center [60, 108] width 40 height 11
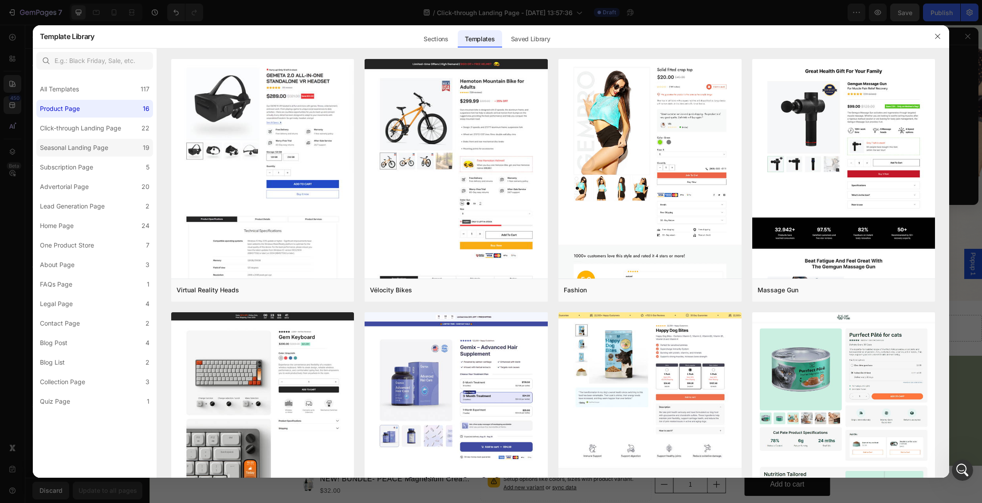
click at [70, 147] on div "Seasonal Landing Page" at bounding box center [74, 147] width 68 height 11
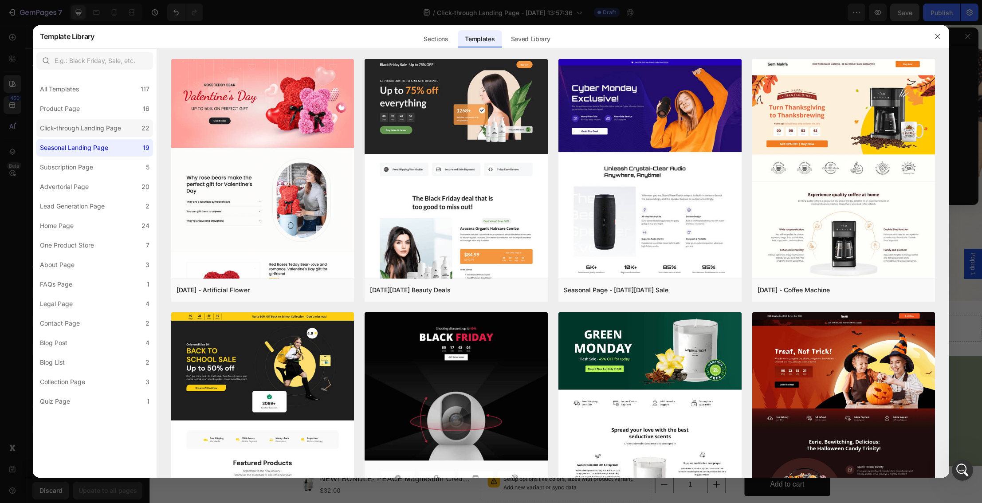
click at [81, 128] on div "Click-through Landing Page" at bounding box center [80, 128] width 81 height 11
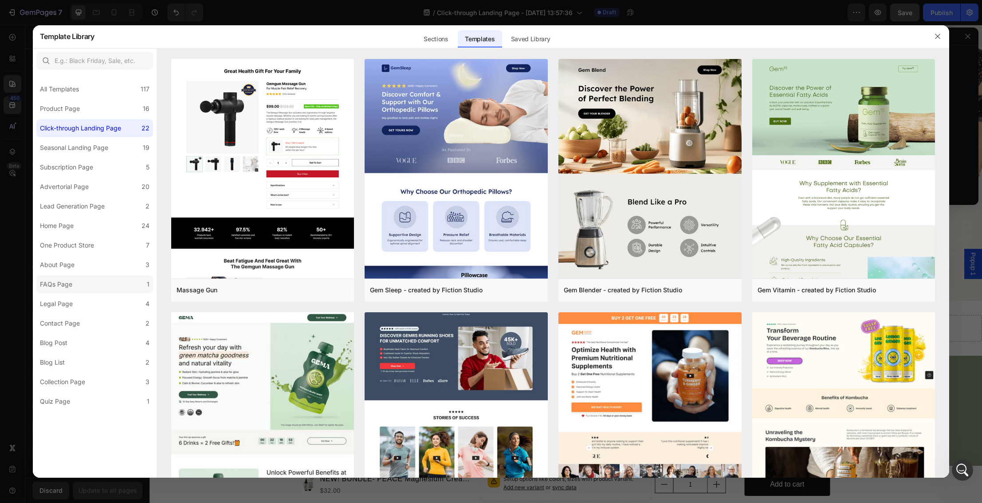
click at [68, 282] on div "FAQs Page" at bounding box center [56, 284] width 32 height 11
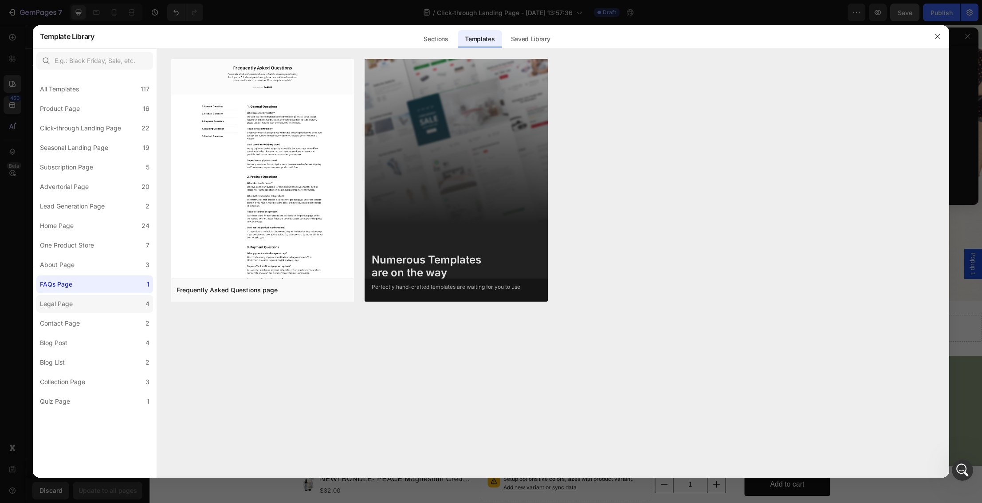
click at [66, 300] on div "Legal Page" at bounding box center [56, 303] width 33 height 11
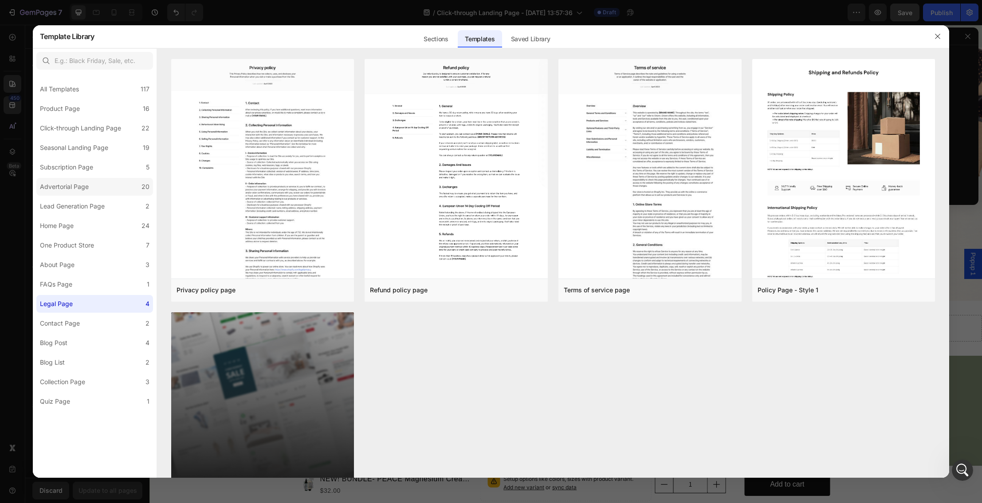
click at [81, 187] on div "Advertorial Page" at bounding box center [64, 186] width 49 height 11
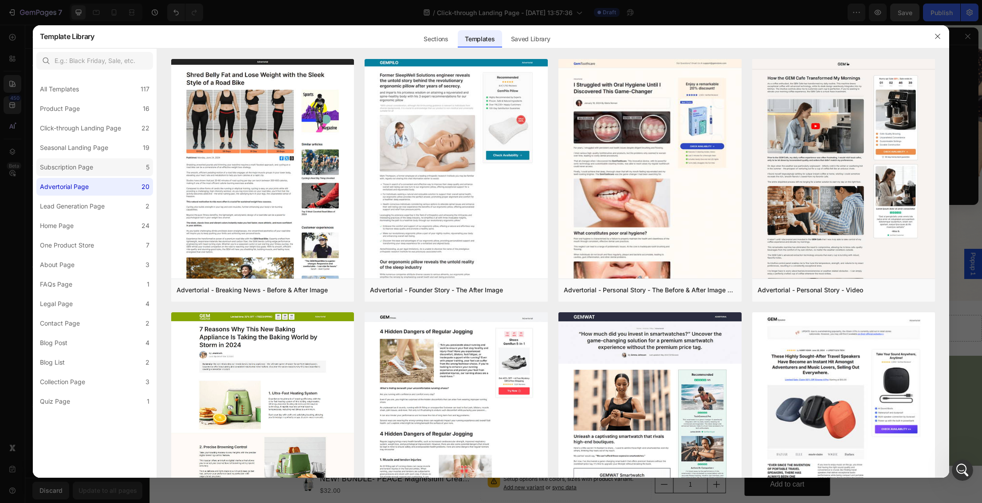
click at [82, 169] on div "Subscription Page" at bounding box center [66, 167] width 53 height 11
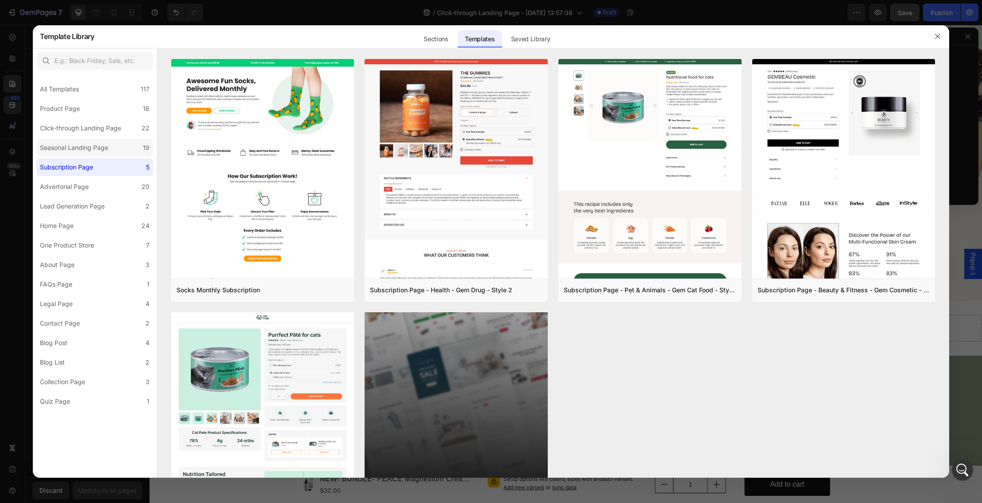
click at [87, 148] on div "Seasonal Landing Page" at bounding box center [74, 147] width 68 height 11
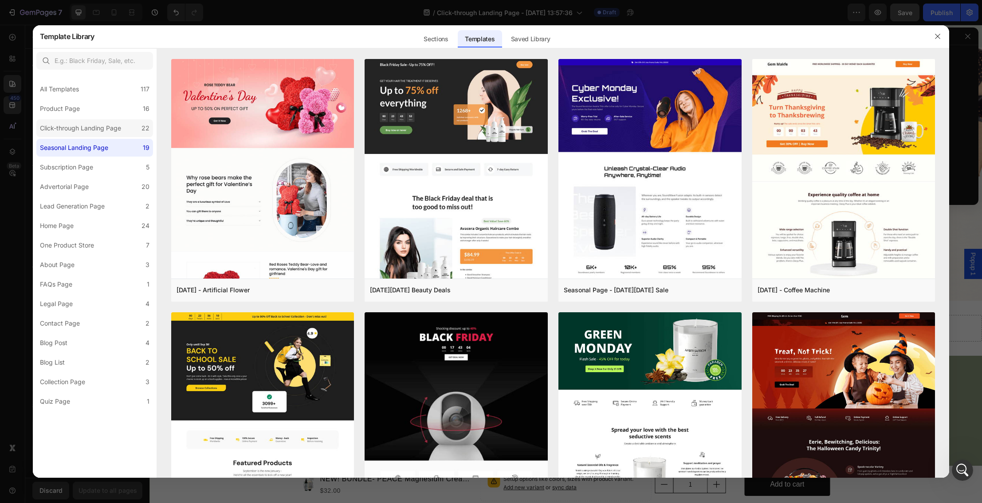
click at [91, 131] on div "Click-through Landing Page" at bounding box center [80, 128] width 81 height 11
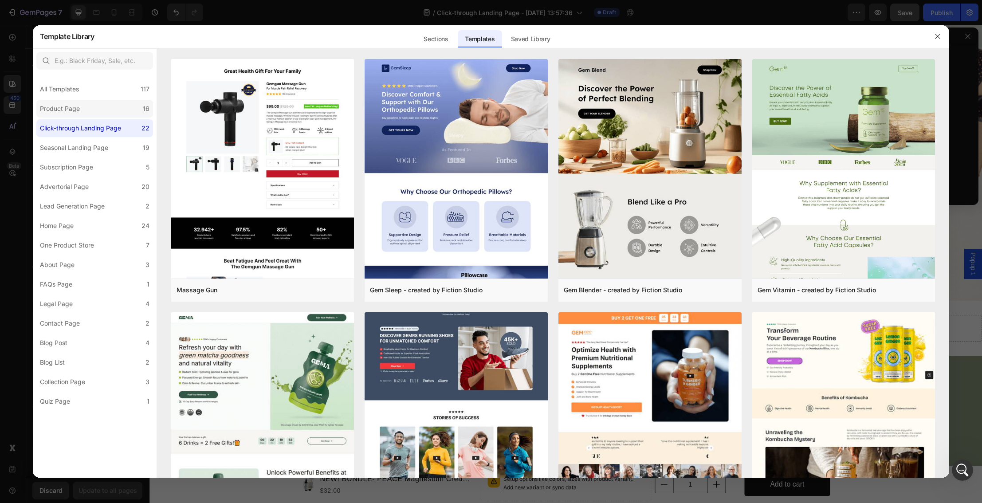
click at [80, 109] on div "Product Page" at bounding box center [61, 108] width 43 height 11
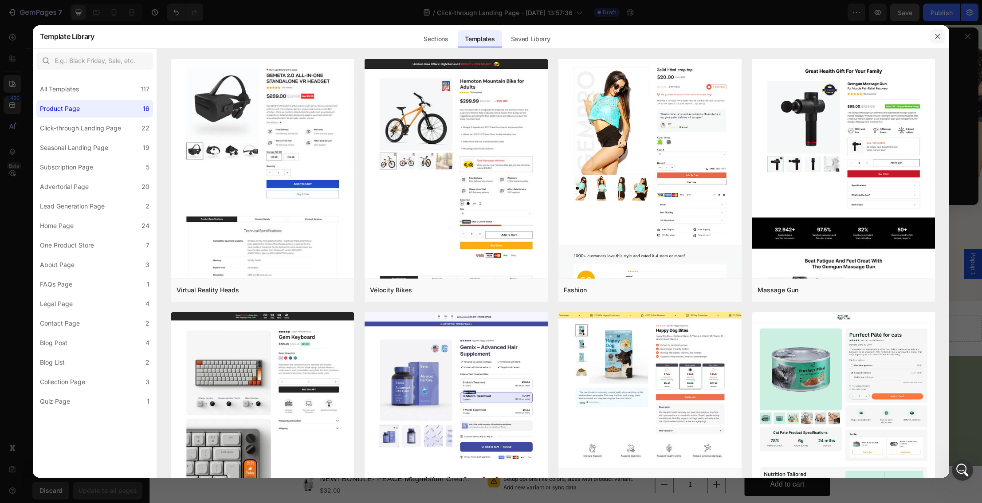
click at [937, 34] on icon "button" at bounding box center [937, 36] width 7 height 7
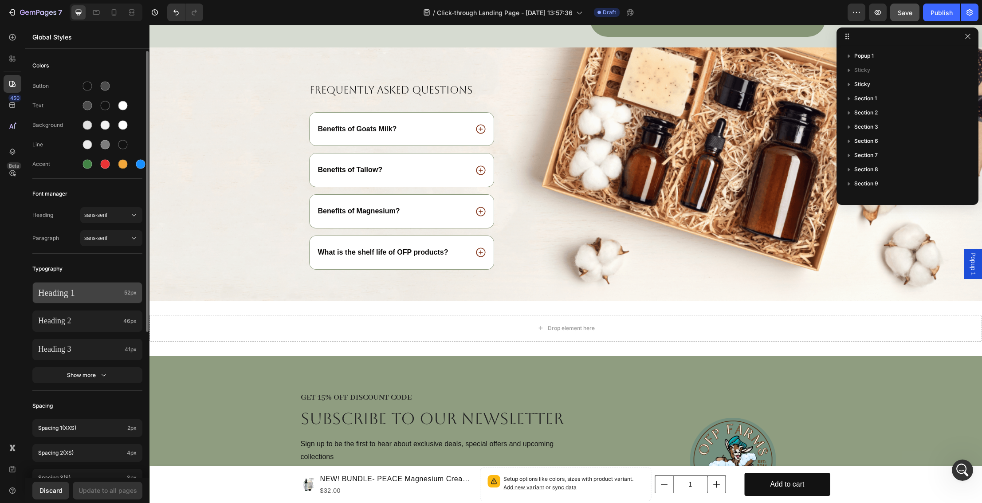
scroll to position [0, 0]
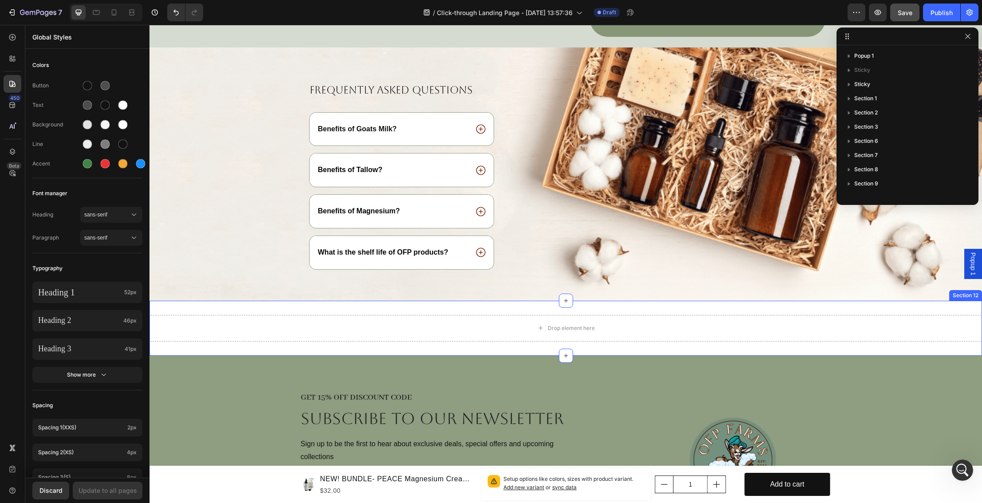
click at [232, 301] on div "Drop element here Section 12" at bounding box center [565, 328] width 832 height 55
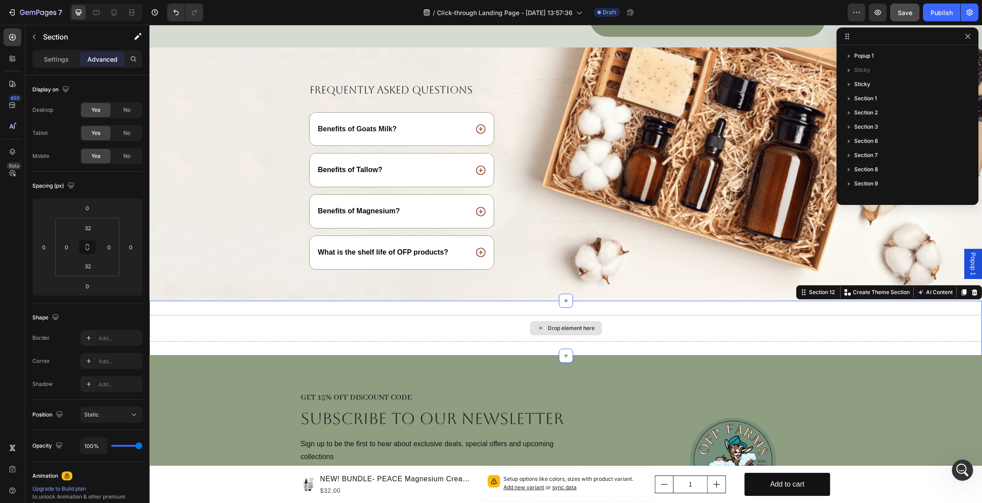
scroll to position [91, 0]
click at [974, 289] on icon at bounding box center [975, 292] width 6 height 6
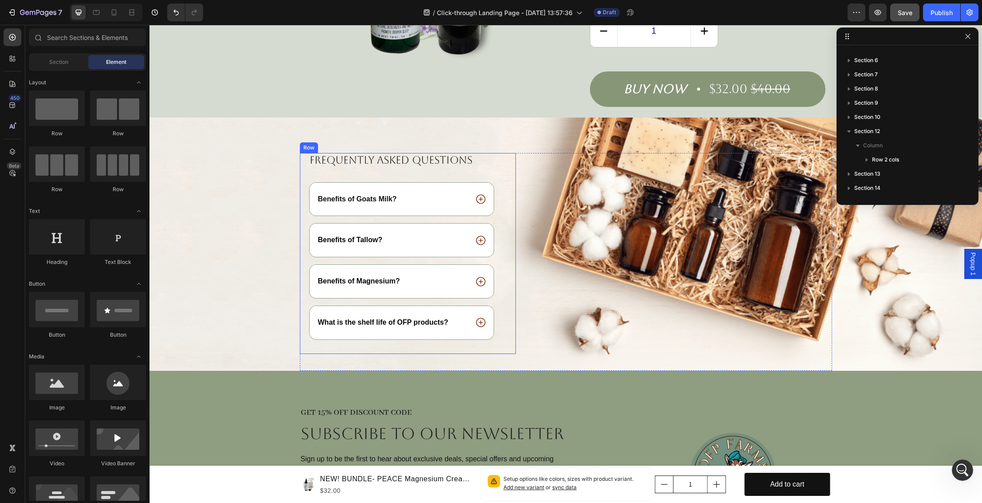
scroll to position [1874, 0]
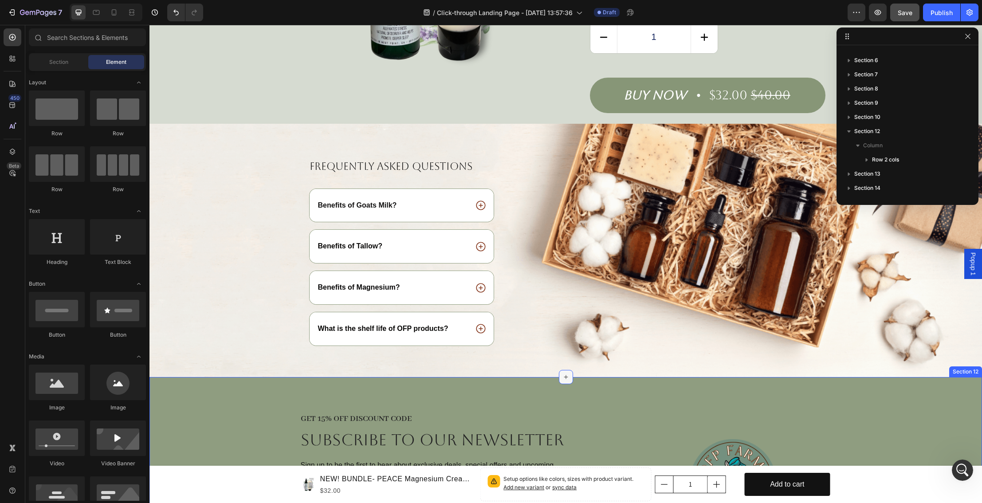
click at [568, 373] on icon at bounding box center [565, 376] width 7 height 7
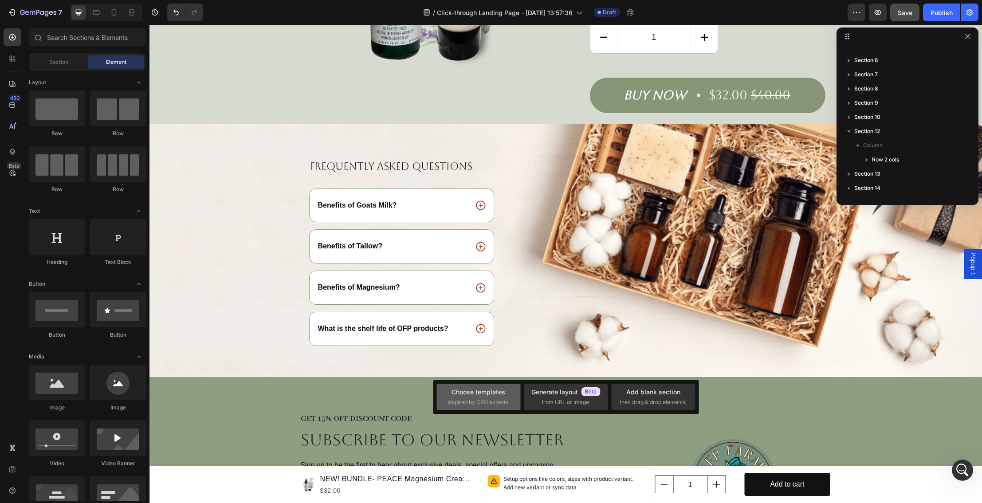
click at [483, 392] on div "Choose templates" at bounding box center [478, 391] width 54 height 9
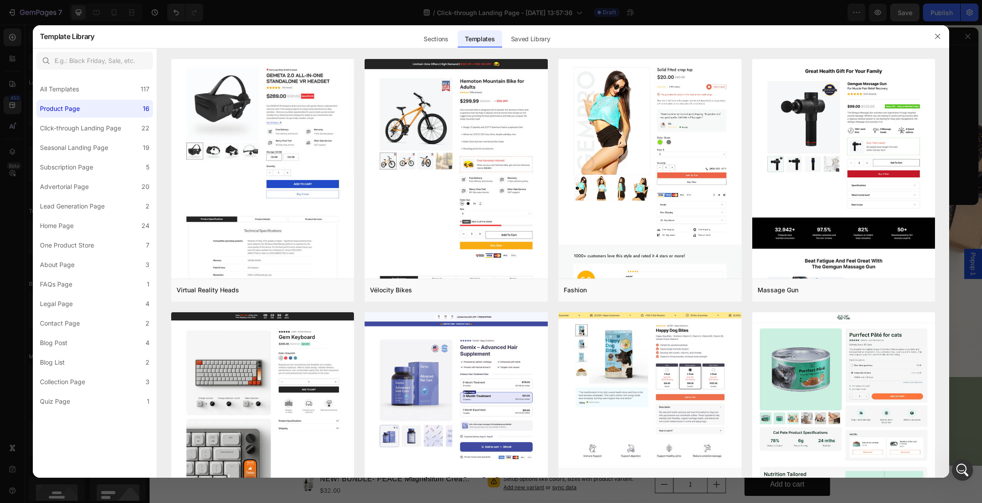
click at [8, 273] on div at bounding box center [491, 251] width 982 height 503
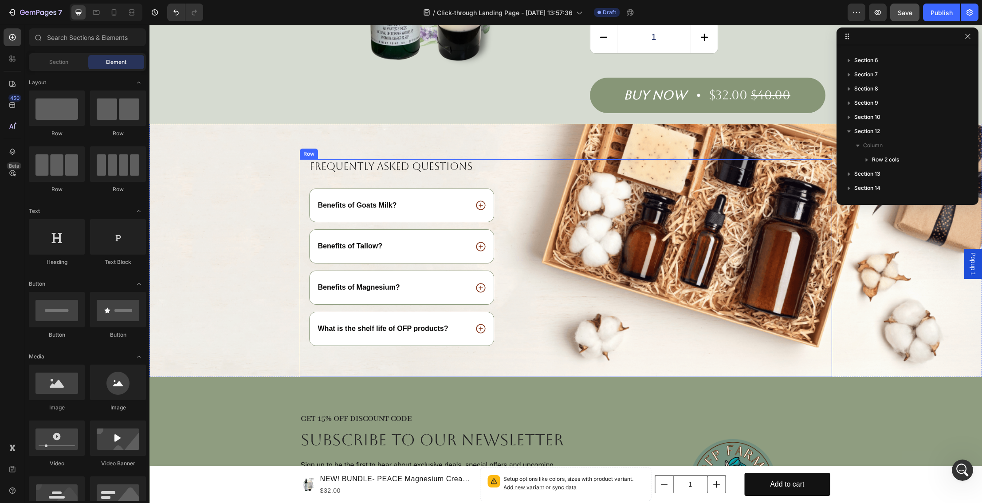
click at [565, 364] on div "Image" at bounding box center [680, 268] width 303 height 218
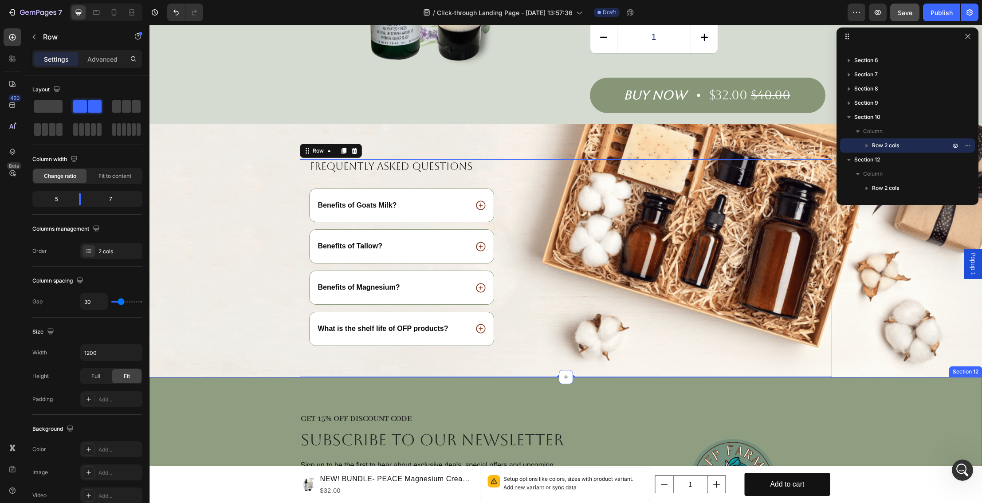
drag, startPoint x: 878, startPoint y: 365, endPoint x: 864, endPoint y: 366, distance: 13.8
click at [878, 377] on div "GET 15% OFF DISCOUNT CODE Heading Subscribe to OUR newsletter Heading Sign up t…" at bounding box center [565, 481] width 832 height 208
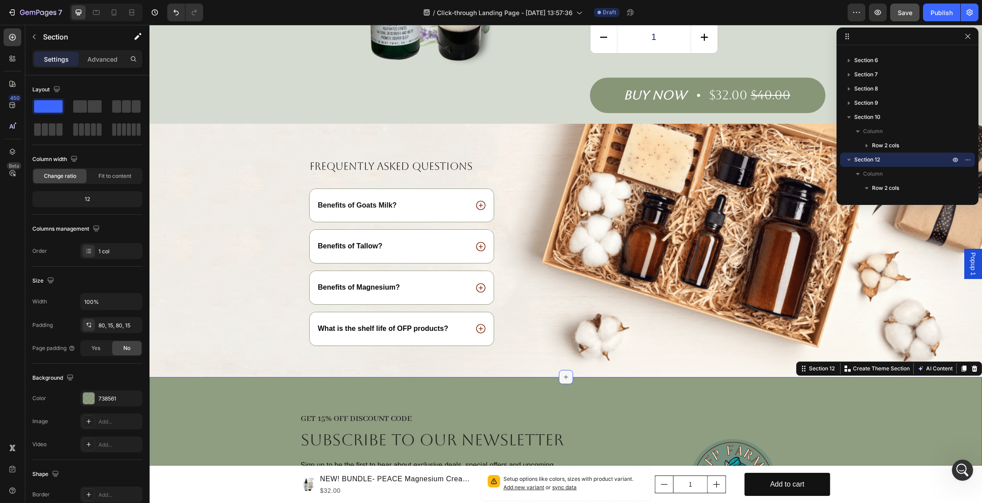
click at [563, 373] on icon at bounding box center [565, 376] width 7 height 7
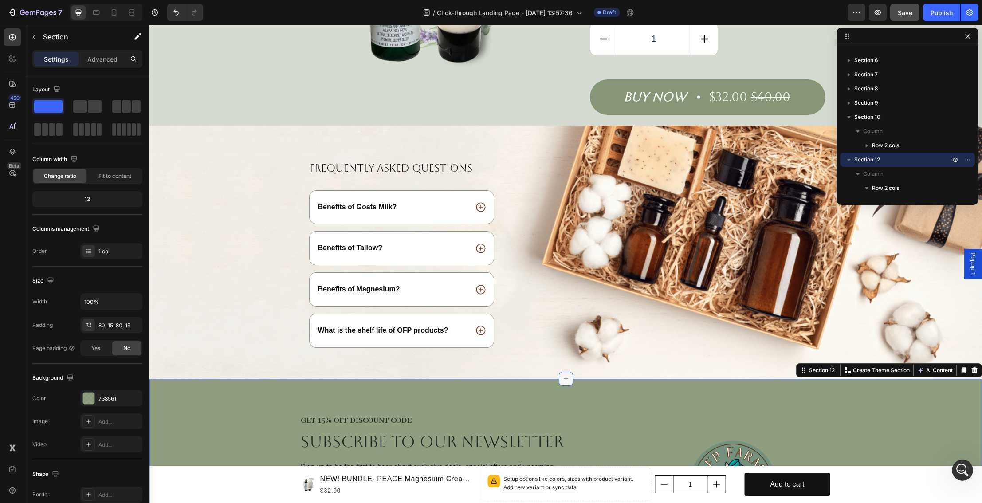
click at [563, 375] on icon at bounding box center [565, 378] width 7 height 7
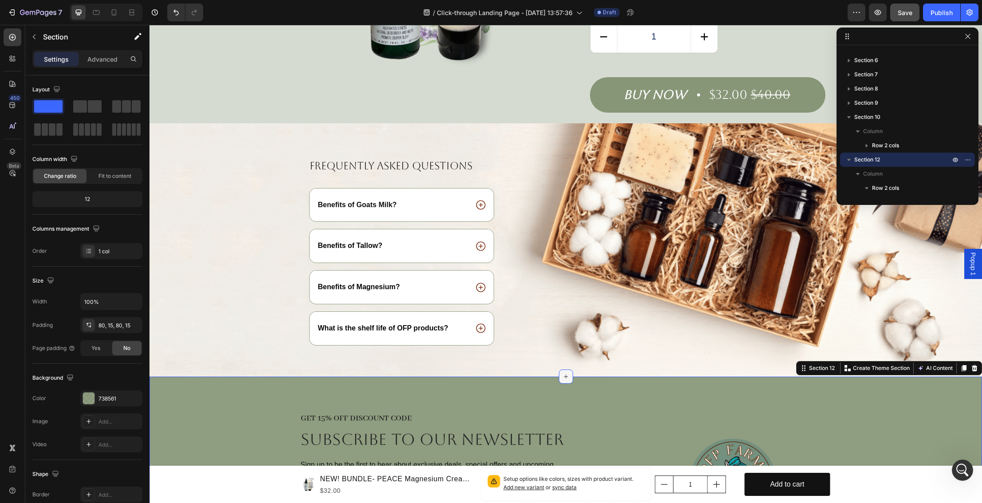
click at [565, 369] on div at bounding box center [566, 376] width 14 height 14
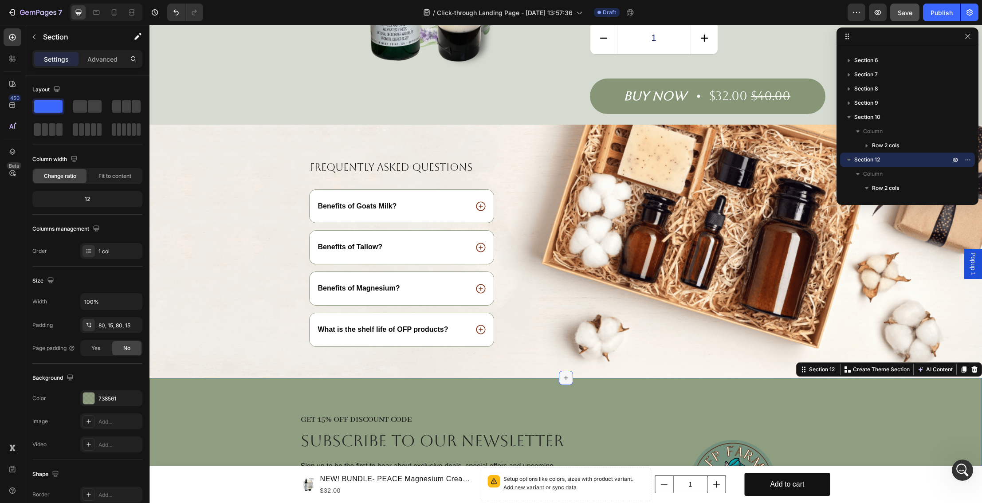
click at [565, 374] on icon at bounding box center [565, 377] width 7 height 7
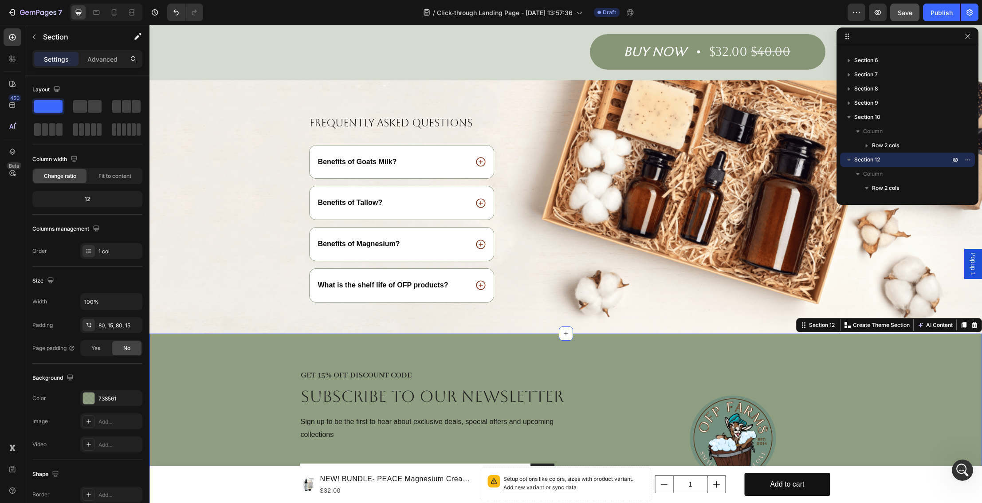
scroll to position [2068, 0]
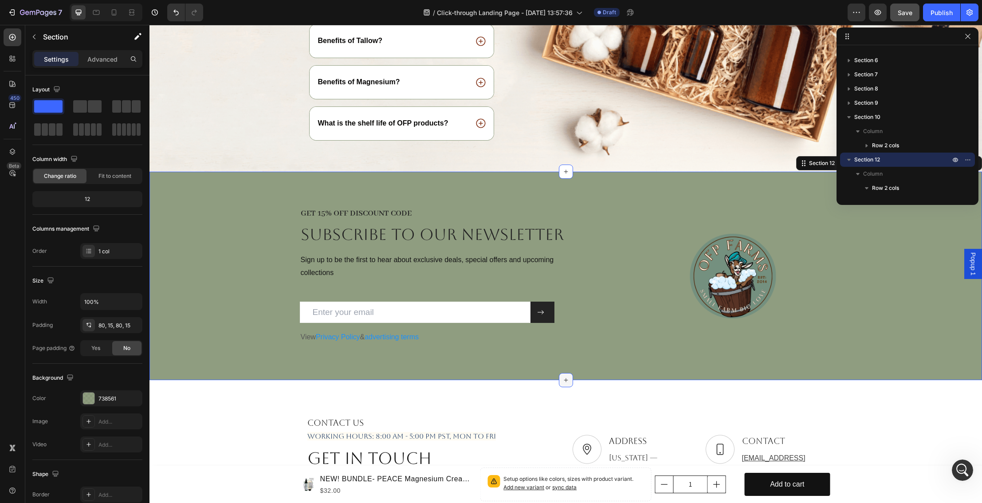
click at [567, 375] on div at bounding box center [566, 380] width 14 height 14
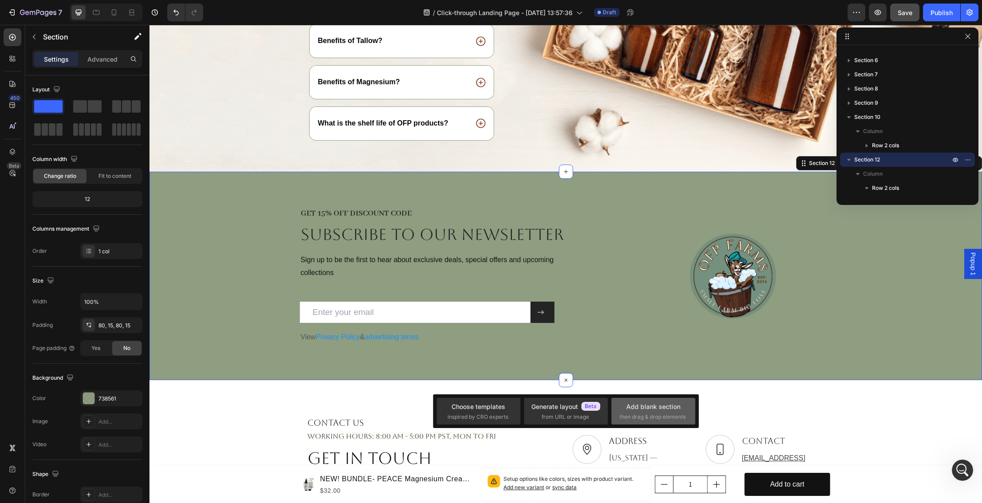
click at [638, 413] on span "then drag & drop elements" at bounding box center [652, 417] width 66 height 8
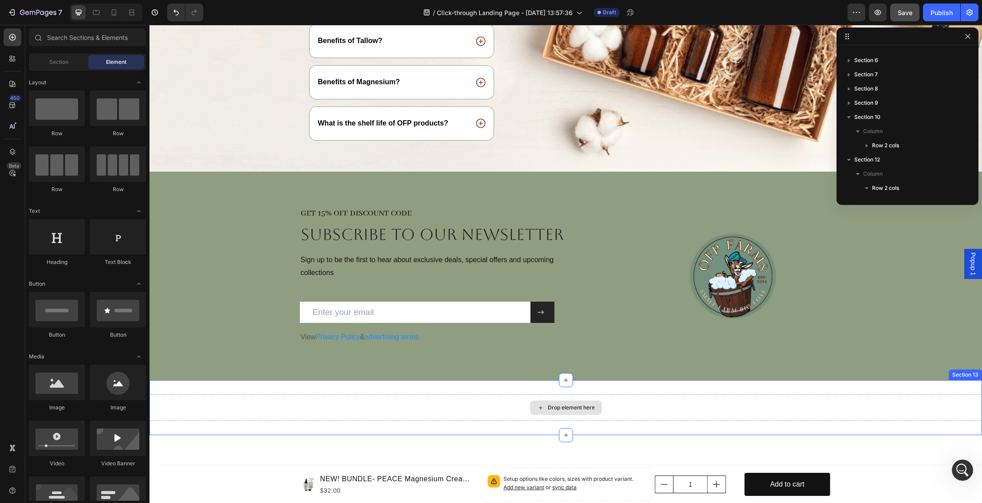
click at [565, 410] on div "Drop element here" at bounding box center [571, 407] width 47 height 7
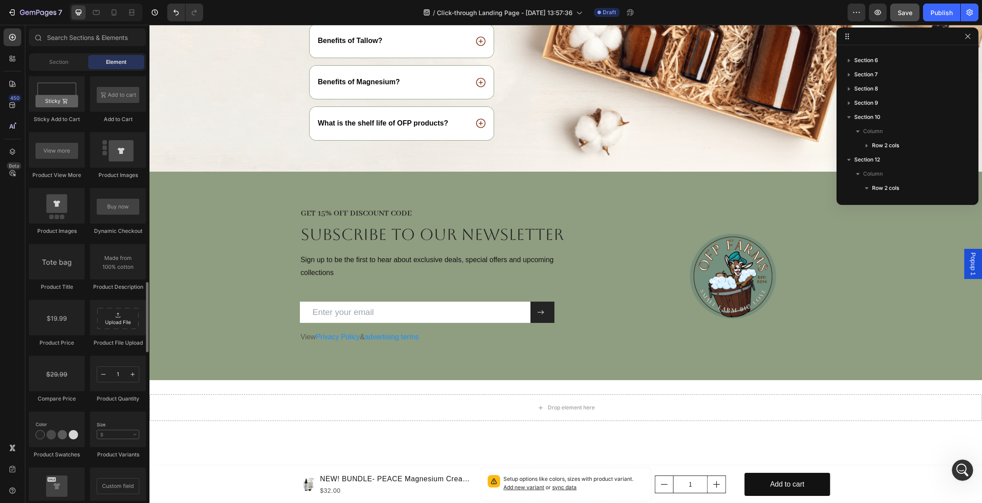
scroll to position [1249, 0]
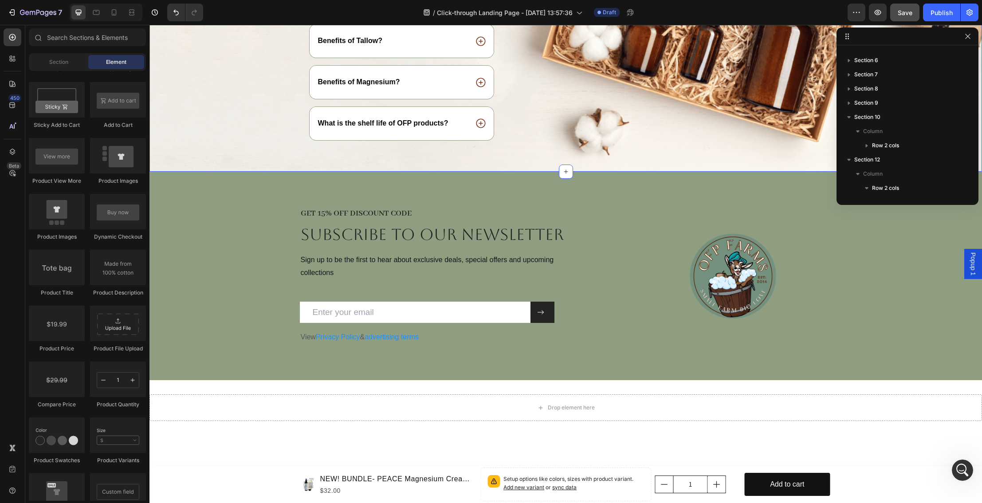
click at [181, 161] on div "Frequently asked questions Heading Benefits of Goats Milk? Benefits of [GEOGRAP…" at bounding box center [565, 63] width 832 height 218
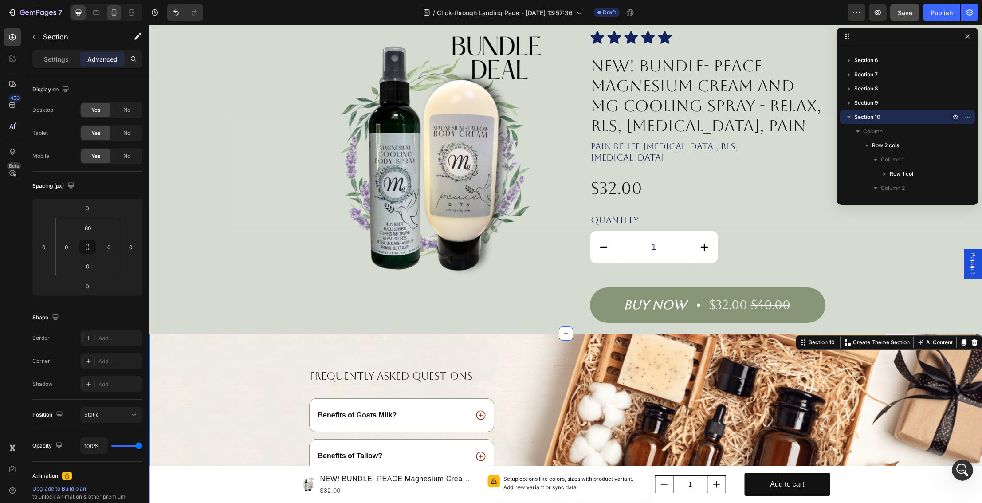
scroll to position [1523, 0]
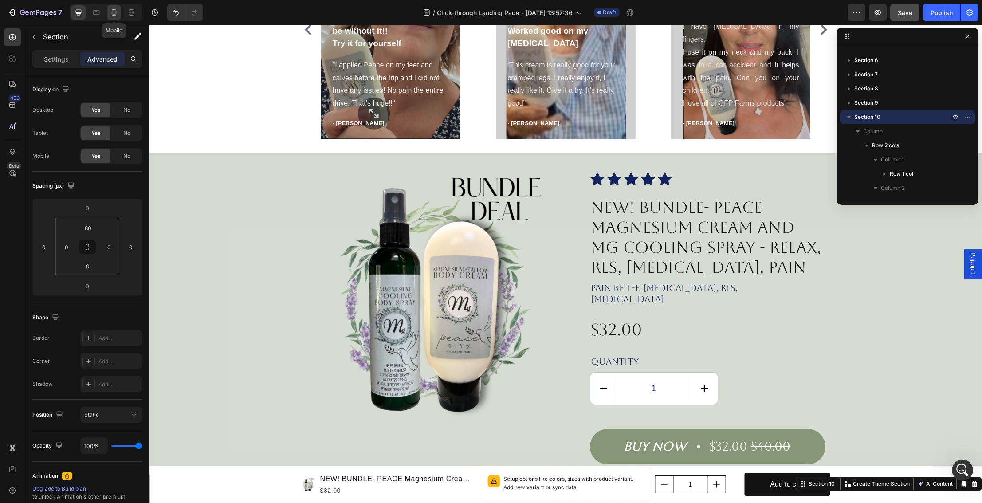
click at [113, 12] on icon at bounding box center [114, 12] width 9 height 9
type input "0"
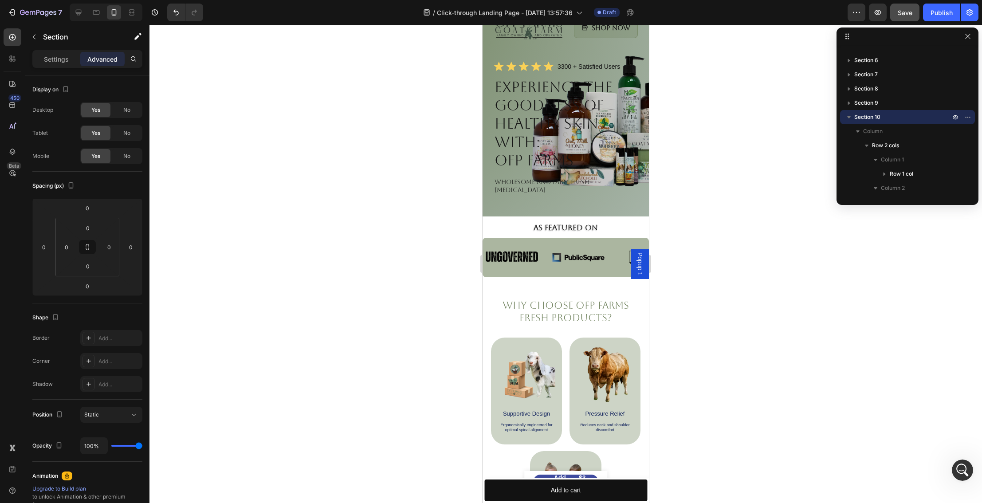
scroll to position [42, 0]
click at [521, 198] on div "Image Shop Now Button Row Icon Icon Icon Icon Icon Icon List 3300 + Satisfied U…" at bounding box center [566, 110] width 144 height 196
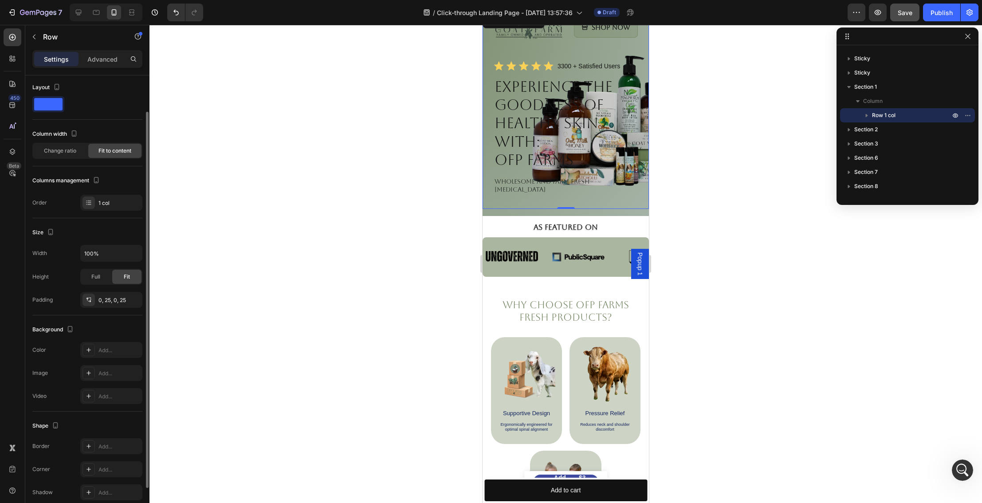
scroll to position [0, 0]
click at [39, 106] on span at bounding box center [48, 106] width 28 height 12
click at [67, 154] on span "Change ratio" at bounding box center [60, 153] width 32 height 8
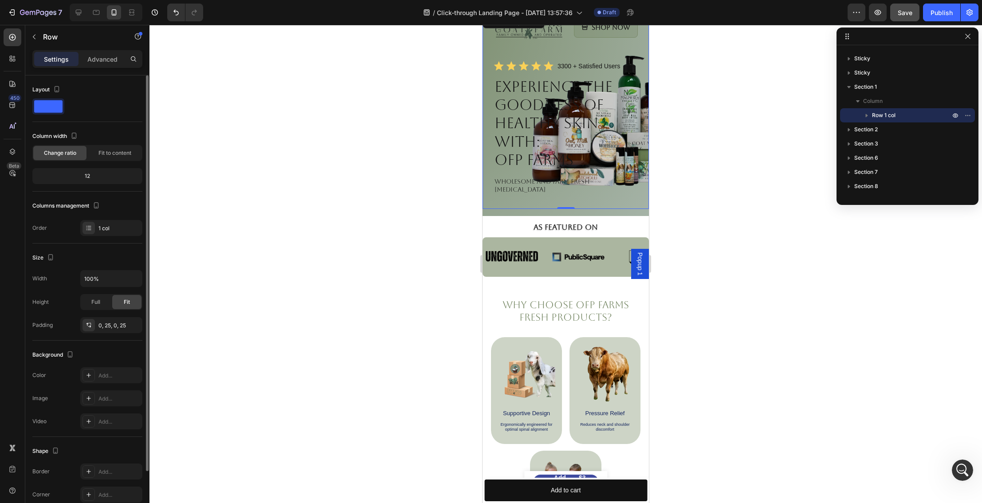
scroll to position [0, 0]
click at [541, 205] on div "Image Shop Now Button Row Icon Icon Icon Icon Icon Icon List 3300 + Satisfied U…" at bounding box center [565, 108] width 166 height 215
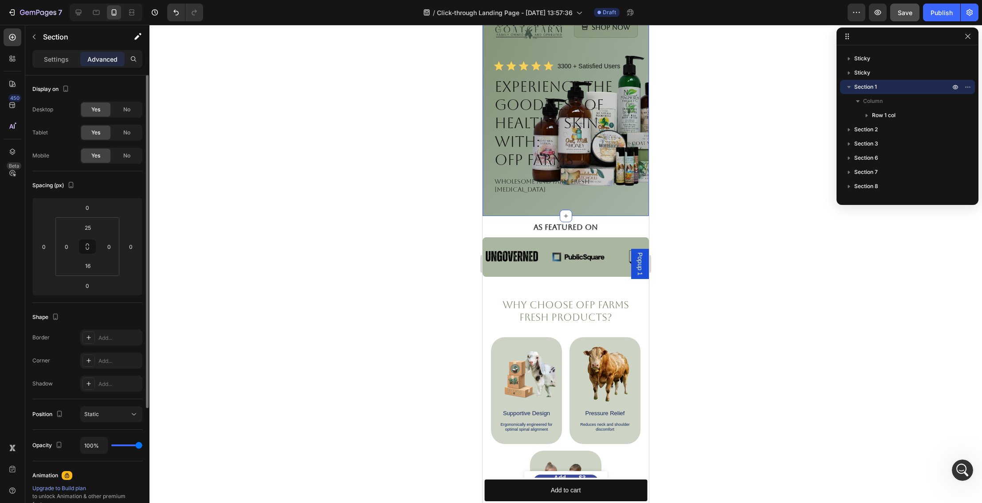
scroll to position [0, 0]
click at [63, 59] on p "Settings" at bounding box center [56, 59] width 25 height 9
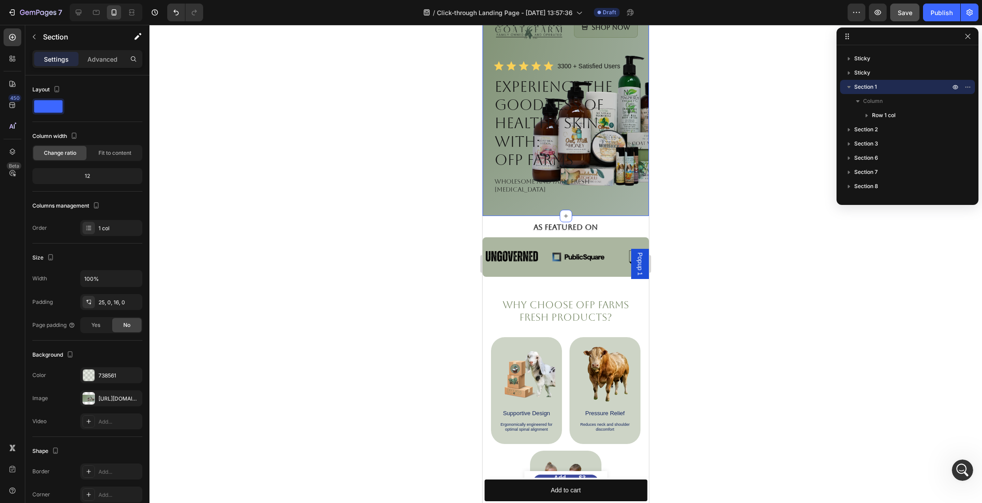
click at [616, 203] on div "Image Shop Now Button Row Icon Icon Icon Icon Icon Icon List 3300 + Satisfied U…" at bounding box center [565, 108] width 166 height 215
click at [641, 172] on div "Image Shop Now Button Row Icon Icon Icon Icon Icon Icon List 3300 + Satisfied U…" at bounding box center [565, 110] width 166 height 196
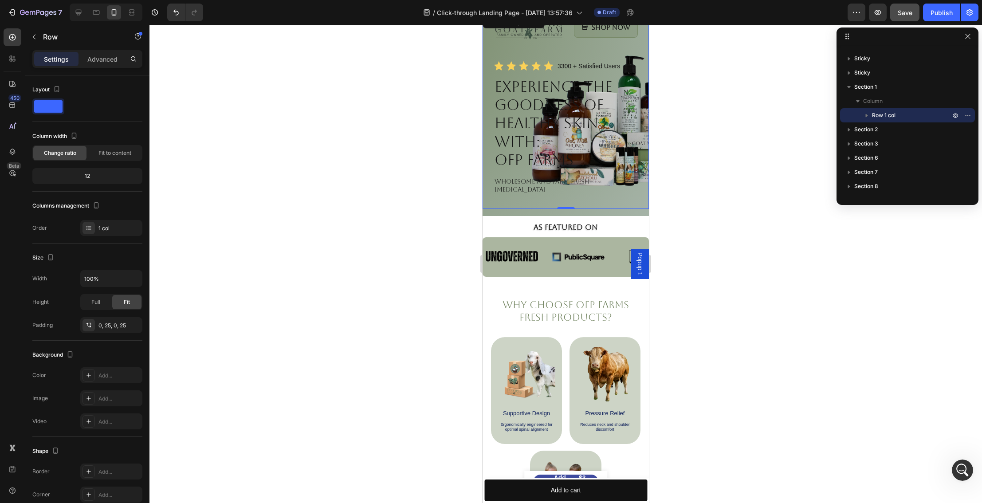
scroll to position [46, 0]
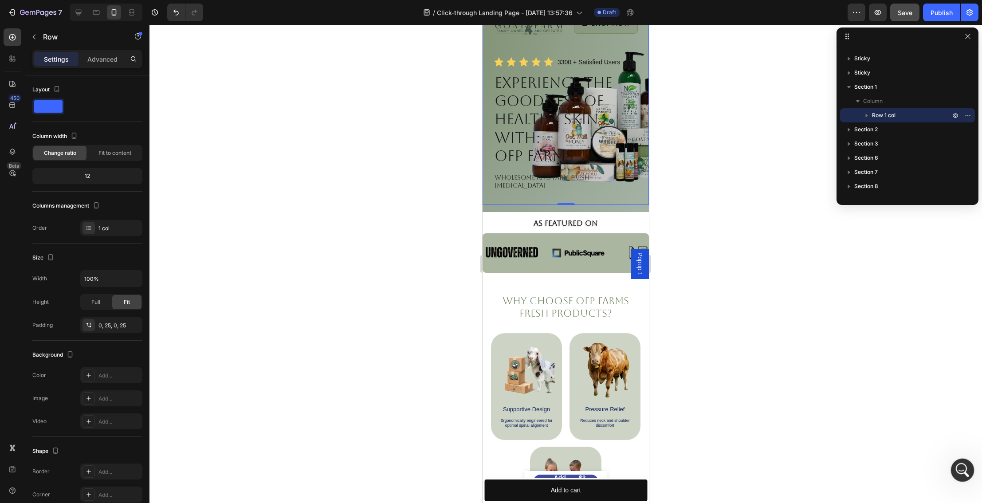
click at [956, 466] on icon "Open Intercom Messenger" at bounding box center [961, 469] width 15 height 15
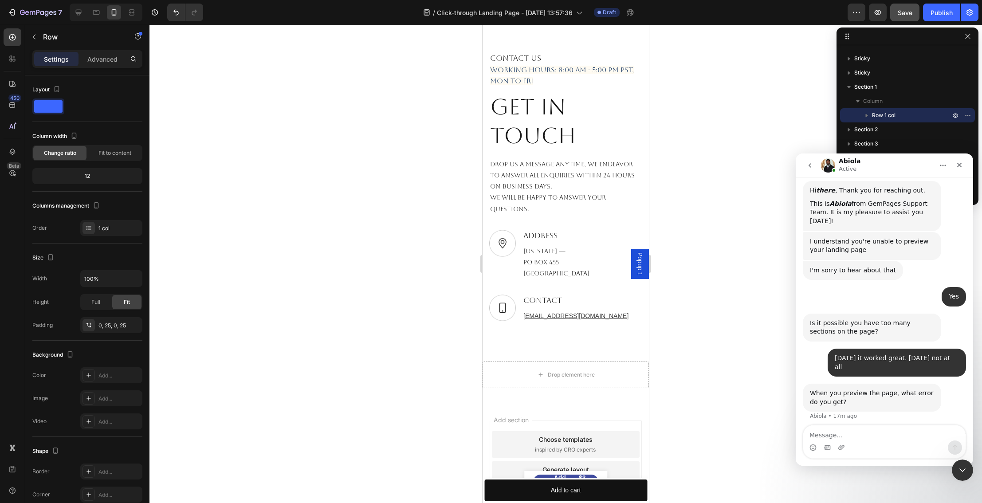
scroll to position [2640, 0]
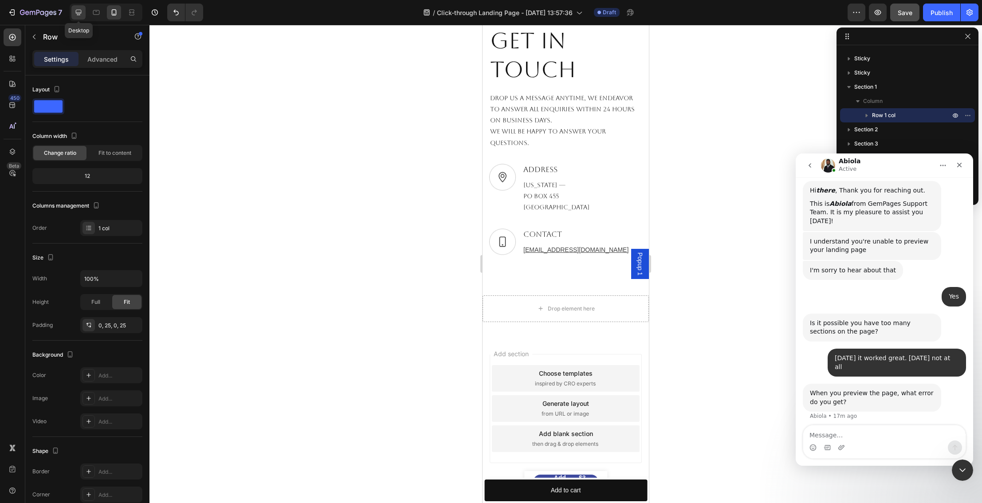
click at [79, 11] on icon at bounding box center [78, 12] width 9 height 9
type input "1170"
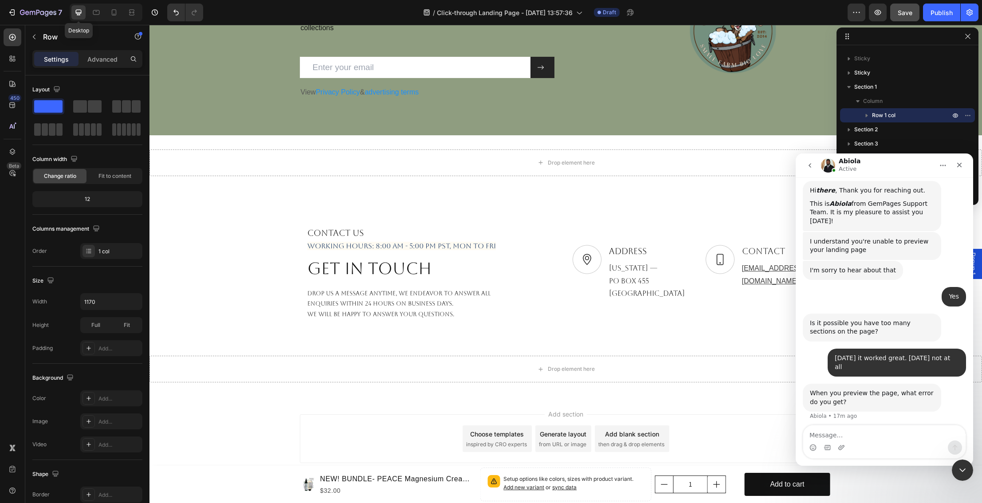
scroll to position [2396, 0]
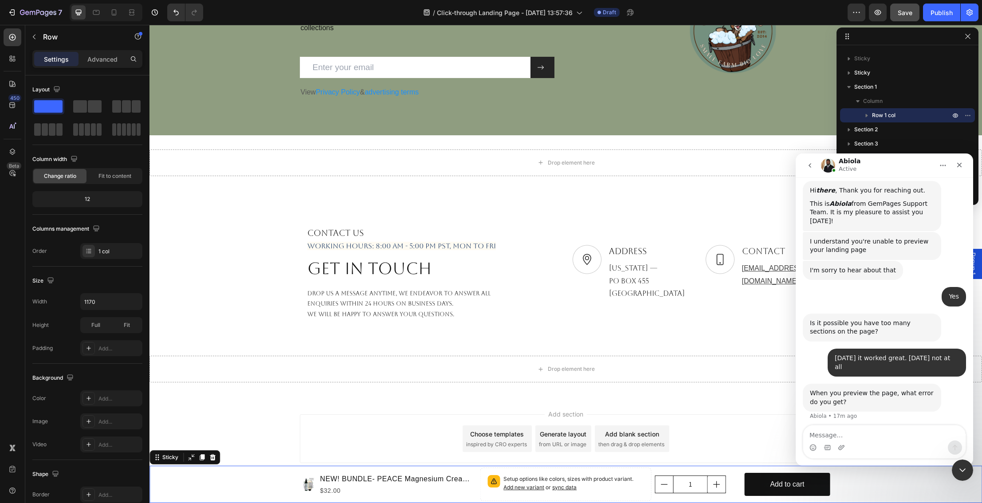
click at [850, 485] on div "Product Images NEW! BUNDLE- PEACE Magnesium Cream and Mg Cooling Spray - Relax,…" at bounding box center [565, 484] width 832 height 37
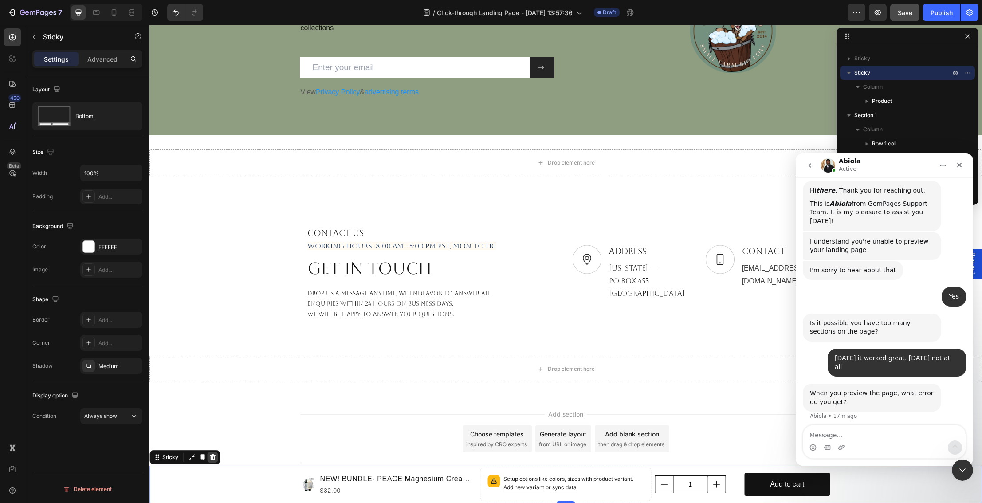
click at [213, 458] on icon at bounding box center [212, 457] width 7 height 7
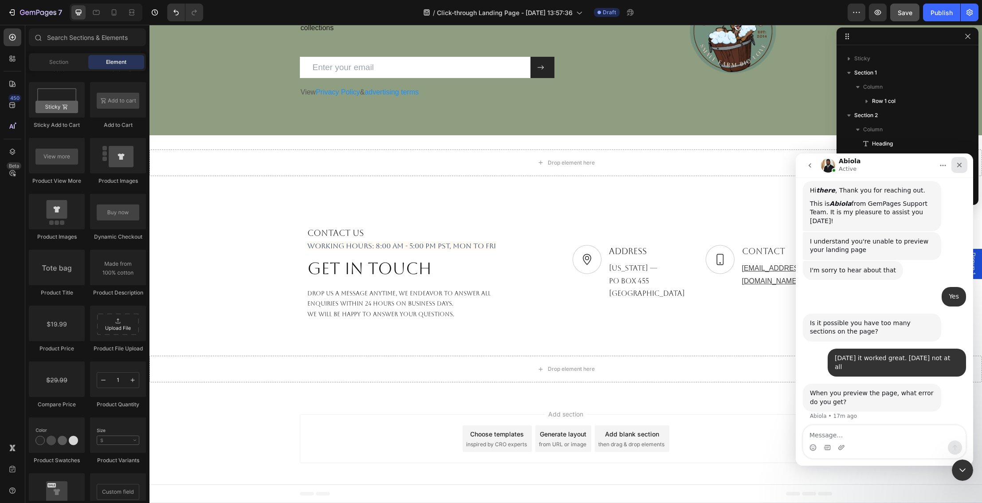
click at [961, 164] on icon "Close" at bounding box center [959, 164] width 7 height 7
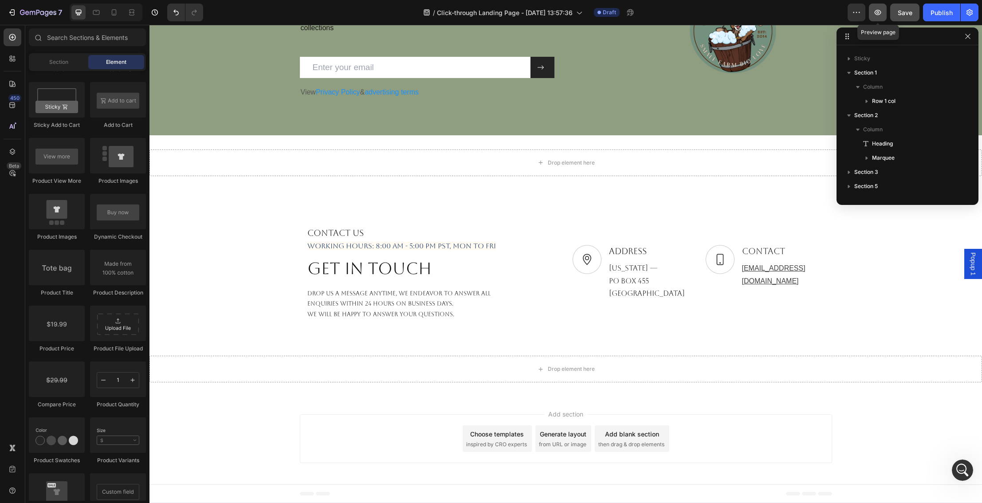
click at [880, 9] on icon "button" at bounding box center [877, 12] width 9 height 9
